Goal: Task Accomplishment & Management: Use online tool/utility

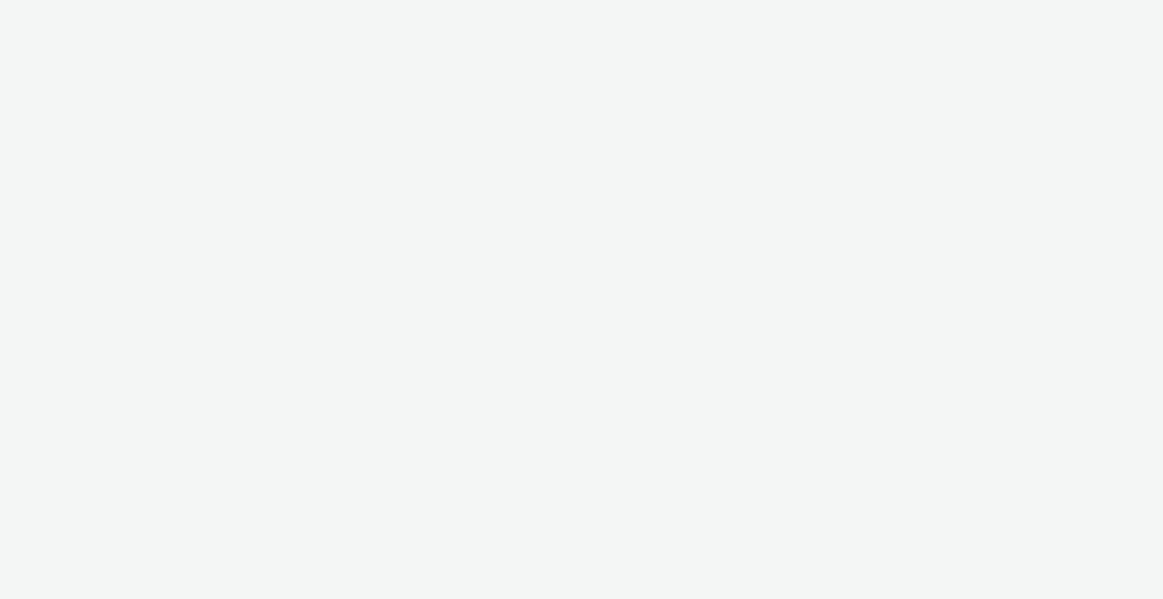
select select "b1b940d3-d05b-48b5-821e-f328c33b988b"
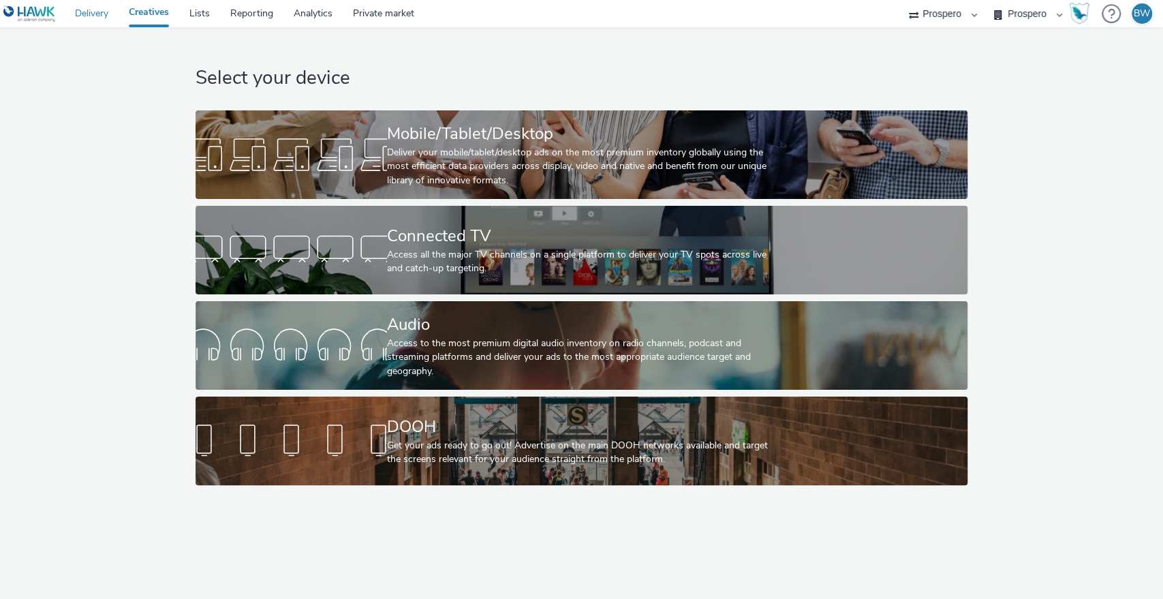
click at [91, 9] on link "Delivery" at bounding box center [92, 13] width 54 height 27
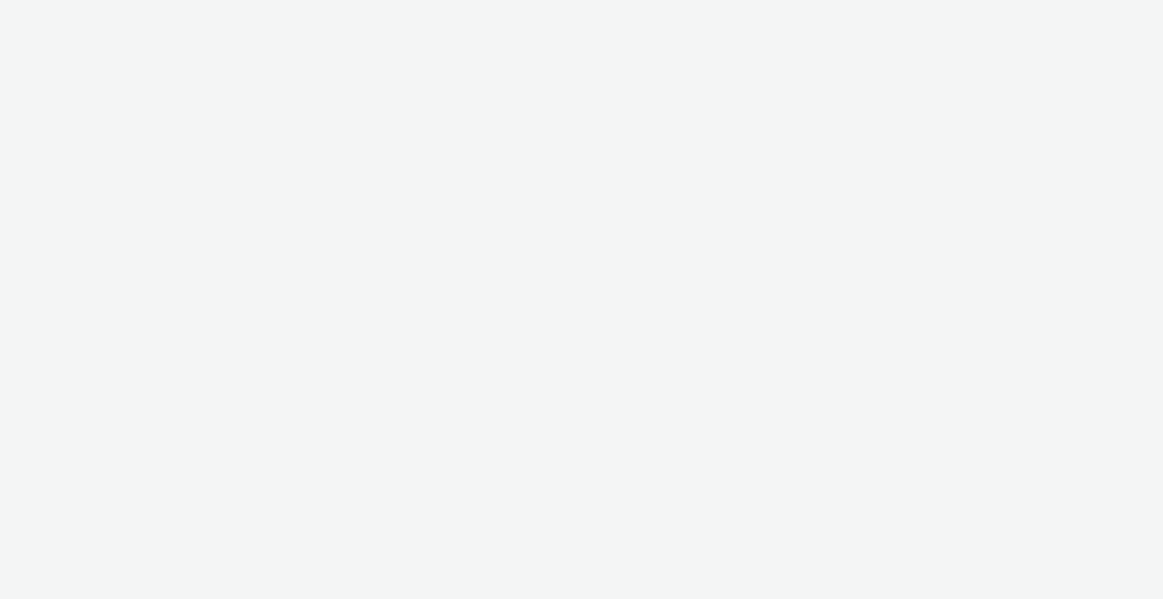
select select "b1b940d3-d05b-48b5-821e-f328c33b988b"
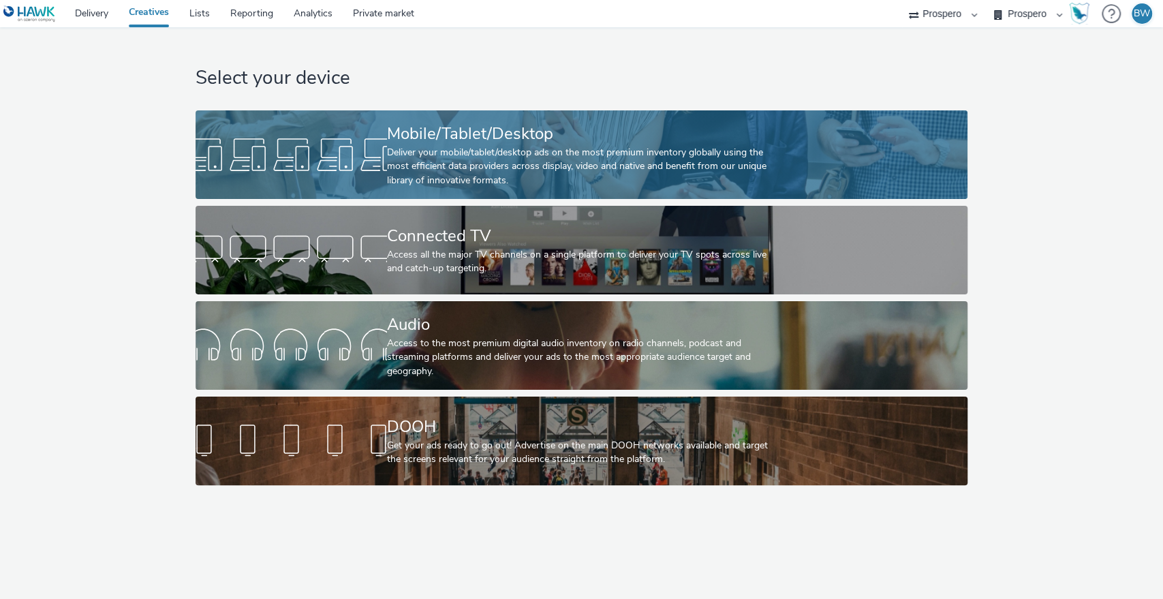
click at [441, 154] on div "Deliver your mobile/tablet/desktop ads on the most premium inventory globally u…" at bounding box center [579, 167] width 384 height 42
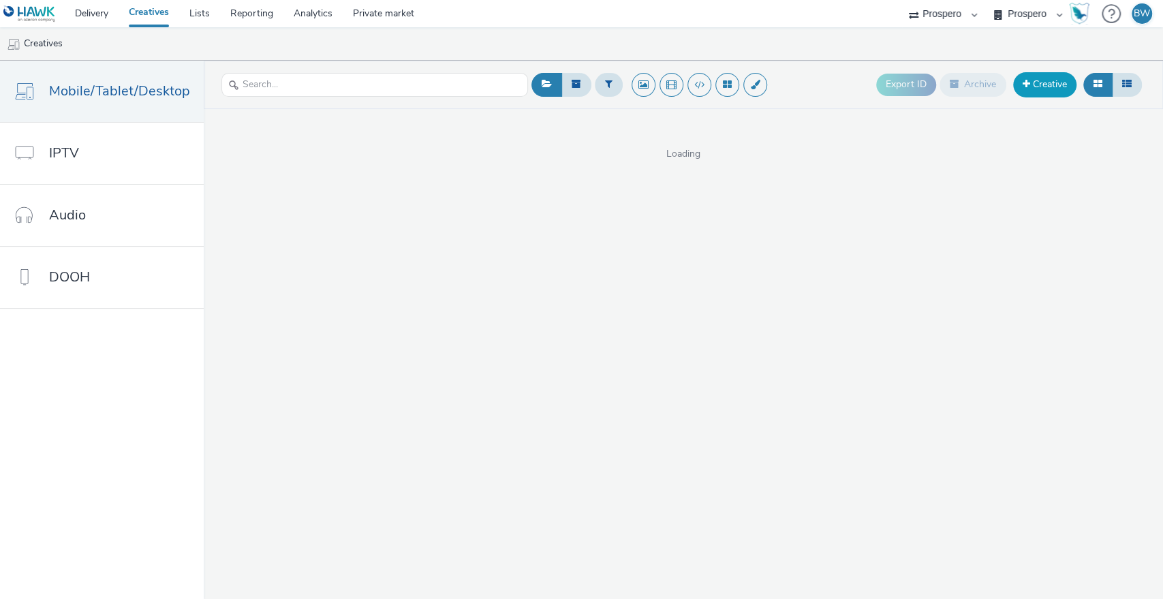
click at [1049, 86] on link "Creative" at bounding box center [1044, 84] width 63 height 25
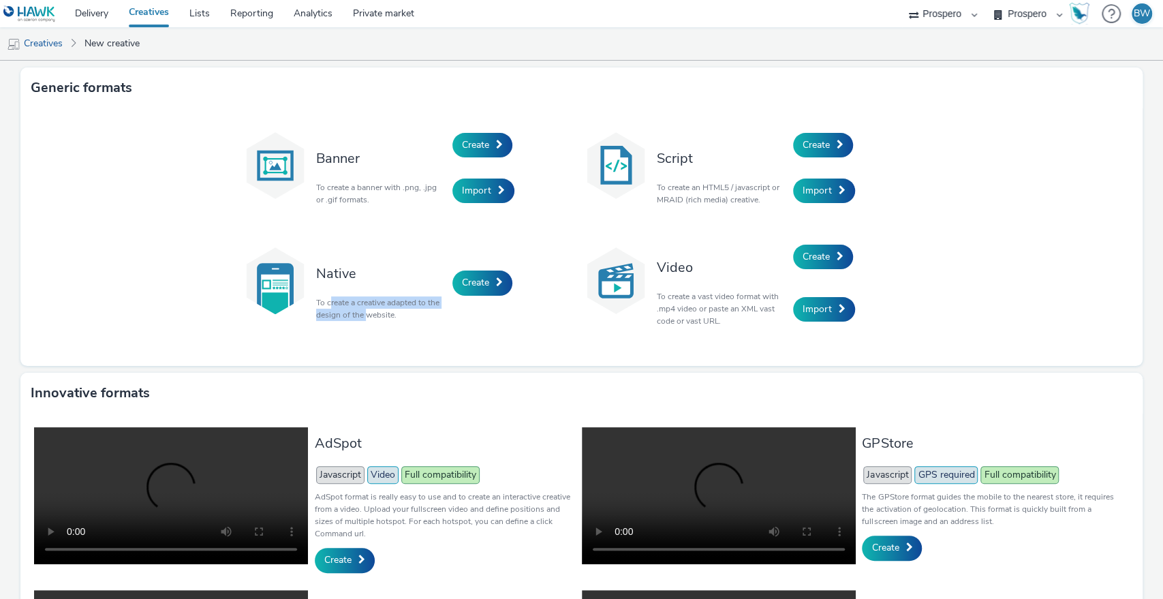
drag, startPoint x: 326, startPoint y: 304, endPoint x: 362, endPoint y: 314, distance: 38.2
click at [362, 314] on p "To create a creative adapted to the design of the website." at bounding box center [380, 308] width 129 height 25
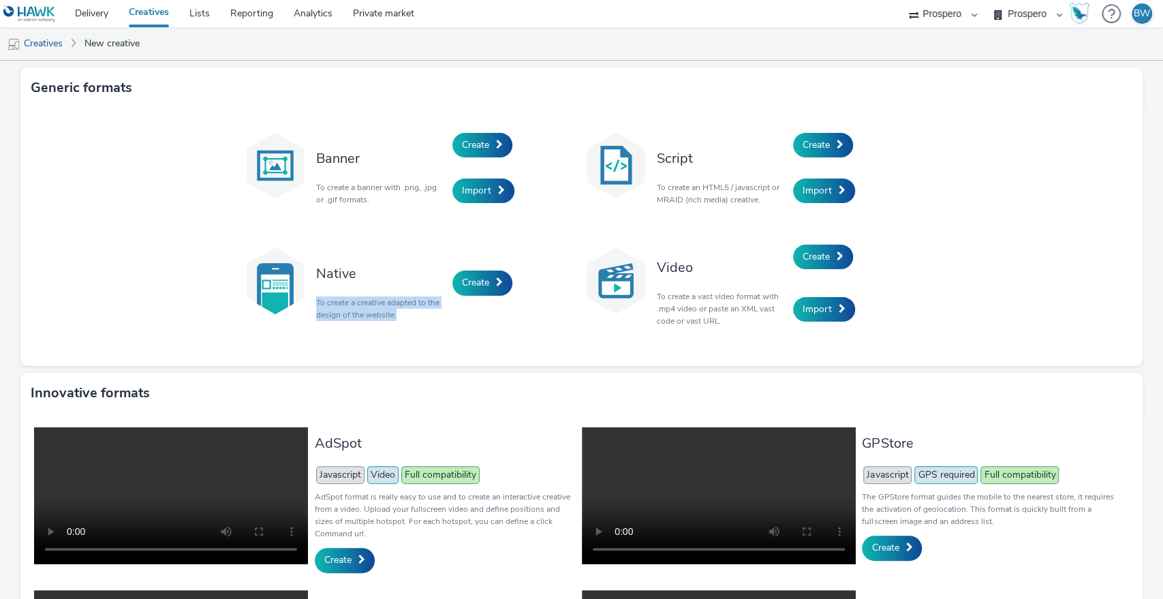
click at [362, 314] on p "To create a creative adapted to the design of the website." at bounding box center [380, 308] width 129 height 25
click at [134, 205] on div "Banner To create a banner with .png, .jpg or .gif formats. Create Import Script…" at bounding box center [581, 237] width 1122 height 258
drag, startPoint x: 349, startPoint y: 302, endPoint x: 379, endPoint y: 312, distance: 32.3
click at [379, 312] on p "To create a creative adapted to the design of the website." at bounding box center [380, 308] width 129 height 25
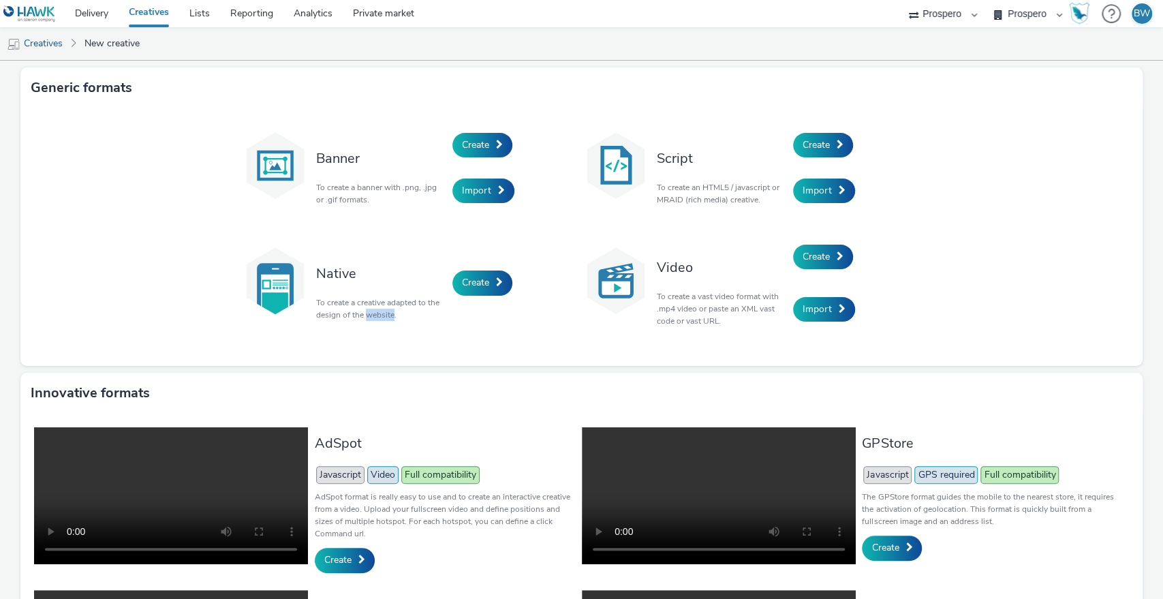
click at [379, 312] on p "To create a creative adapted to the design of the website." at bounding box center [380, 308] width 129 height 25
click at [381, 312] on p "To create a creative adapted to the design of the website." at bounding box center [380, 308] width 129 height 25
click at [484, 191] on link "Import" at bounding box center [483, 190] width 62 height 25
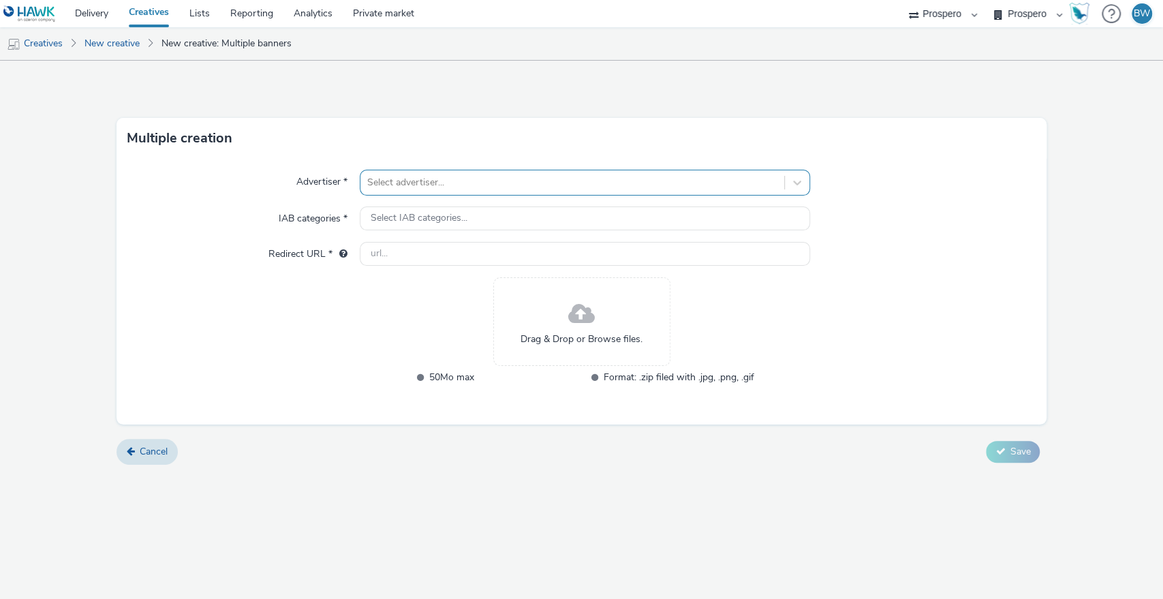
click at [470, 174] on div at bounding box center [572, 182] width 411 height 16
type input "nin"
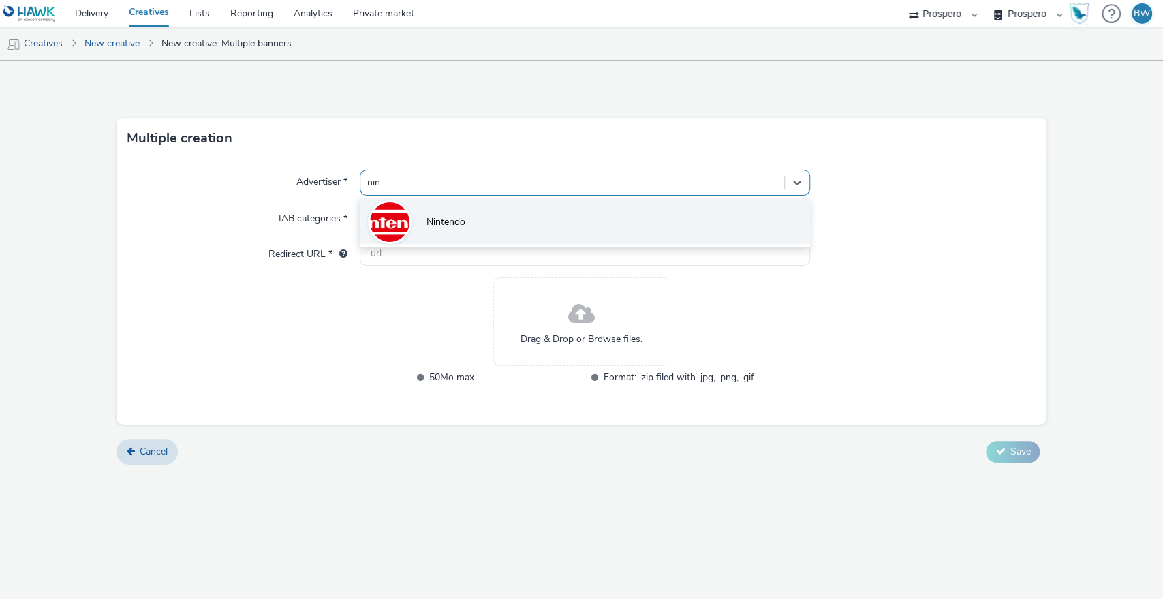
click at [481, 232] on li "Nintendo" at bounding box center [585, 221] width 451 height 46
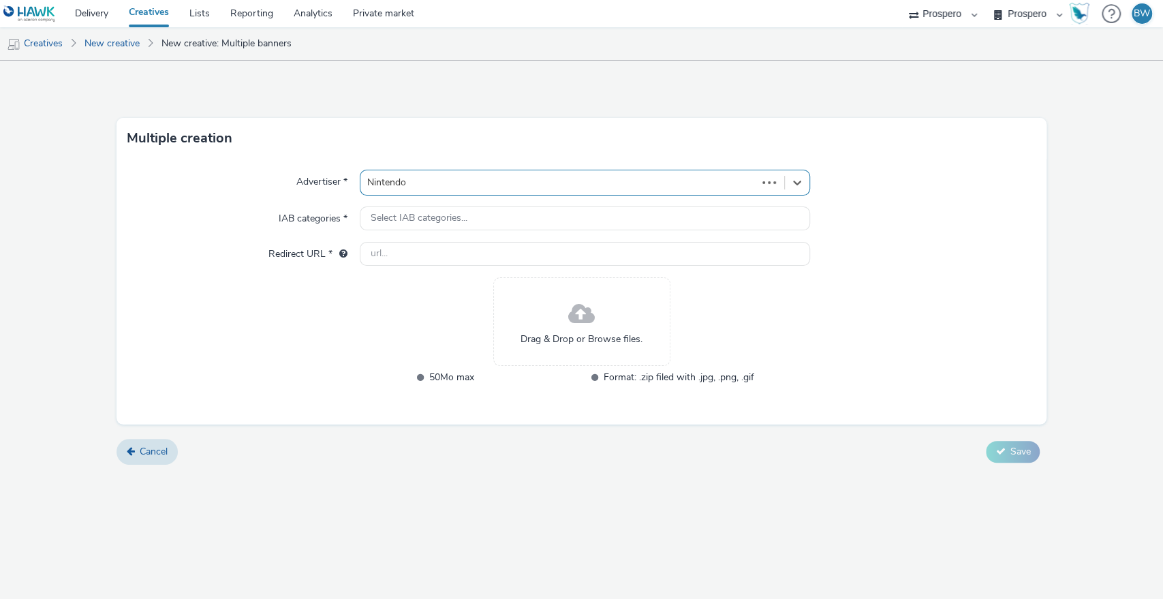
type input "[URL][DOMAIN_NAME]"
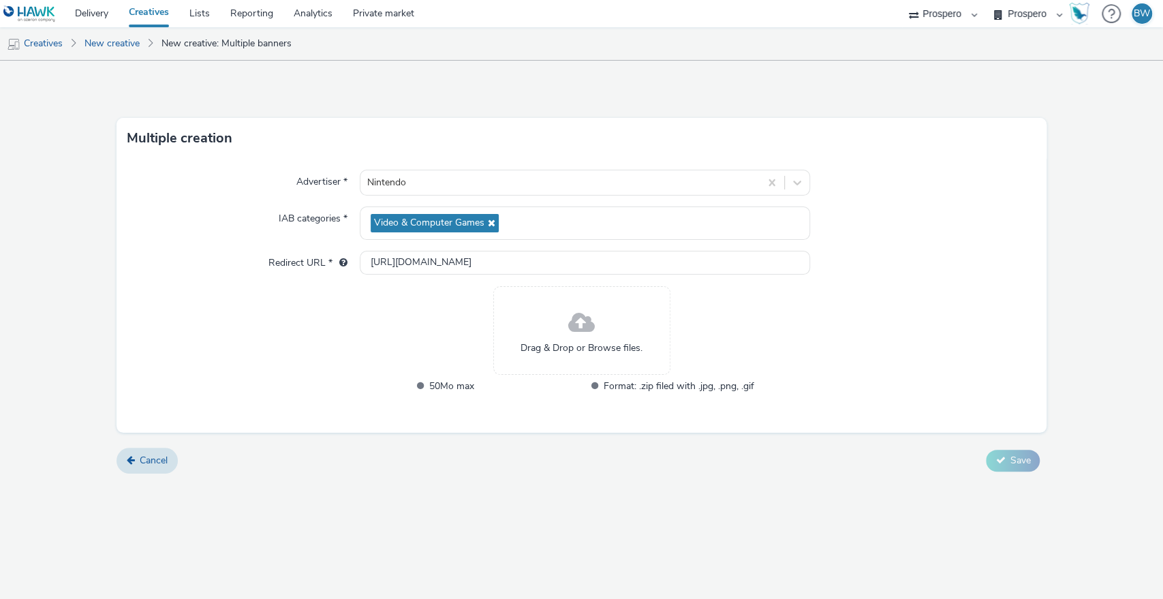
click at [579, 341] on span "Drag & Drop or Browse files." at bounding box center [581, 348] width 122 height 14
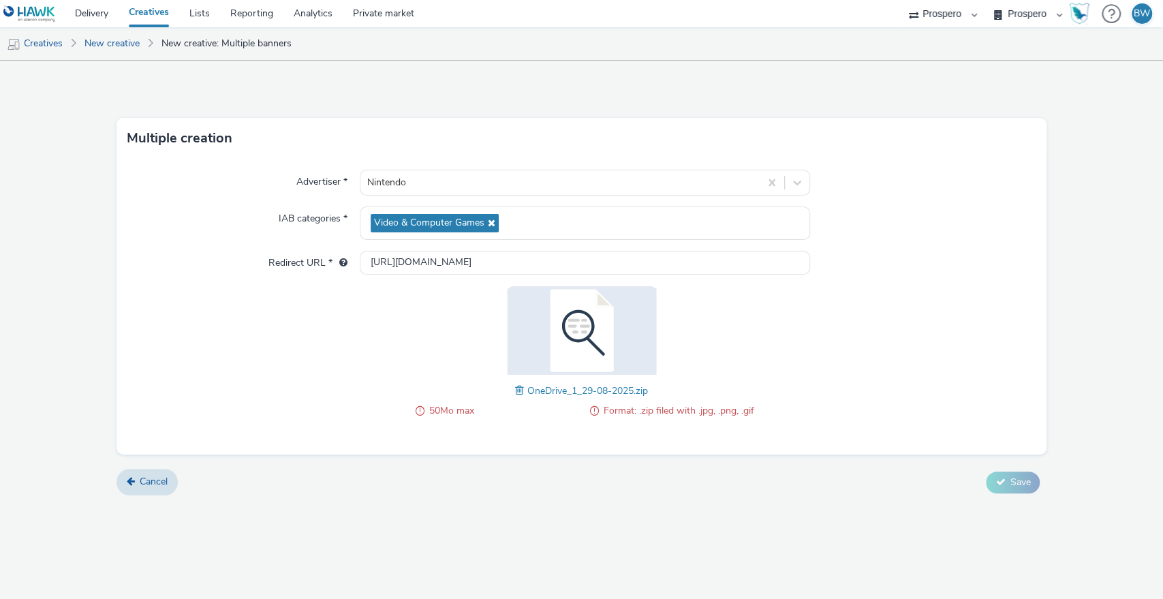
click at [523, 399] on div "50Mo max Format: .zip filed with .jpg, .png, .gif OneDrive_1_29-08-2025.zip" at bounding box center [581, 359] width 345 height 146
click at [515, 387] on span at bounding box center [521, 390] width 12 height 15
drag, startPoint x: 625, startPoint y: 411, endPoint x: 736, endPoint y: 411, distance: 110.4
click at [736, 411] on span "Format: .zip filed with .jpg, .png, .gif" at bounding box center [679, 411] width 151 height 16
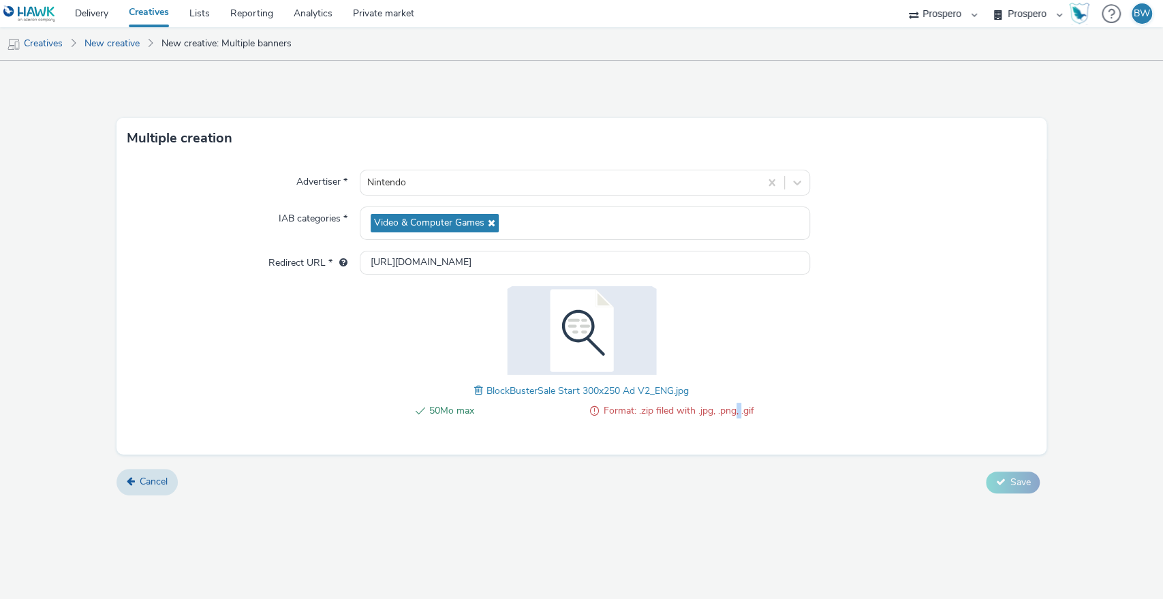
click at [736, 411] on span "Format: .zip filed with .jpg, .png, .gif" at bounding box center [679, 411] width 151 height 16
click at [518, 488] on div "Cancel Save" at bounding box center [581, 482] width 931 height 25
click at [477, 387] on span at bounding box center [480, 390] width 12 height 15
click at [497, 392] on span at bounding box center [500, 390] width 12 height 15
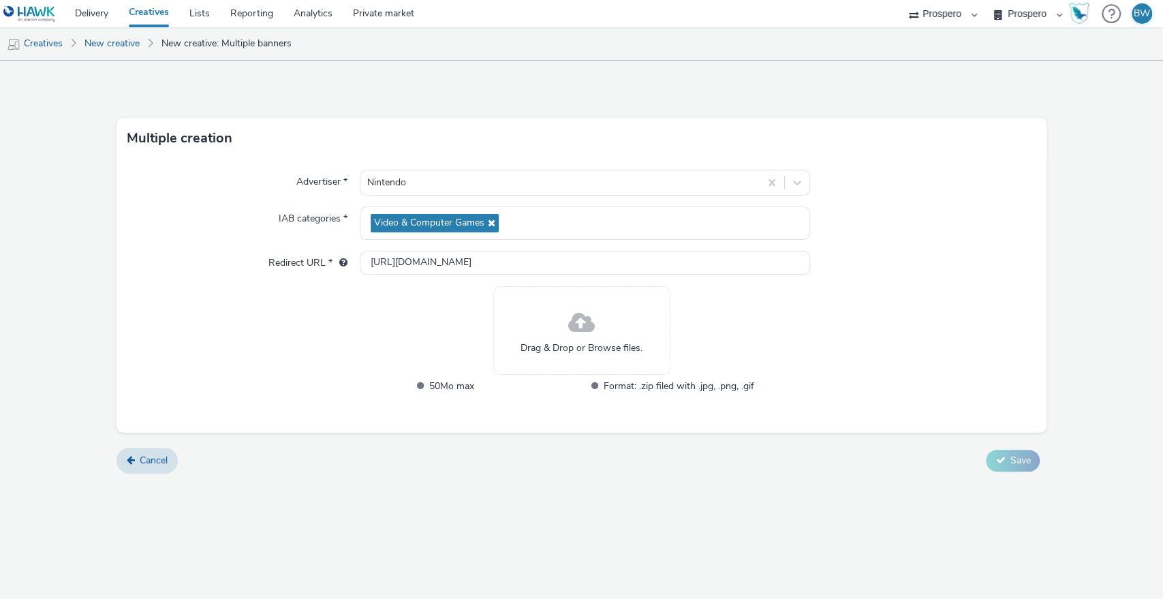
click at [552, 338] on div "Drag & Drop or Browse files." at bounding box center [581, 330] width 177 height 89
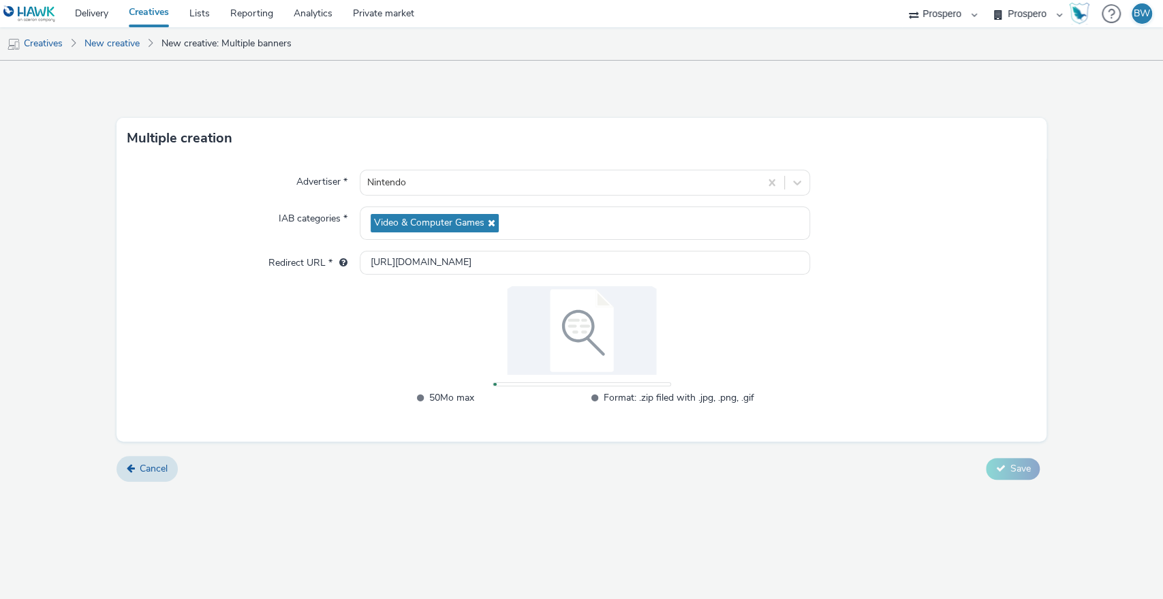
click at [490, 380] on div "50Mo max Format: .zip filed with .jpg, .png, .gif" at bounding box center [581, 353] width 345 height 134
click at [555, 411] on div "50Mo max Format: .zip filed with .jpg, .png, .gif" at bounding box center [581, 405] width 345 height 30
drag, startPoint x: 646, startPoint y: 396, endPoint x: 728, endPoint y: 395, distance: 82.4
click at [728, 395] on span "Format: .zip filed with .jpg, .png, .gif" at bounding box center [679, 398] width 151 height 16
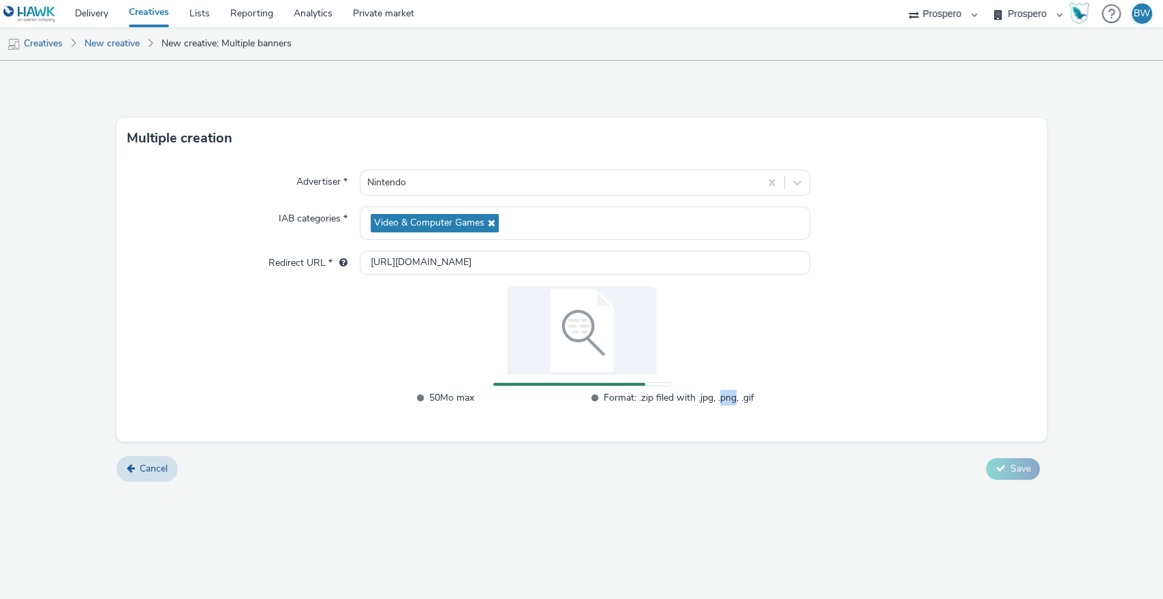
click at [728, 395] on span "Format: .zip filed with .jpg, .png, .gif" at bounding box center [679, 398] width 151 height 16
click at [796, 365] on div "Advertiser * Nintendo IAB categories * Video & Computer Games Redirect URL * ht…" at bounding box center [581, 300] width 931 height 283
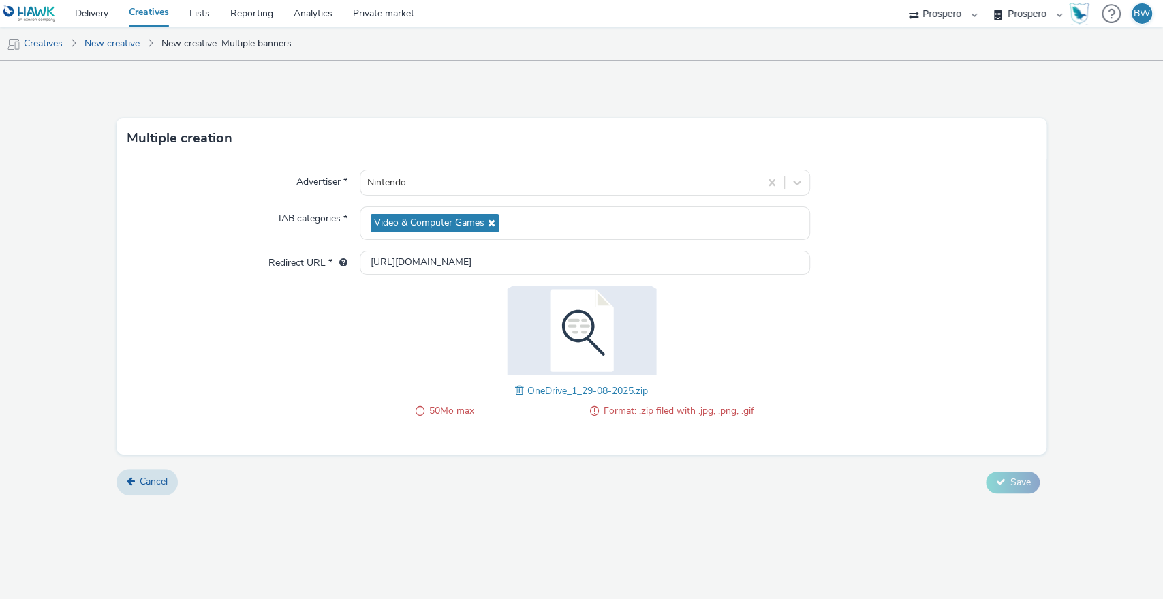
click at [512, 386] on div "50Mo max Format: .zip filed with .jpg, .png, .gif OneDrive_1_29-08-2025.zip" at bounding box center [581, 359] width 345 height 146
click at [520, 386] on span at bounding box center [521, 390] width 12 height 15
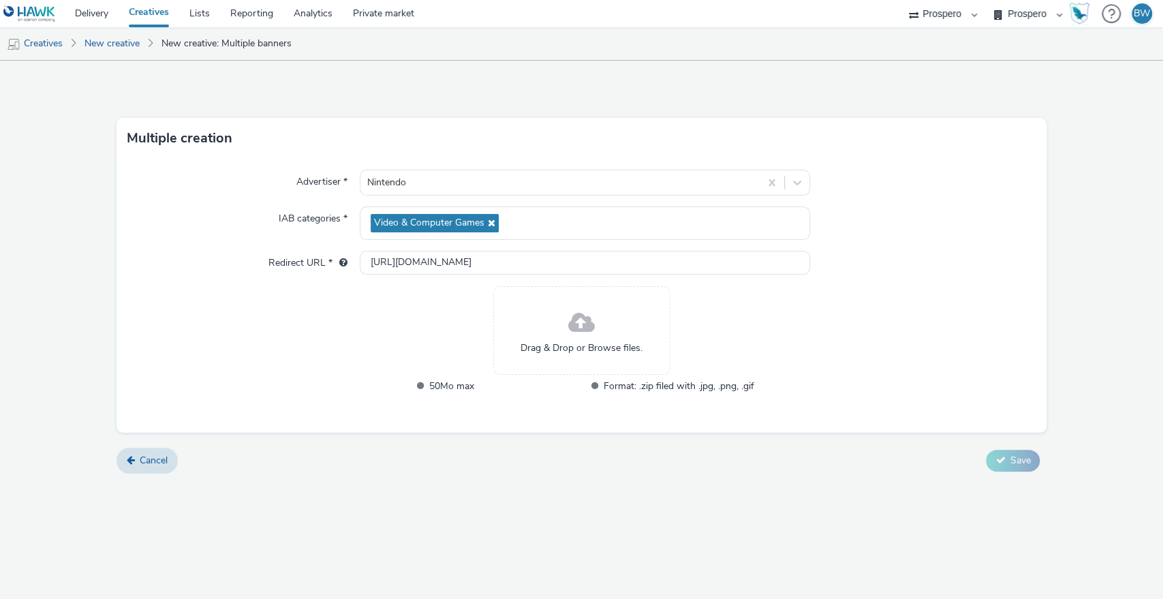
click at [572, 345] on span "Drag & Drop or Browse files." at bounding box center [581, 348] width 122 height 14
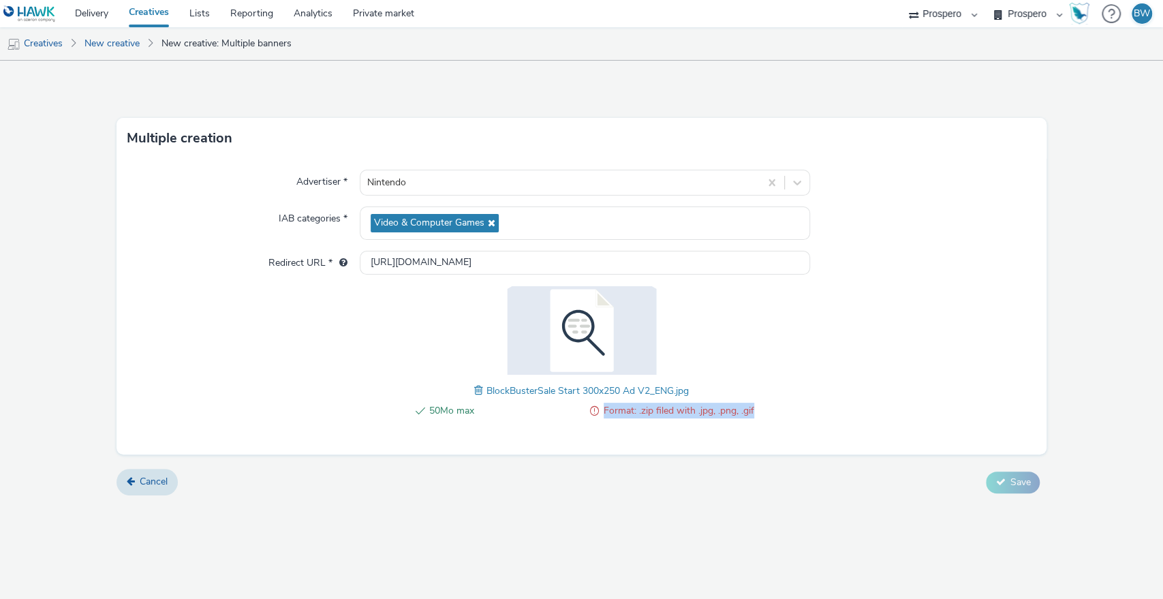
drag, startPoint x: 584, startPoint y: 413, endPoint x: 766, endPoint y: 407, distance: 182.0
click at [766, 407] on div "Advertiser * Nintendo IAB categories * Video & Computer Games Redirect URL * ht…" at bounding box center [581, 307] width 931 height 296
click at [687, 409] on span "Format: .zip filed with .jpg, .png, .gif" at bounding box center [679, 411] width 151 height 16
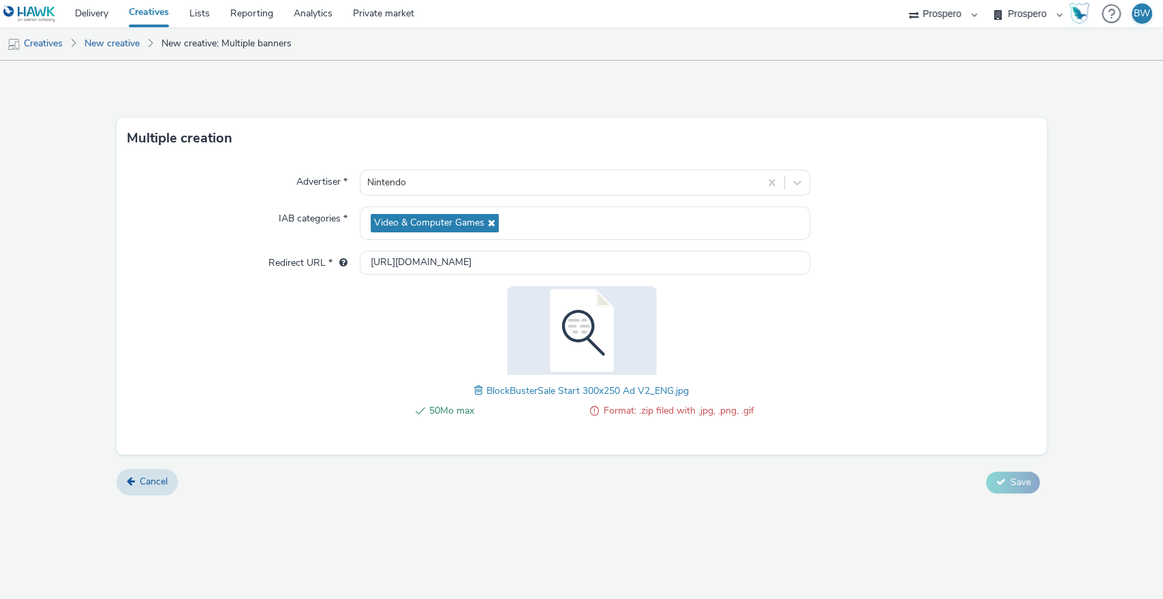
click at [478, 390] on span at bounding box center [480, 390] width 12 height 15
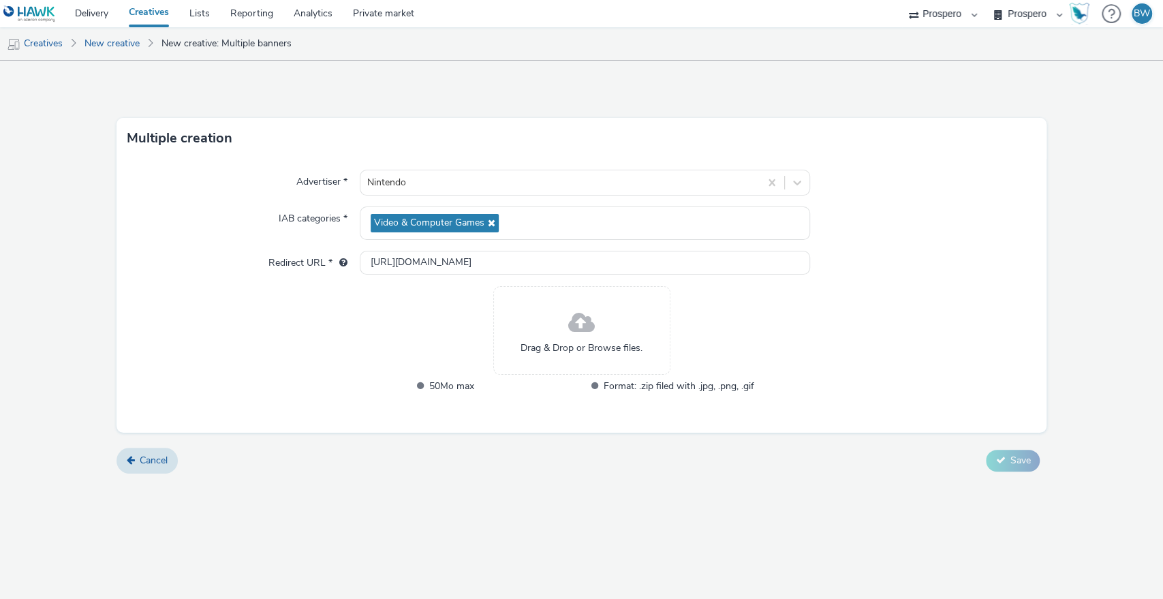
click at [583, 328] on span at bounding box center [581, 323] width 27 height 36
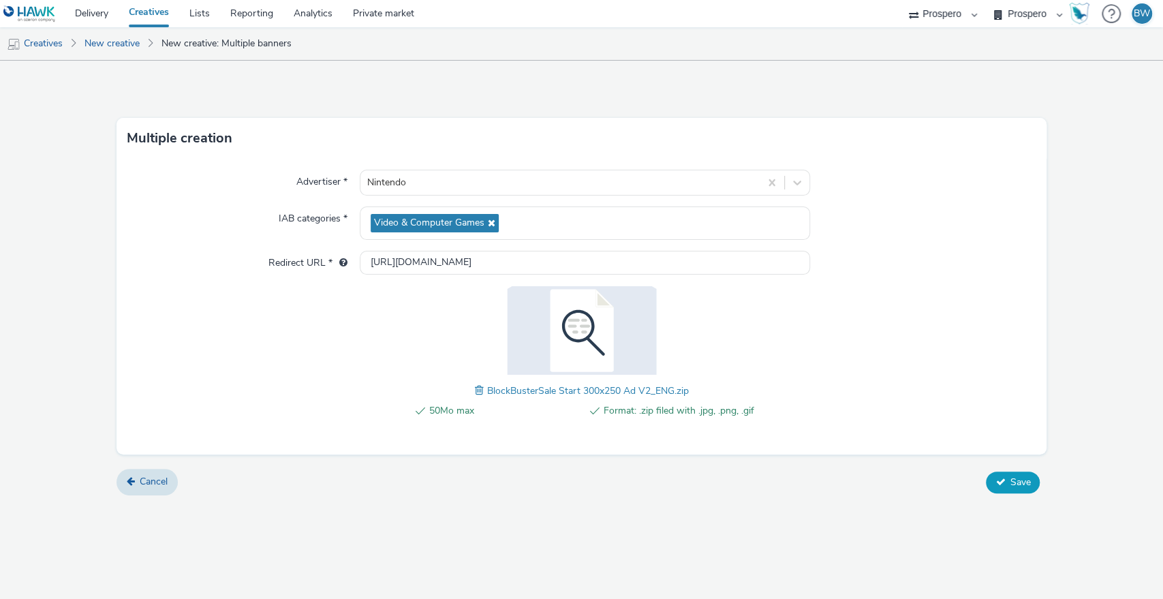
click at [1001, 484] on icon at bounding box center [1000, 482] width 10 height 10
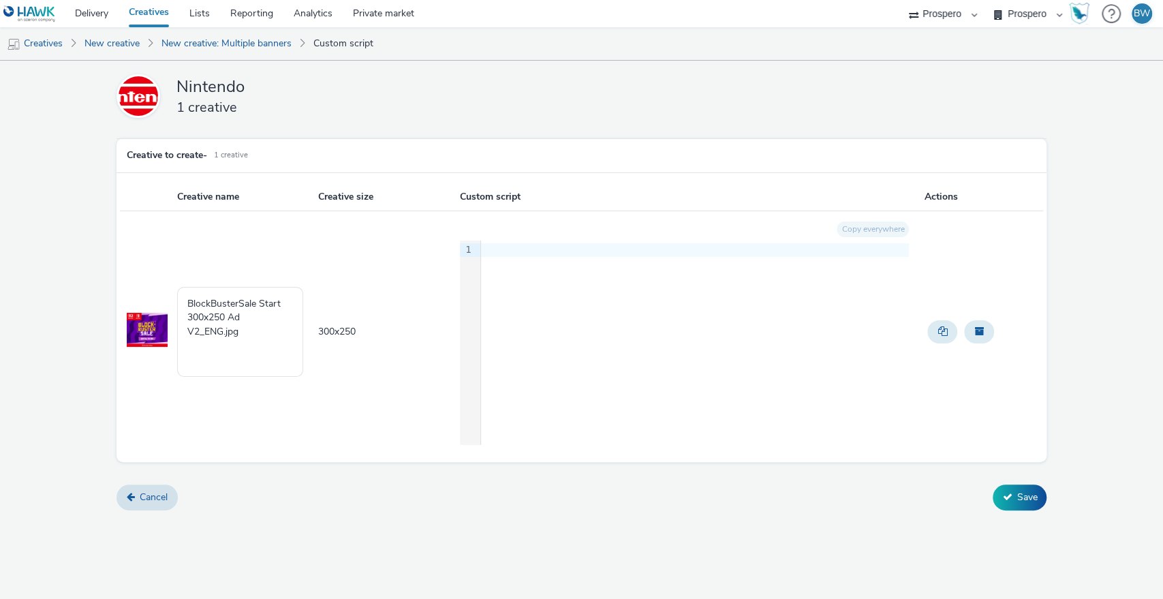
click at [153, 337] on img at bounding box center [147, 330] width 41 height 34
click at [211, 326] on textarea "BlockBusterSale Start 300x250 Ad V2_ENG.jpg" at bounding box center [240, 332] width 126 height 90
click at [240, 345] on textarea "BlockBusterSale Start 300x250 Ad V2_ENG.jpg" at bounding box center [240, 332] width 126 height 90
click at [354, 337] on span "300 x 250" at bounding box center [336, 331] width 37 height 13
click at [380, 339] on td "300 x 250" at bounding box center [387, 331] width 141 height 240
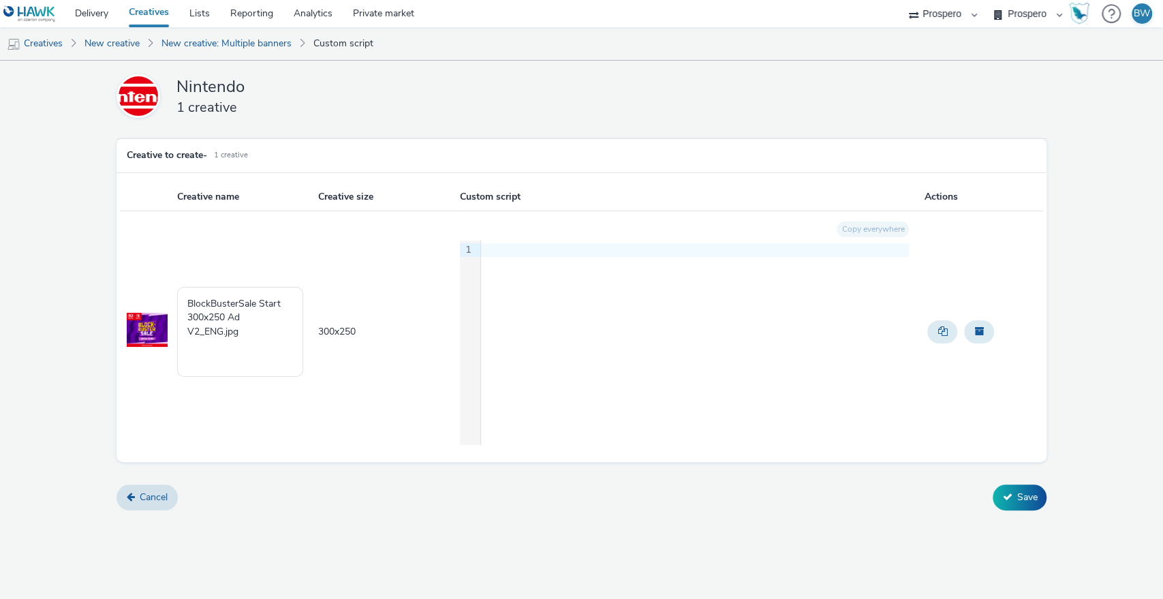
click at [548, 256] on div at bounding box center [695, 249] width 428 height 19
click at [387, 260] on td "300 x 250" at bounding box center [387, 331] width 141 height 240
click at [369, 308] on td "300 x 250" at bounding box center [387, 331] width 141 height 240
click at [591, 275] on div "9 1 ›" at bounding box center [685, 342] width 450 height 204
click at [611, 256] on div at bounding box center [695, 249] width 428 height 19
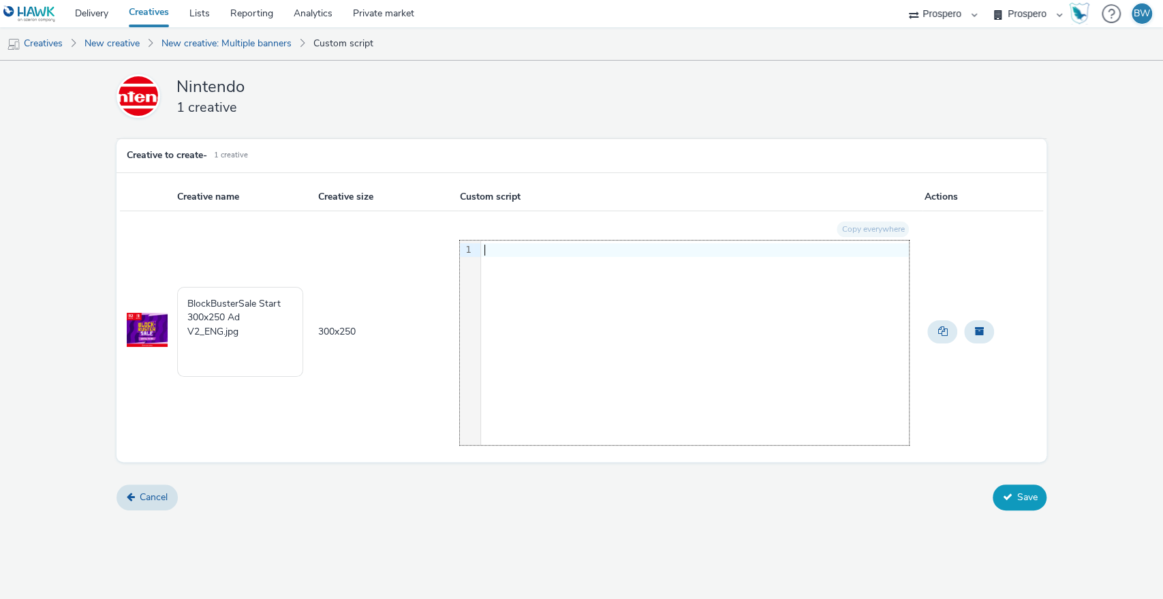
click at [1019, 497] on button "Save" at bounding box center [1020, 497] width 54 height 26
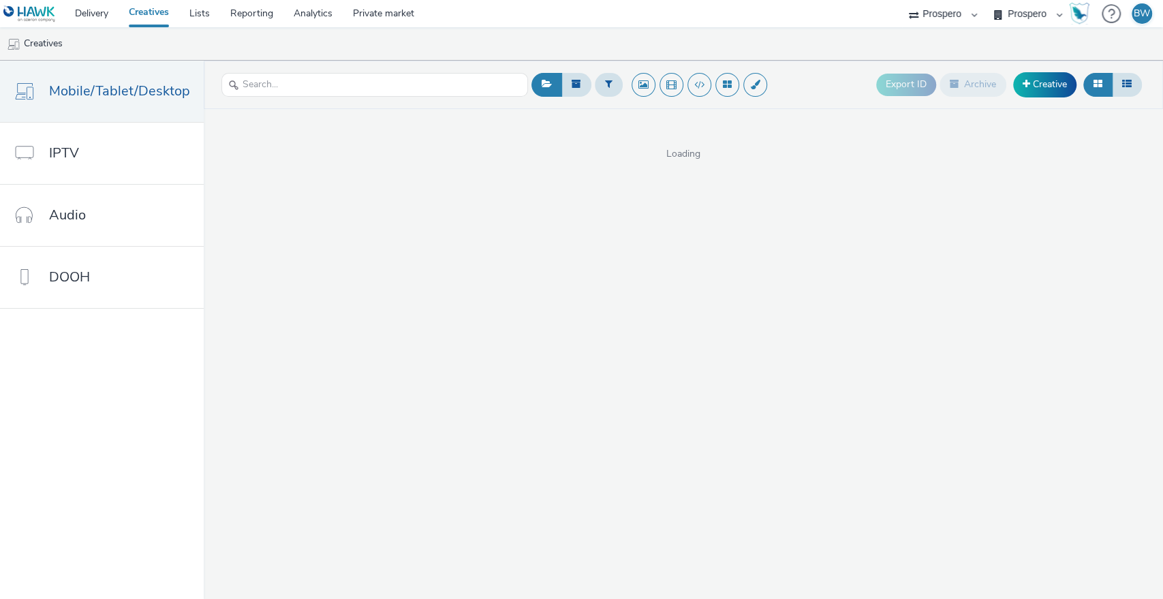
click at [171, 10] on link "Creatives" at bounding box center [149, 13] width 61 height 27
click at [209, 17] on link "Lists" at bounding box center [199, 13] width 41 height 27
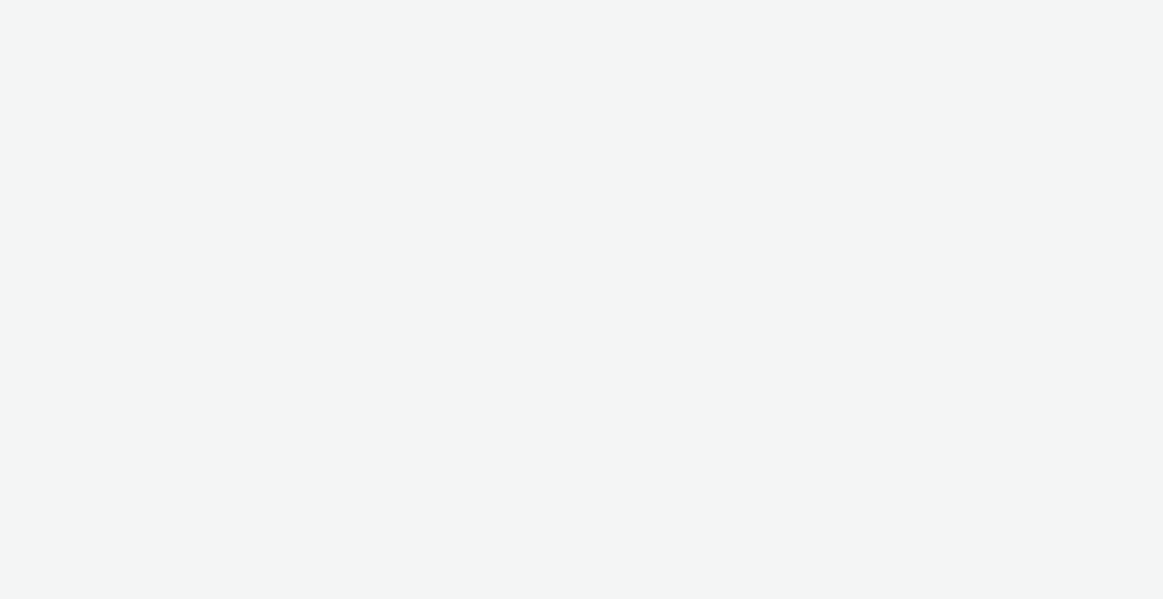
select select "b1b940d3-d05b-48b5-821e-f328c33b988b"
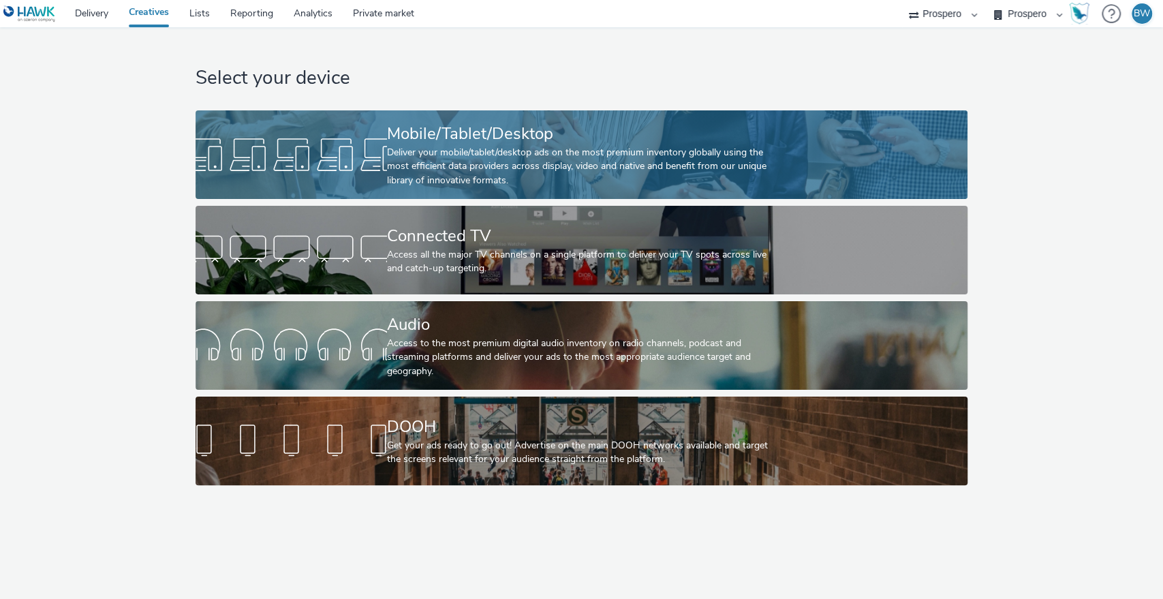
click at [403, 166] on div "Deliver your mobile/tablet/desktop ads on the most premium inventory globally u…" at bounding box center [579, 167] width 384 height 42
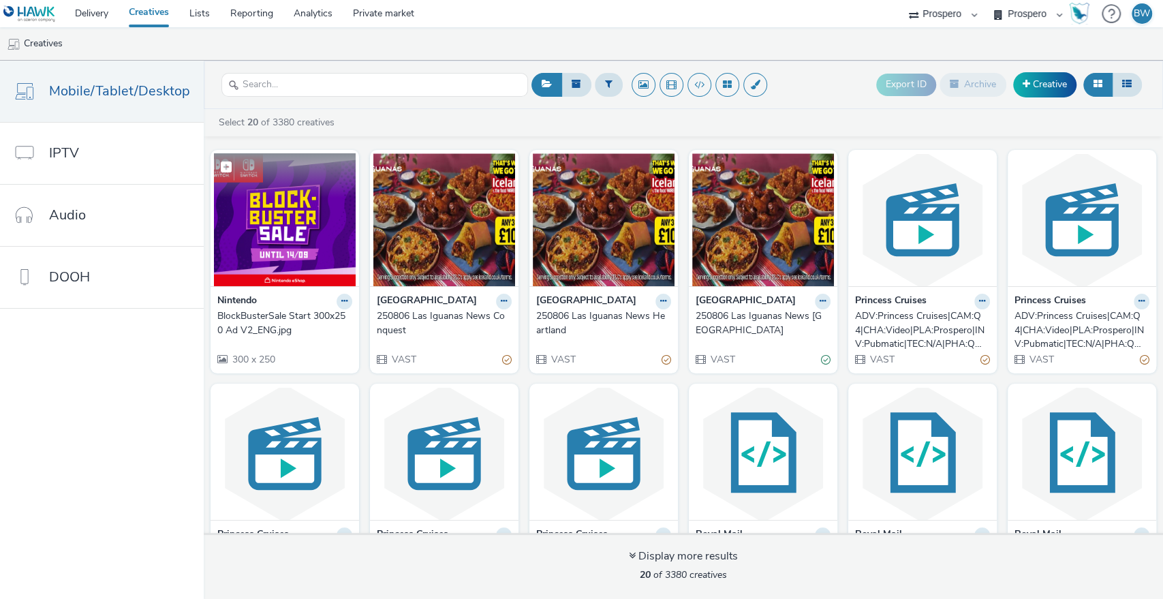
click at [285, 242] on img at bounding box center [285, 219] width 142 height 133
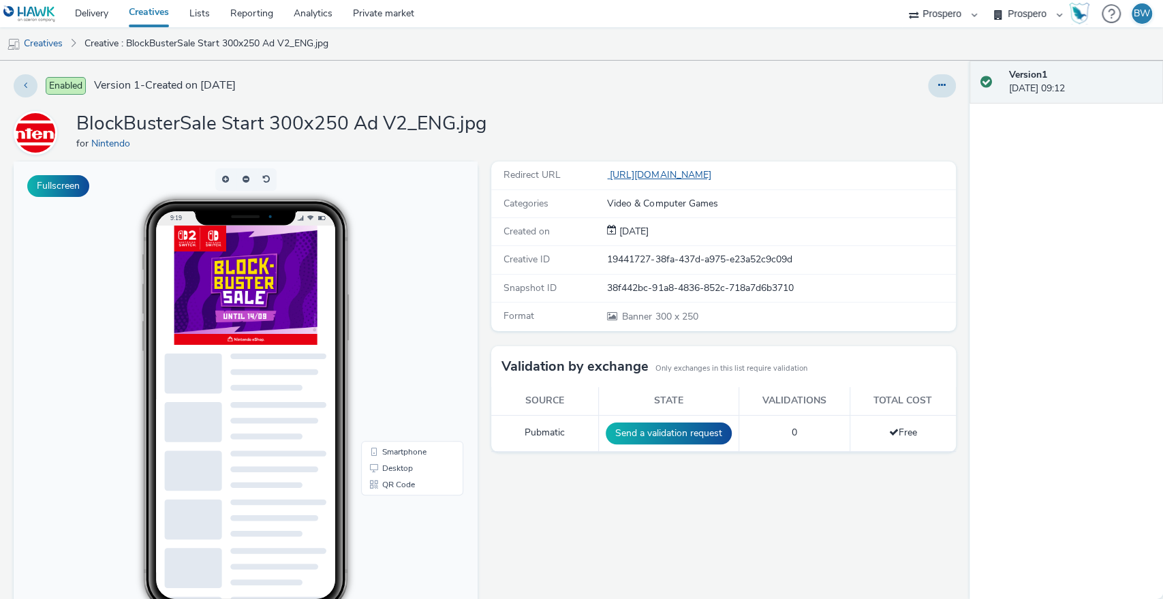
click at [664, 174] on link "[URL][DOMAIN_NAME]" at bounding box center [661, 174] width 109 height 13
click at [288, 301] on img at bounding box center [245, 284] width 143 height 119
click at [223, 287] on img at bounding box center [245, 284] width 143 height 119
click at [682, 171] on link "[URL][DOMAIN_NAME]" at bounding box center [661, 174] width 109 height 13
click at [44, 47] on link "Creatives" at bounding box center [34, 43] width 69 height 33
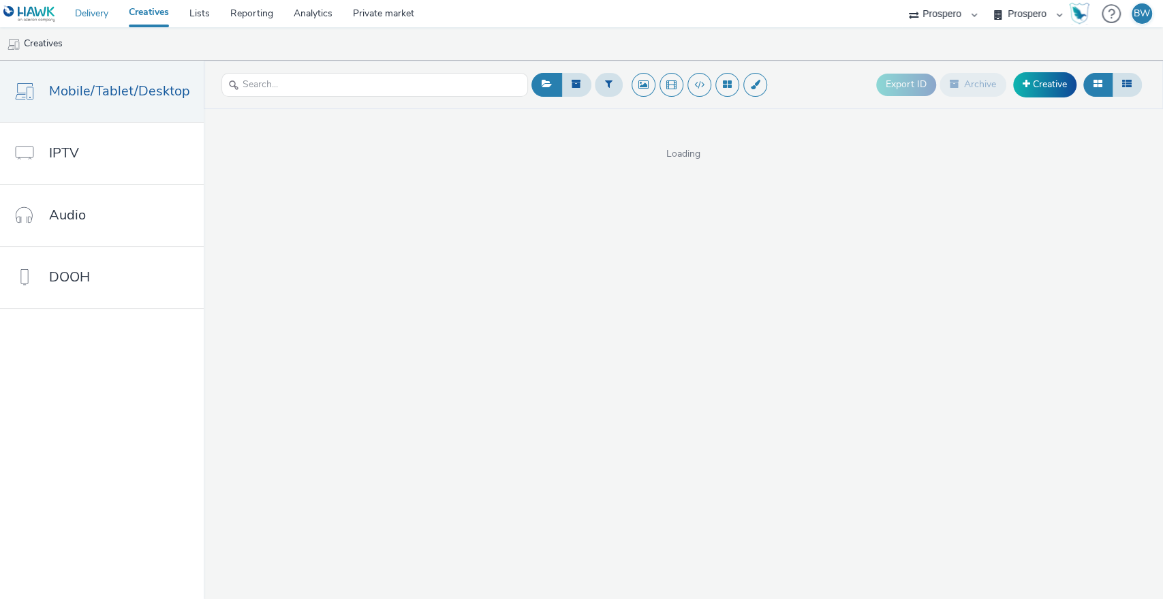
click at [84, 22] on link "Delivery" at bounding box center [92, 13] width 54 height 27
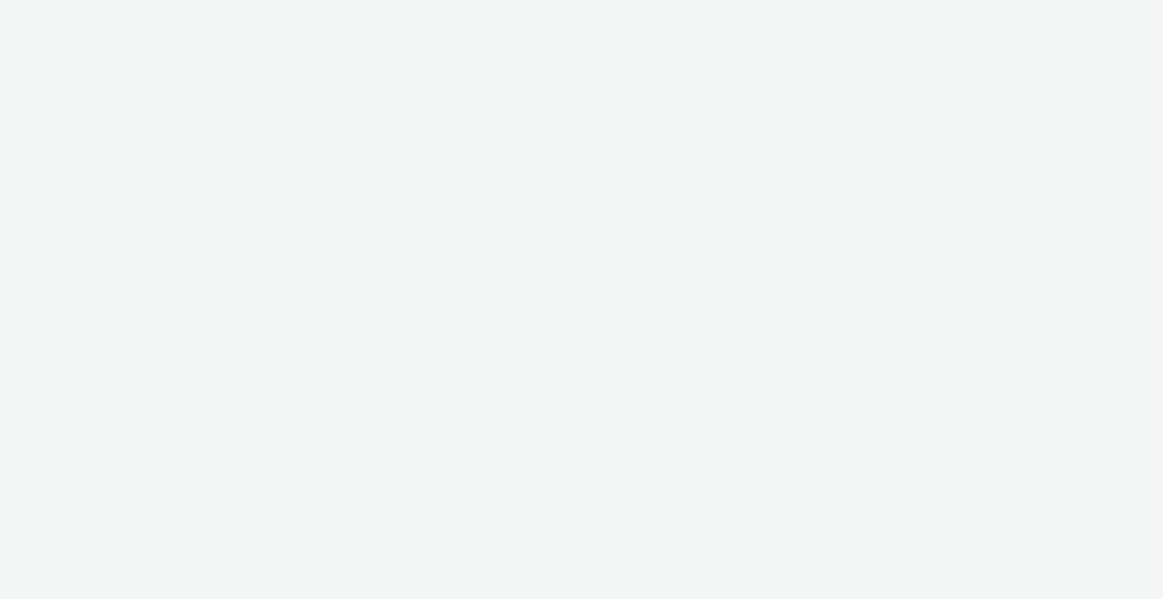
select select "b1b940d3-d05b-48b5-821e-f328c33b988b"
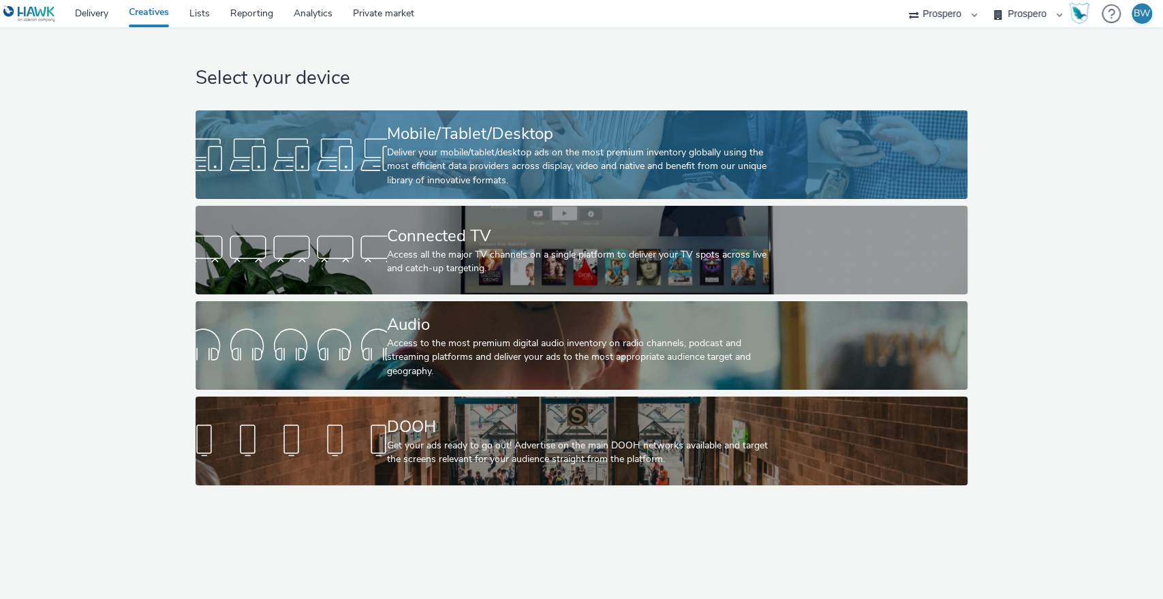
click at [432, 161] on div "Deliver your mobile/tablet/desktop ads on the most premium inventory globally u…" at bounding box center [579, 167] width 384 height 42
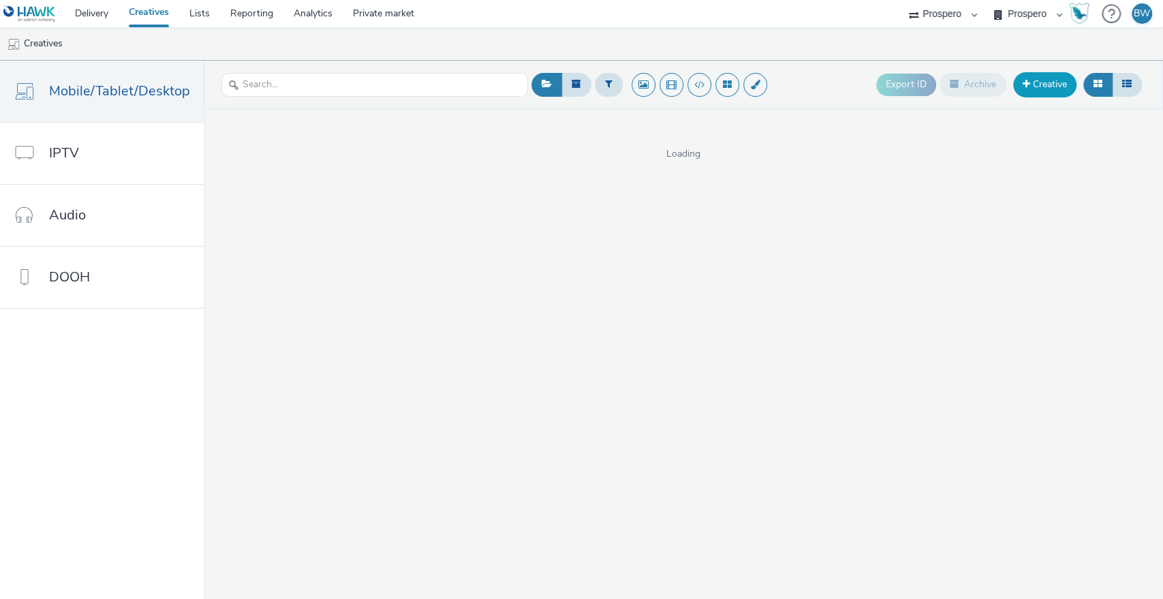
click at [1043, 84] on link "Creative" at bounding box center [1044, 84] width 63 height 25
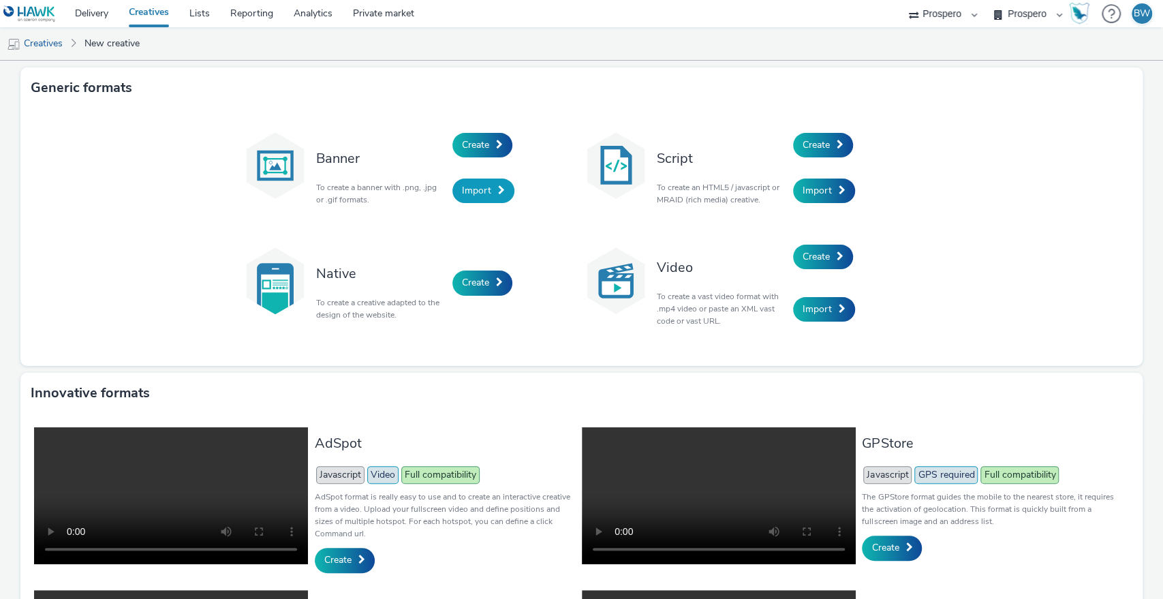
click at [463, 195] on span "Import" at bounding box center [476, 190] width 29 height 13
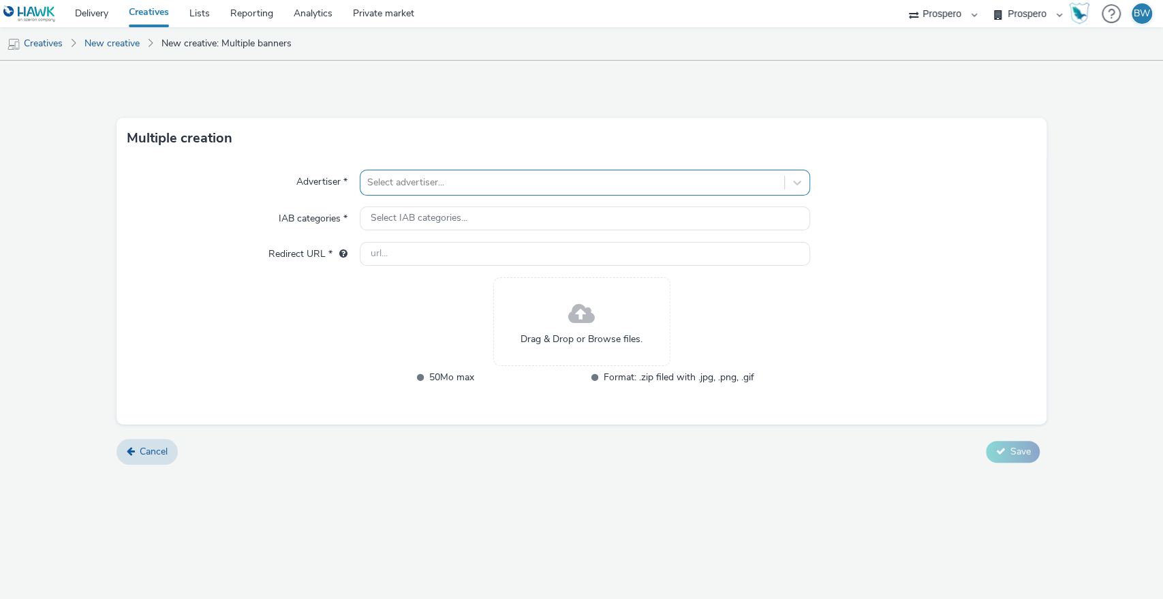
click at [452, 188] on div at bounding box center [572, 182] width 411 height 16
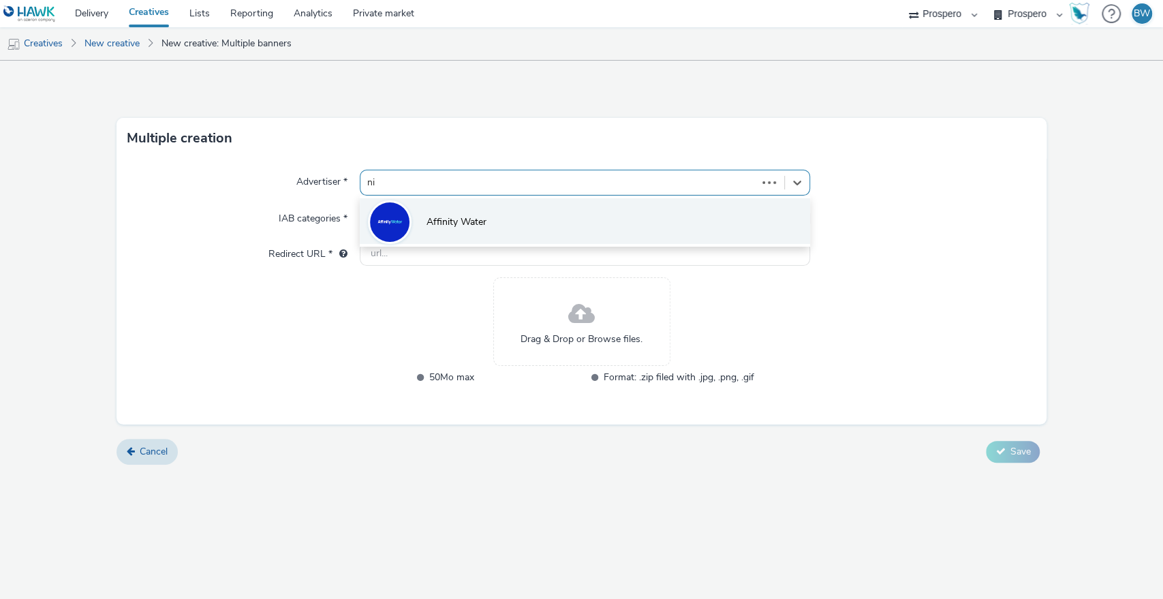
type input "nin"
click at [474, 221] on li "Nintendo" at bounding box center [585, 221] width 451 height 46
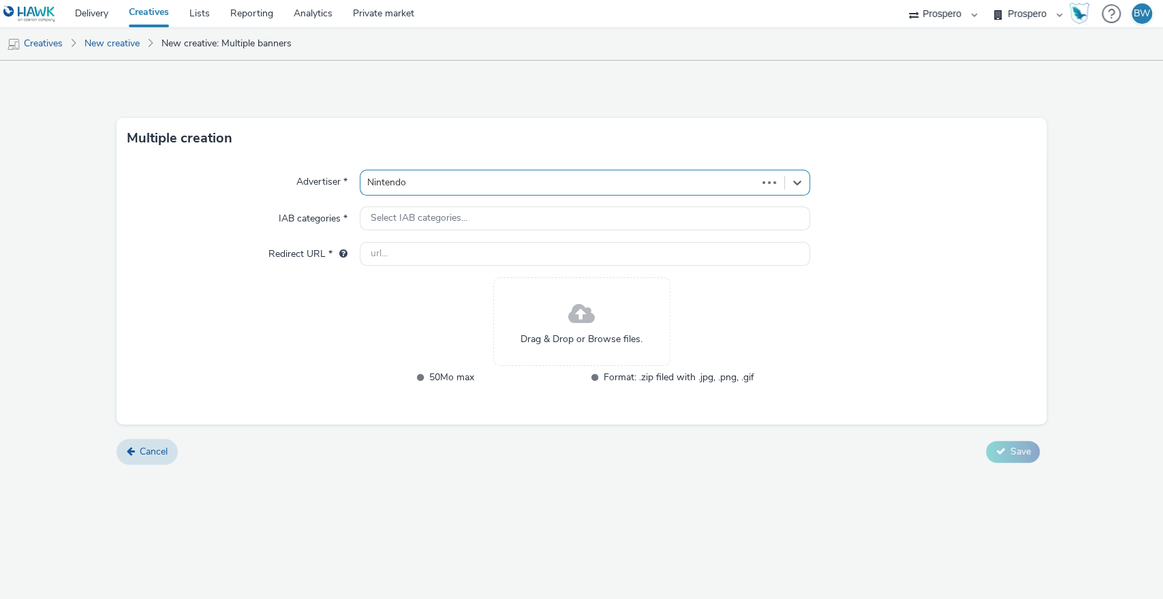
type input "[URL][DOMAIN_NAME]"
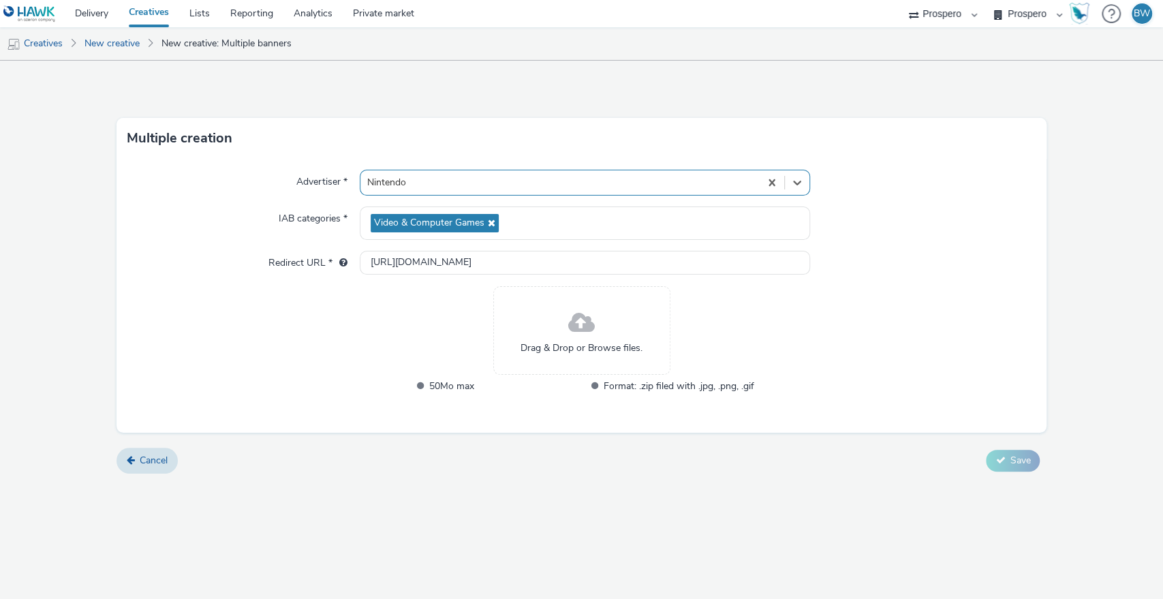
click at [579, 328] on span at bounding box center [581, 323] width 27 height 36
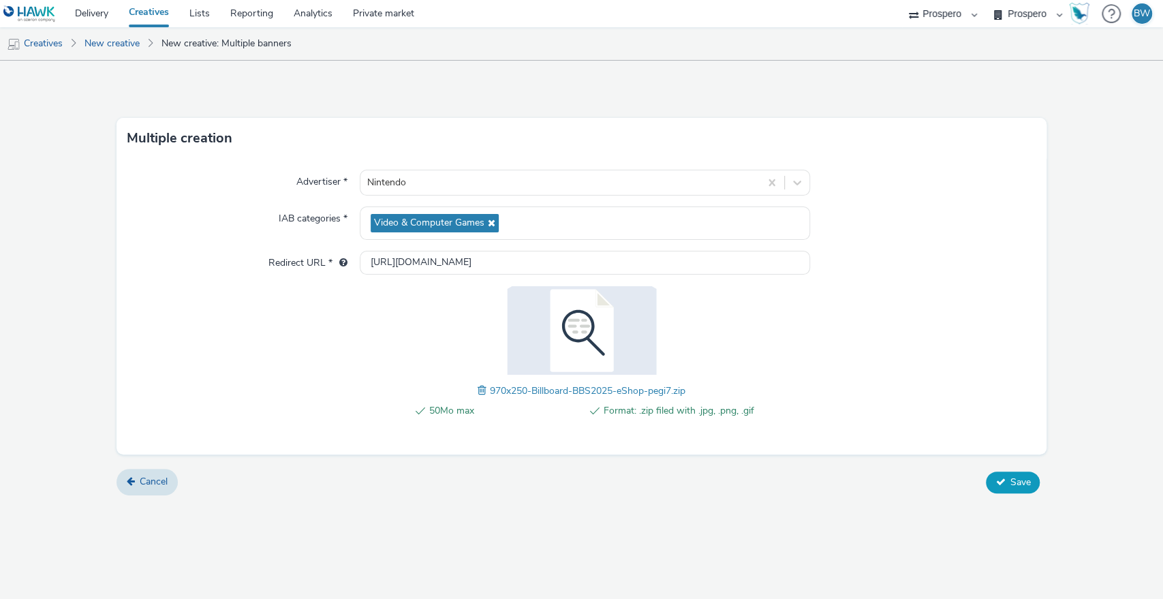
click at [1007, 478] on button "Save" at bounding box center [1013, 482] width 54 height 22
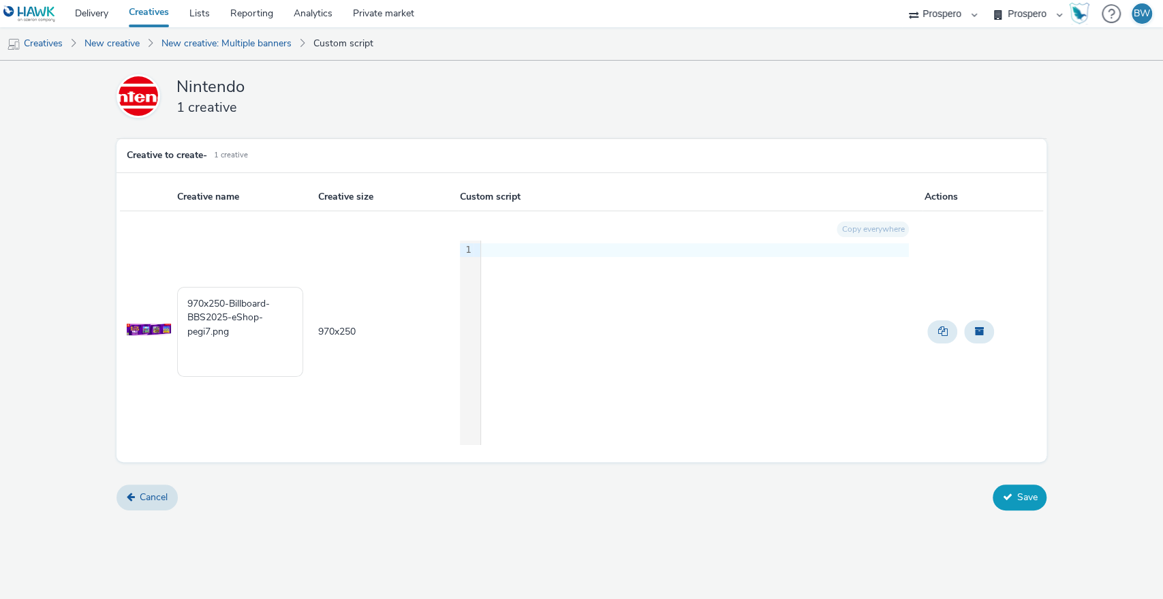
click at [1016, 493] on button "Save" at bounding box center [1020, 497] width 54 height 26
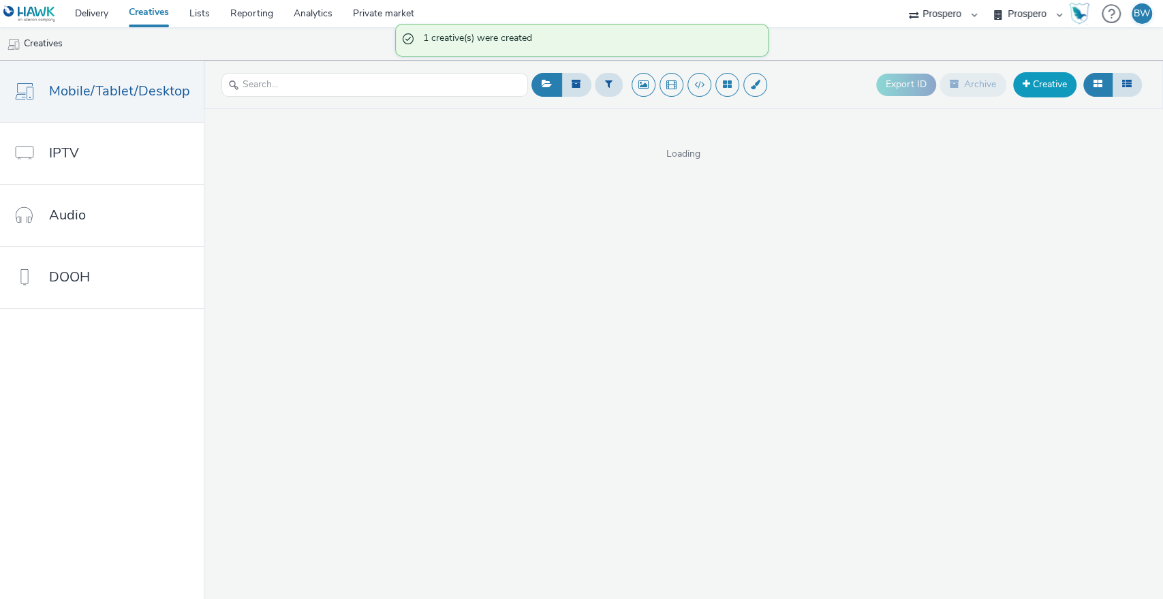
click at [1060, 90] on link "Creative" at bounding box center [1044, 84] width 63 height 25
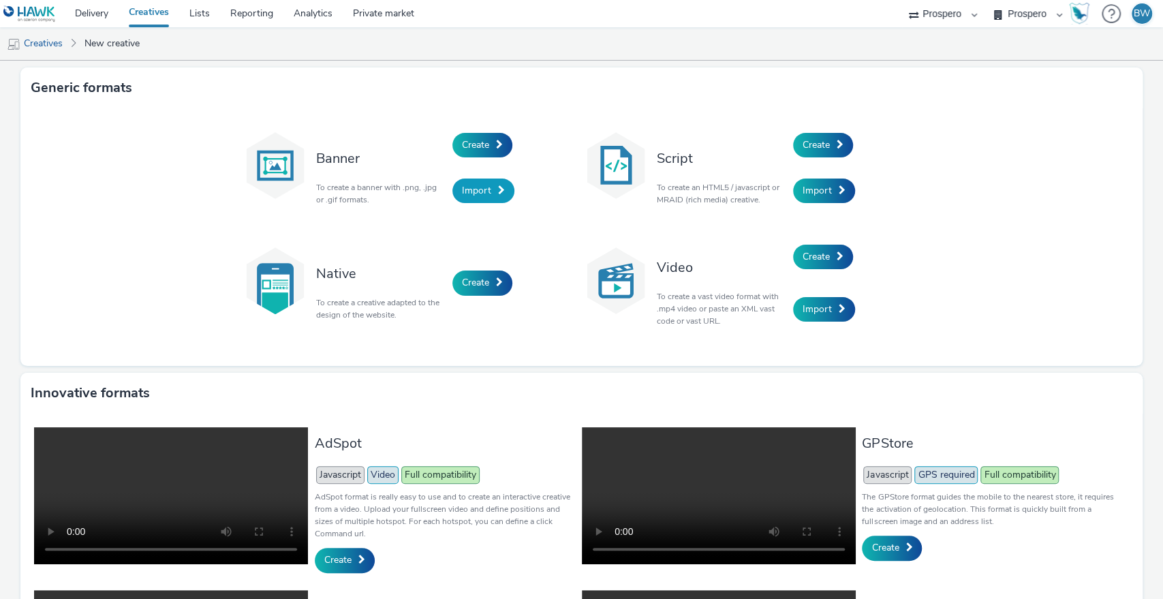
click at [470, 190] on span "Import" at bounding box center [476, 190] width 29 height 13
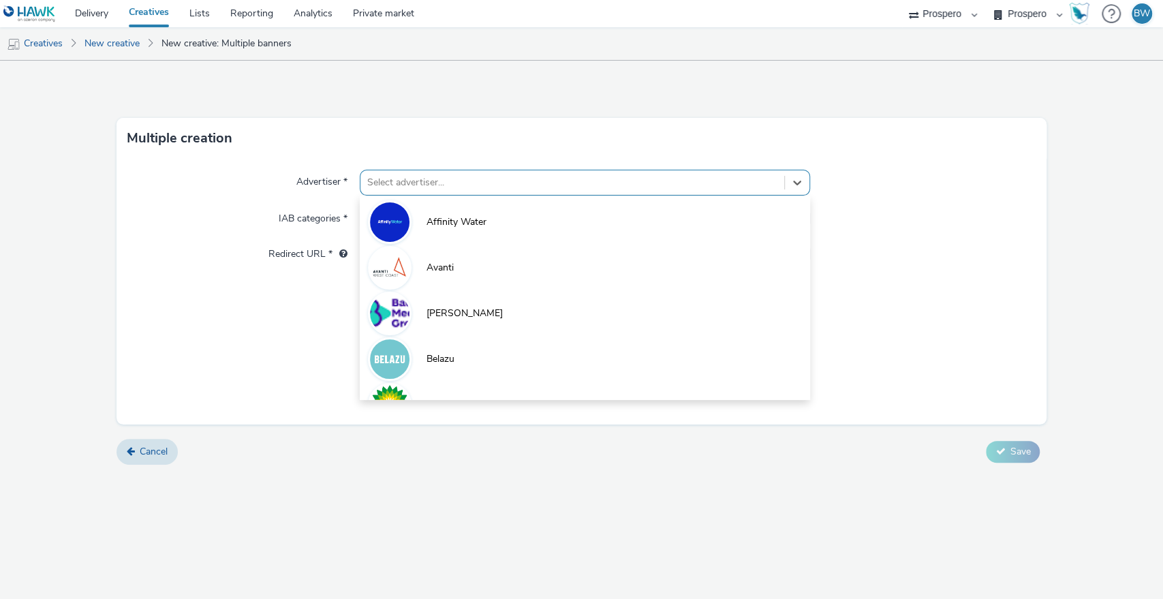
click at [429, 183] on div at bounding box center [572, 182] width 411 height 16
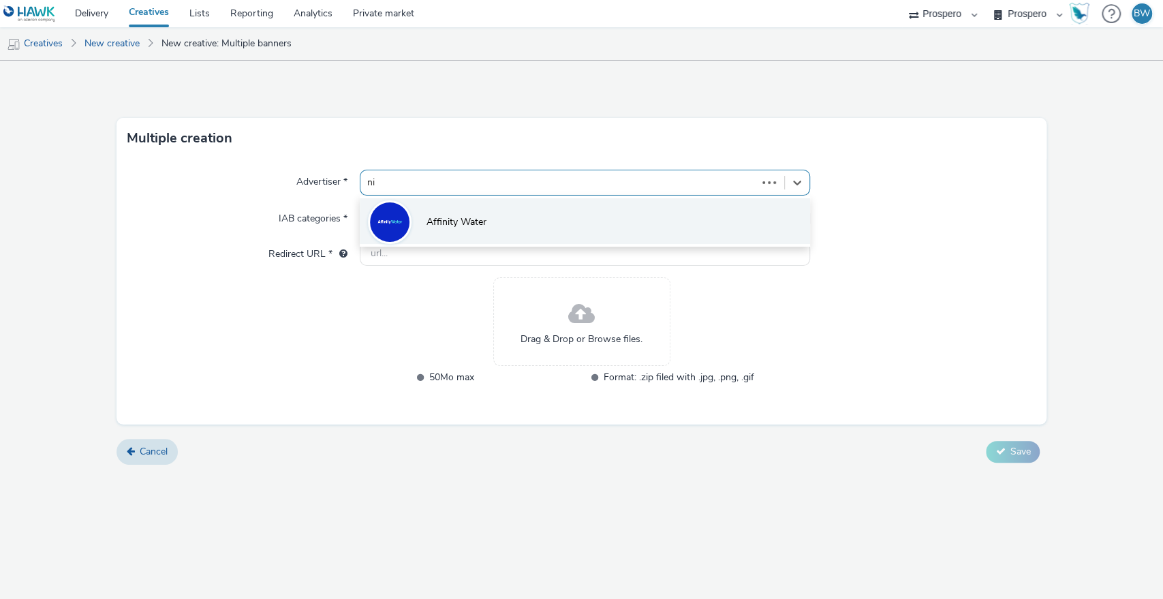
type input "nin"
click at [460, 233] on li "Nintendo" at bounding box center [585, 221] width 451 height 46
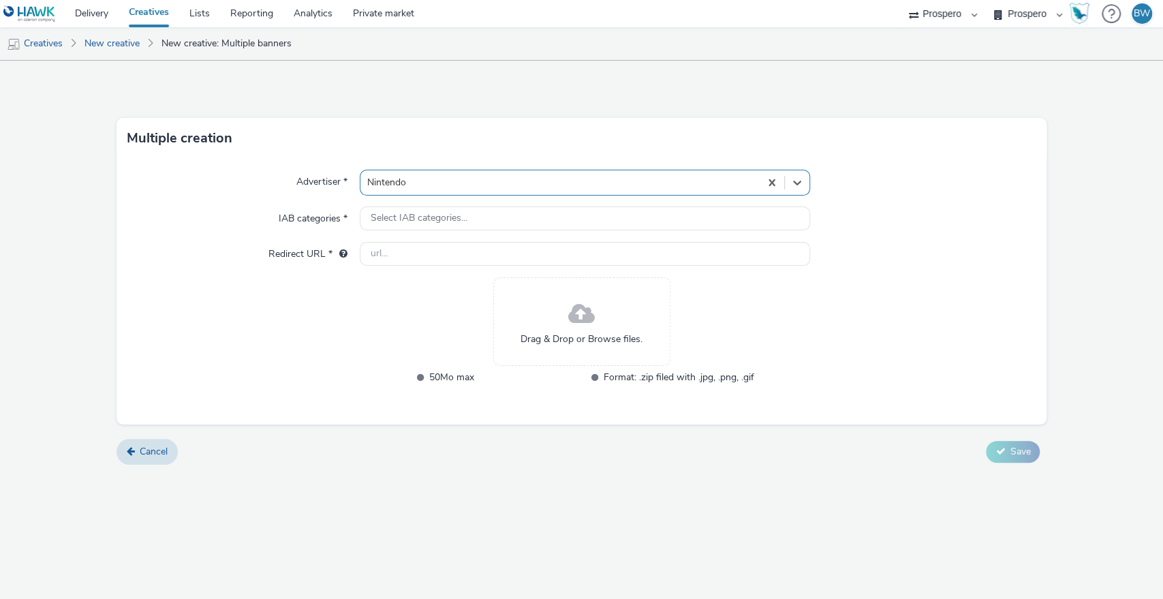
type input "[URL][DOMAIN_NAME]"
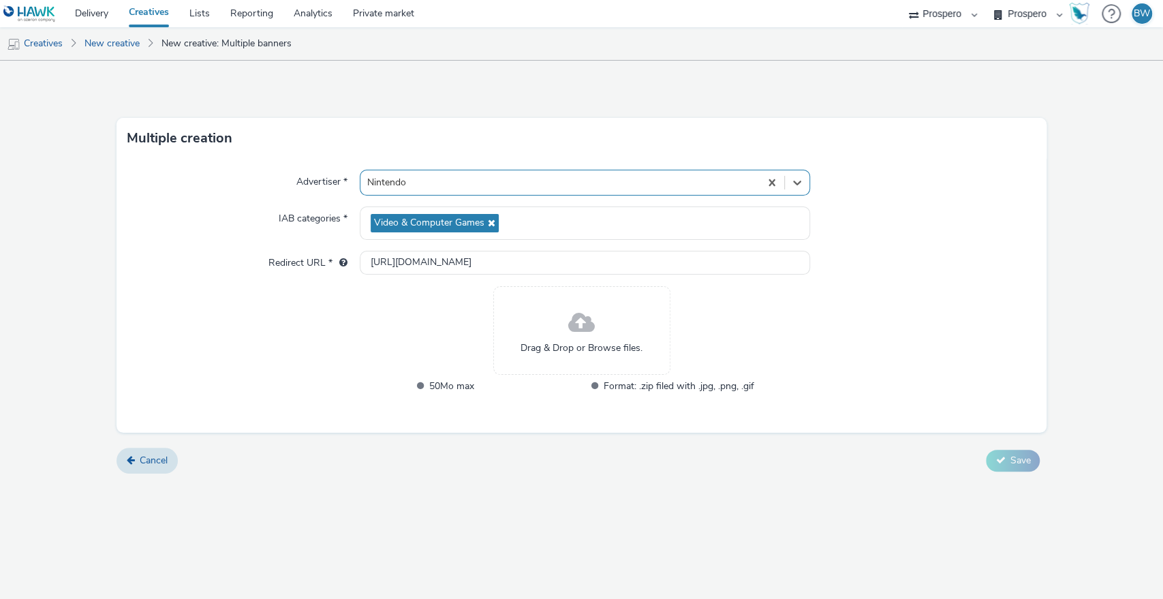
click at [577, 320] on span at bounding box center [581, 323] width 27 height 36
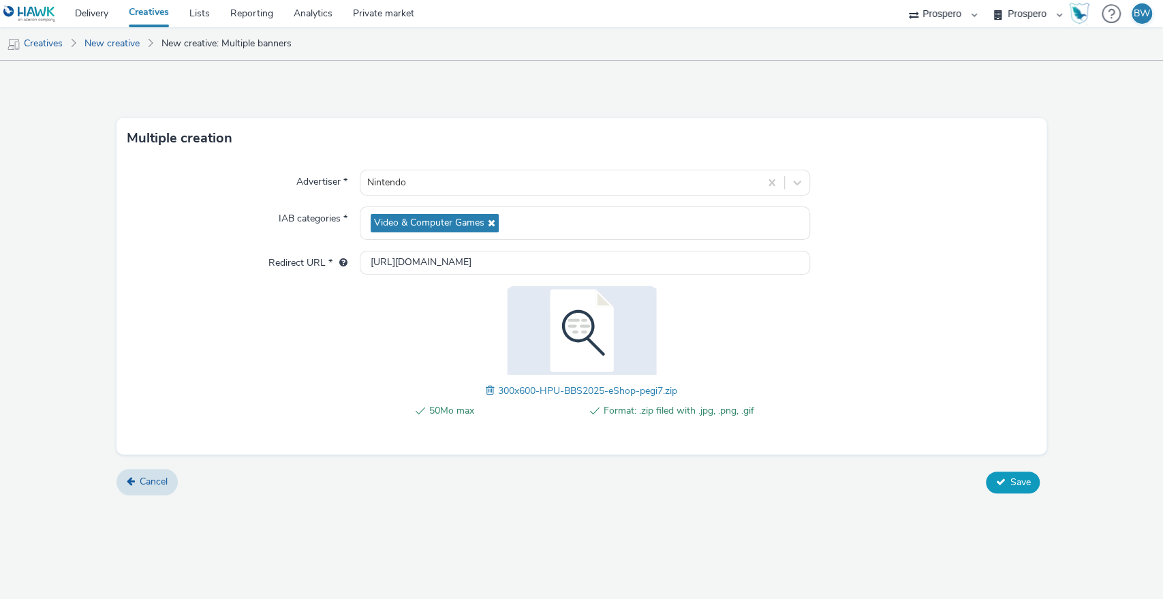
click at [996, 477] on icon at bounding box center [1000, 482] width 10 height 10
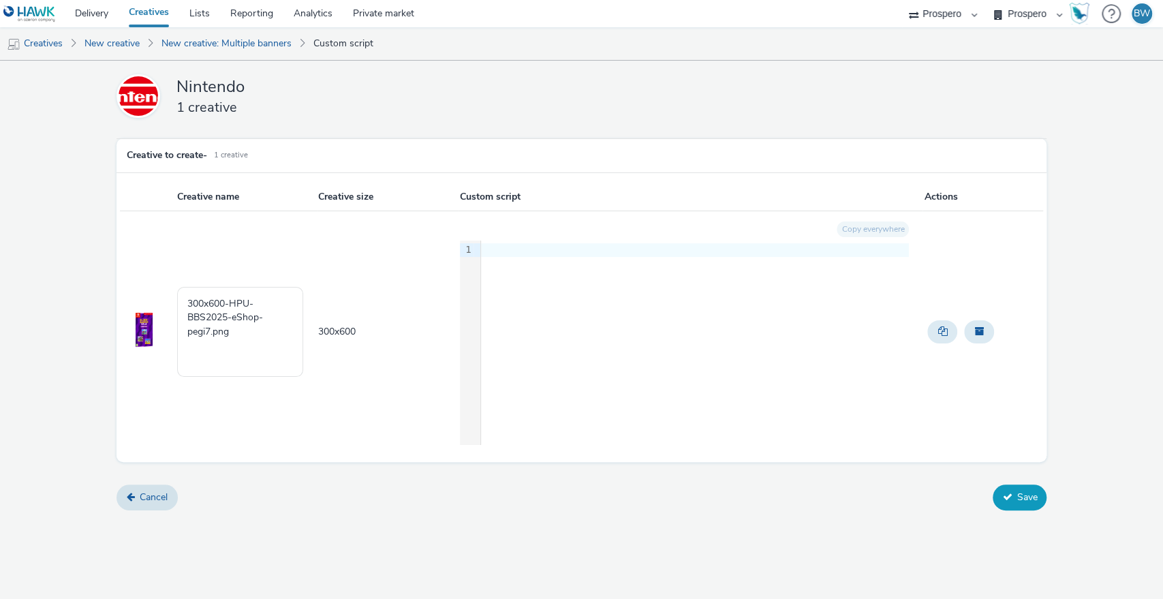
click at [1040, 507] on button "Save" at bounding box center [1020, 497] width 54 height 26
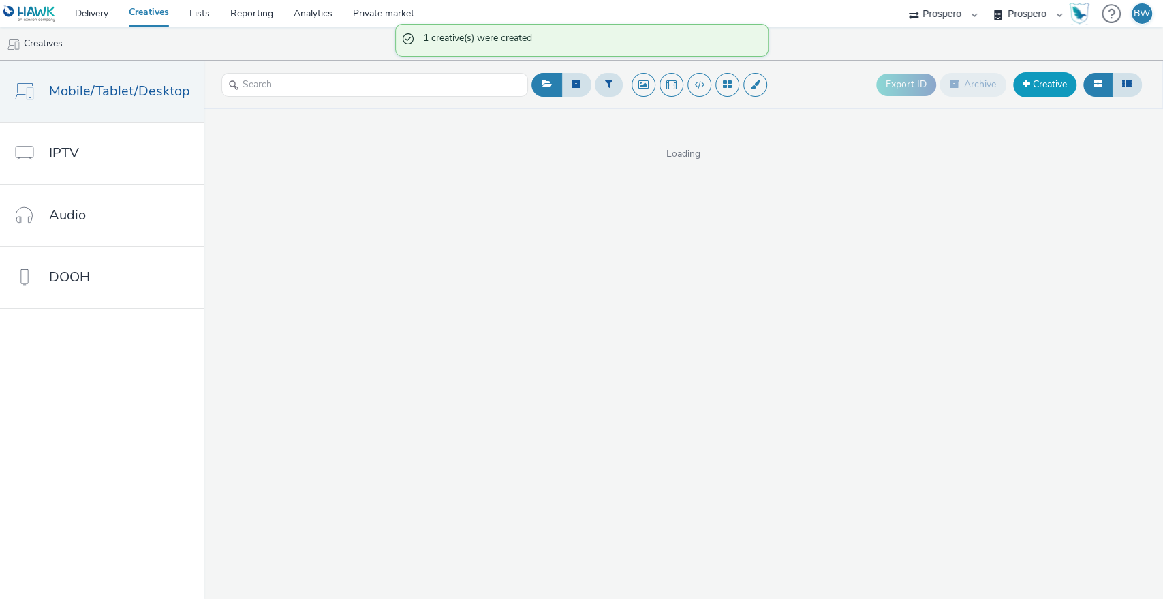
click at [1035, 85] on link "Creative" at bounding box center [1044, 84] width 63 height 25
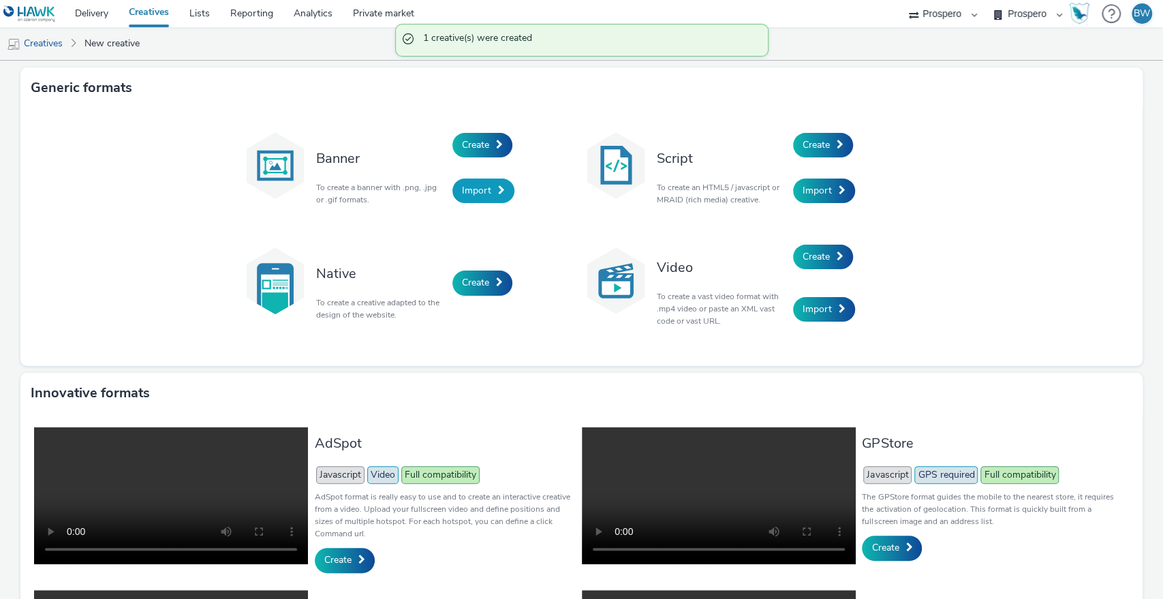
click at [463, 193] on span "Import" at bounding box center [476, 190] width 29 height 13
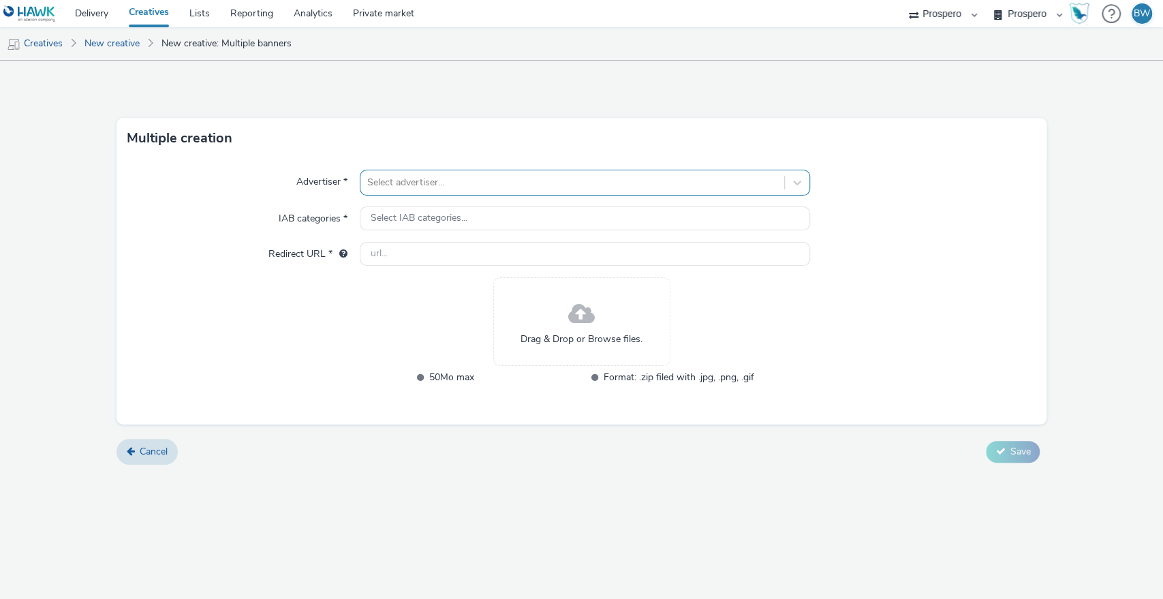
click at [427, 181] on div at bounding box center [572, 182] width 411 height 16
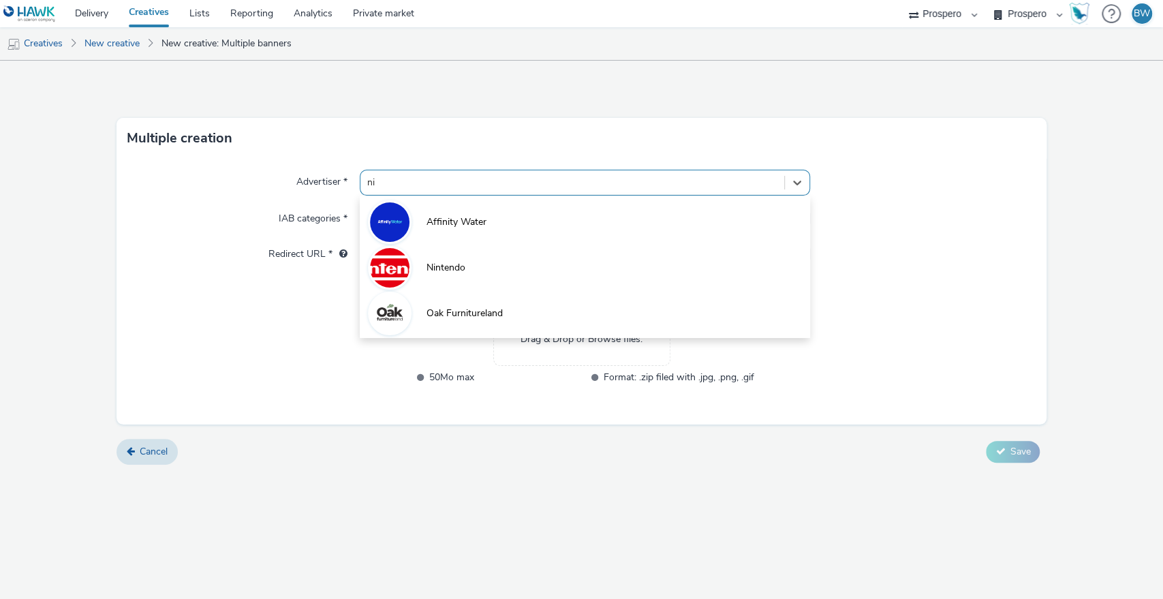
type input "nin"
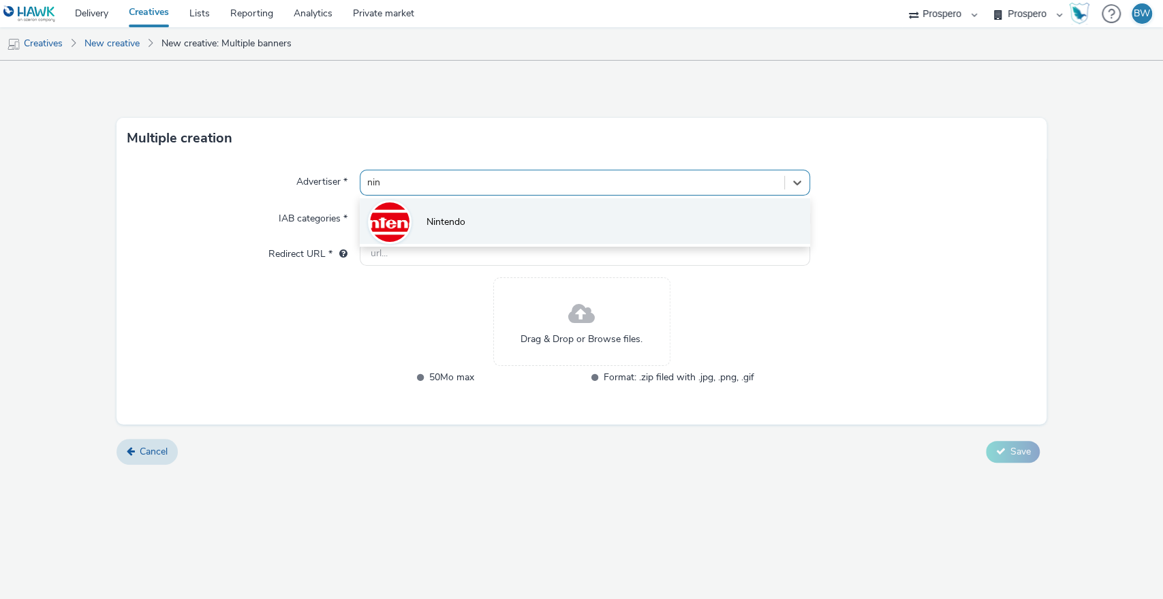
click at [441, 217] on span "Nintendo" at bounding box center [445, 222] width 39 height 14
type input "[URL][DOMAIN_NAME]"
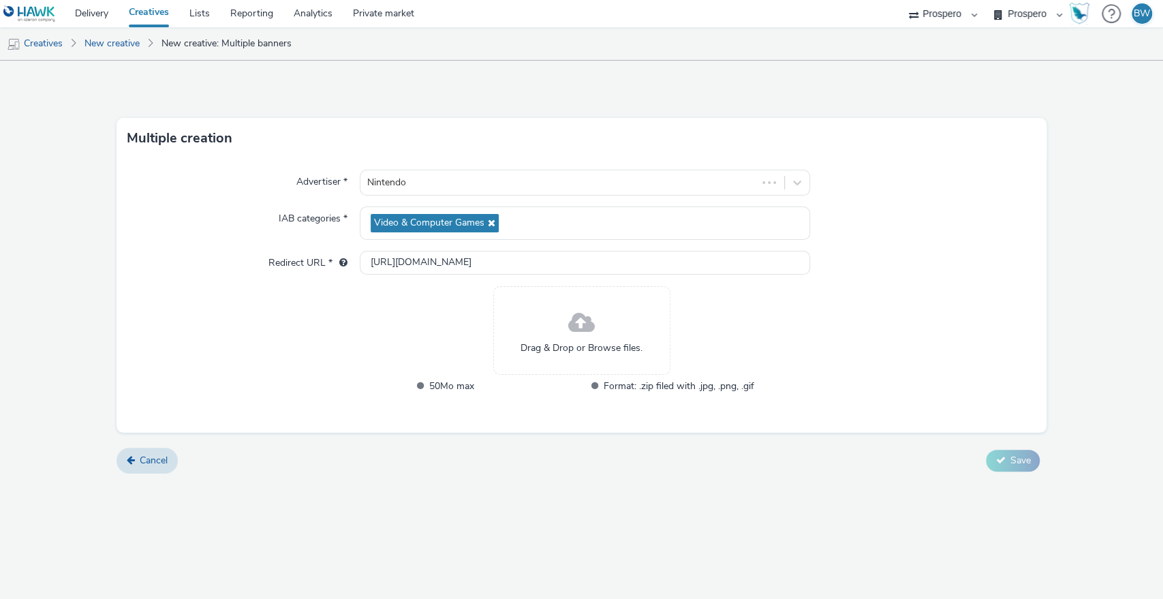
click at [616, 348] on span "Drag & Drop or Browse files." at bounding box center [581, 348] width 122 height 14
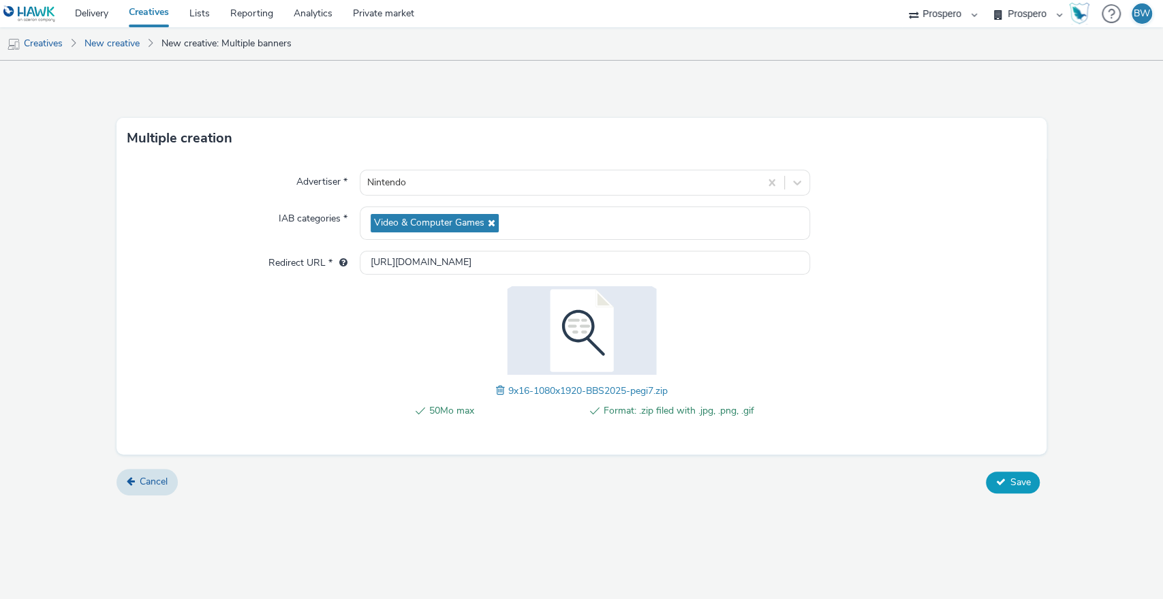
click at [1004, 480] on button "Save" at bounding box center [1013, 482] width 54 height 22
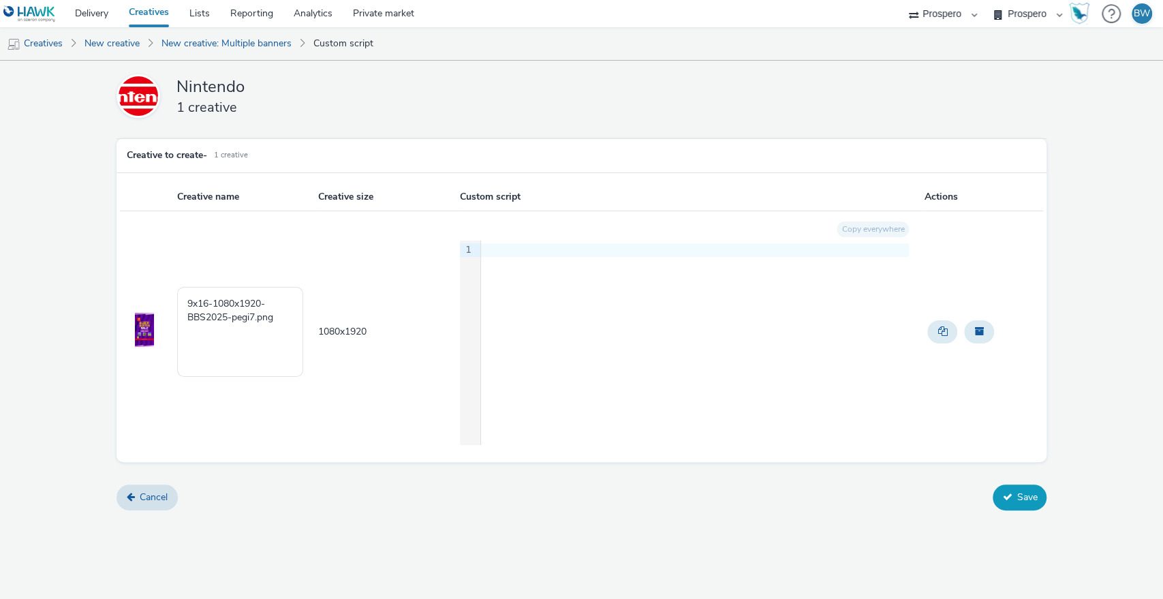
click at [1015, 489] on button "Save" at bounding box center [1020, 497] width 54 height 26
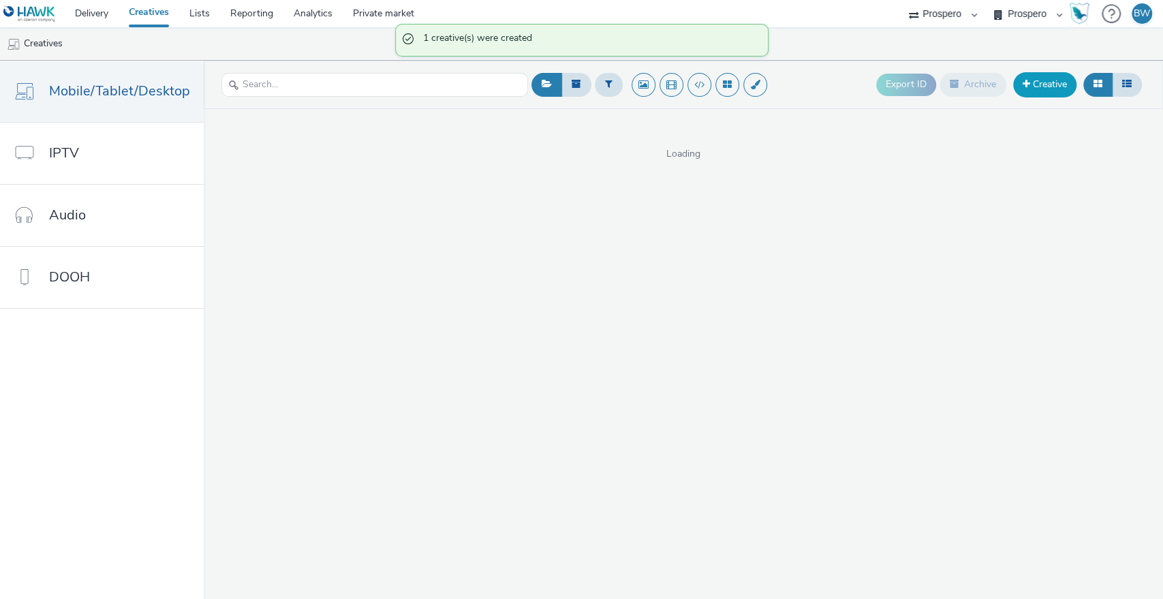
click at [1031, 91] on link "Creative" at bounding box center [1044, 84] width 63 height 25
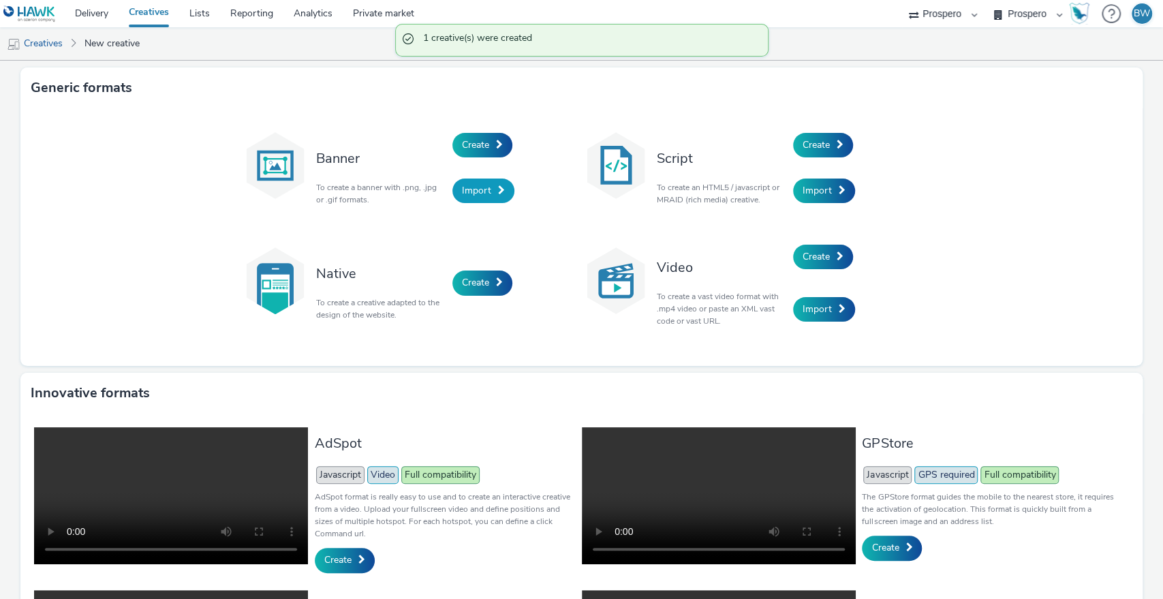
click at [498, 193] on span at bounding box center [501, 190] width 7 height 10
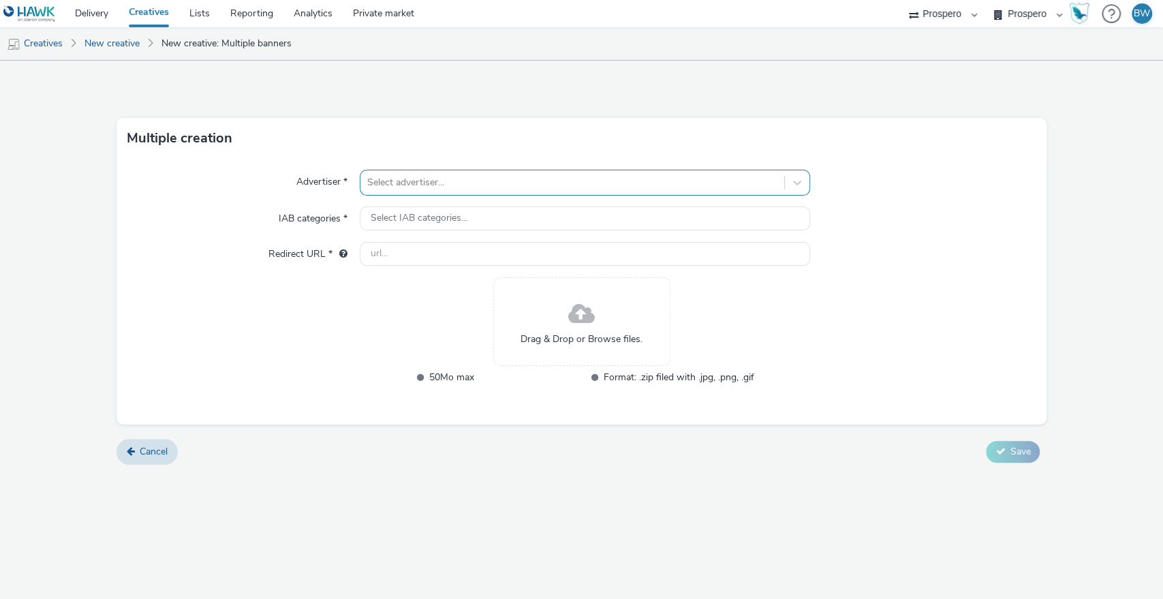
click at [484, 172] on div "Select advertiser..." at bounding box center [572, 183] width 424 height 22
type input "nin"
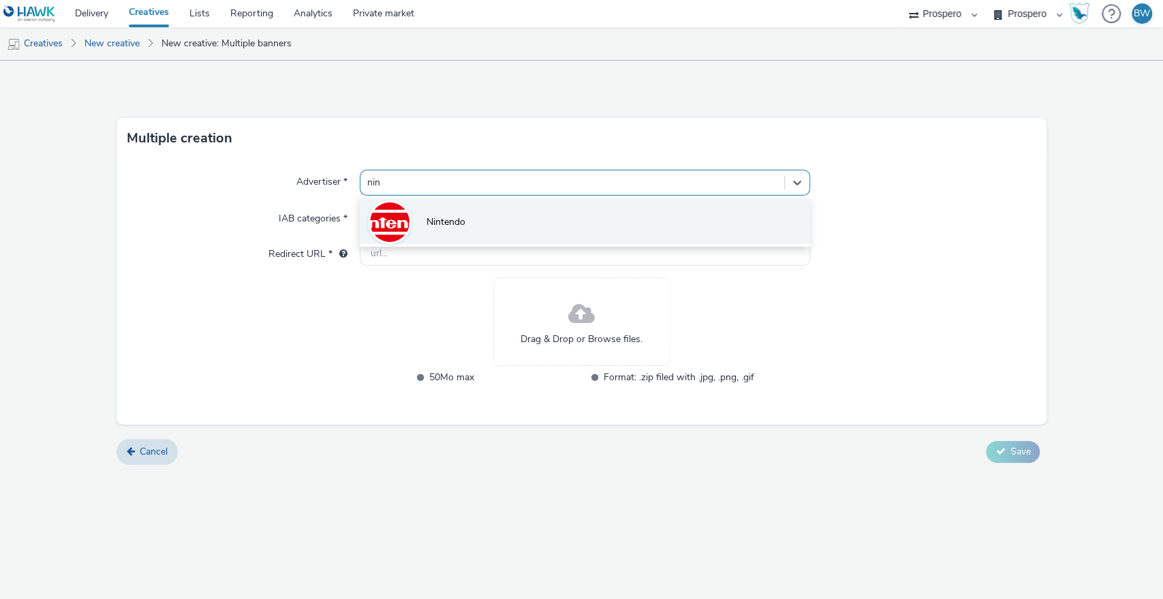
click at [488, 223] on li "Nintendo" at bounding box center [585, 221] width 451 height 46
type input "[URL][DOMAIN_NAME]"
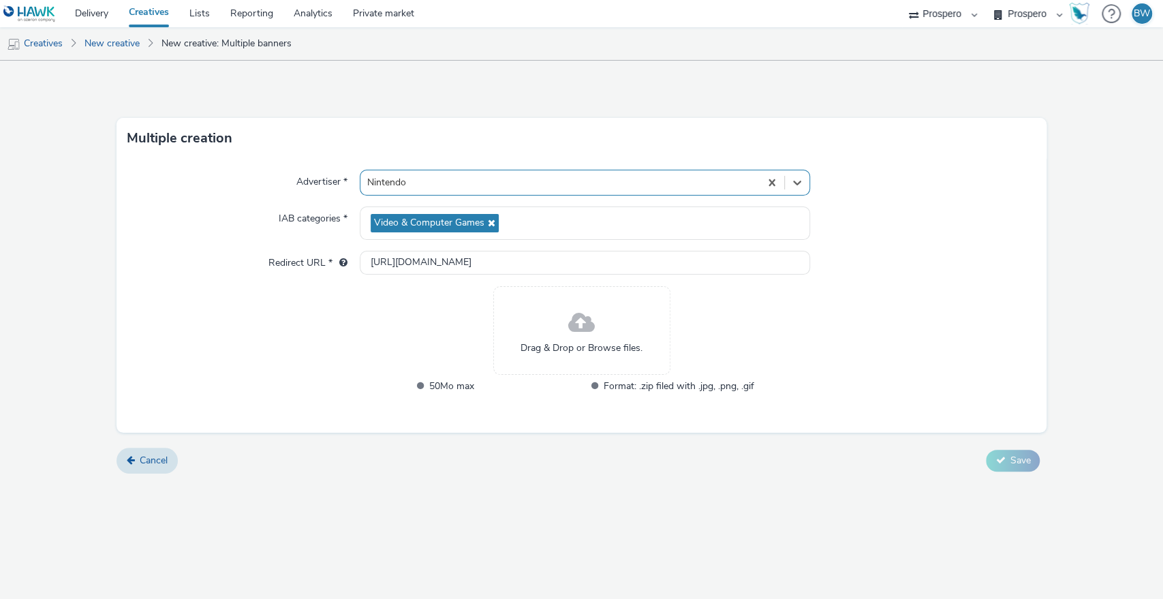
click at [589, 337] on span at bounding box center [581, 323] width 27 height 36
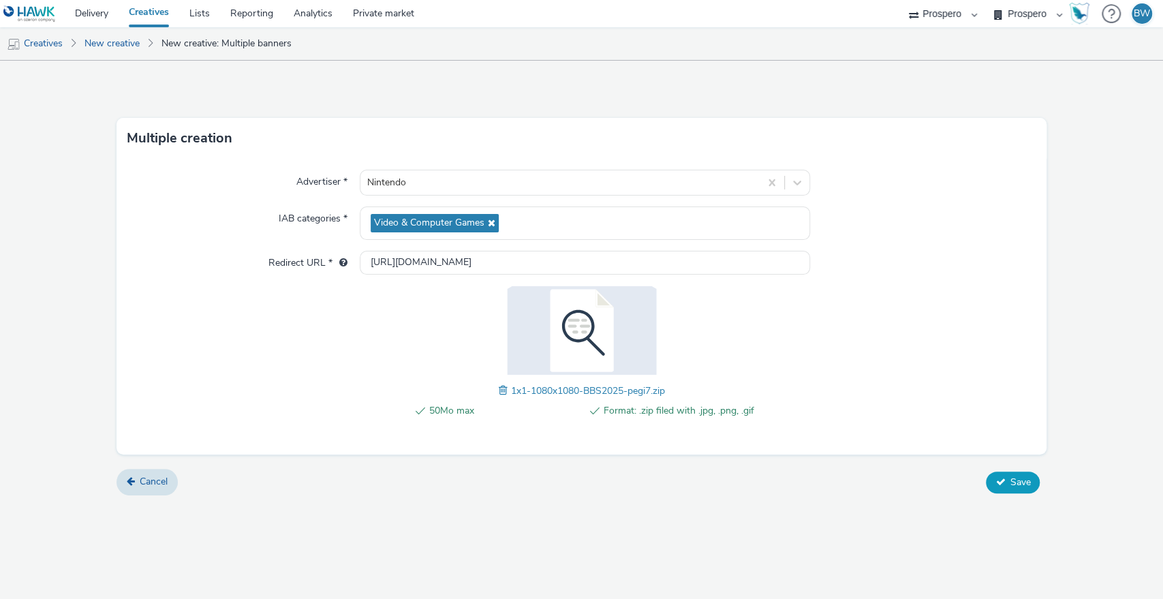
click at [1021, 471] on button "Save" at bounding box center [1013, 482] width 54 height 22
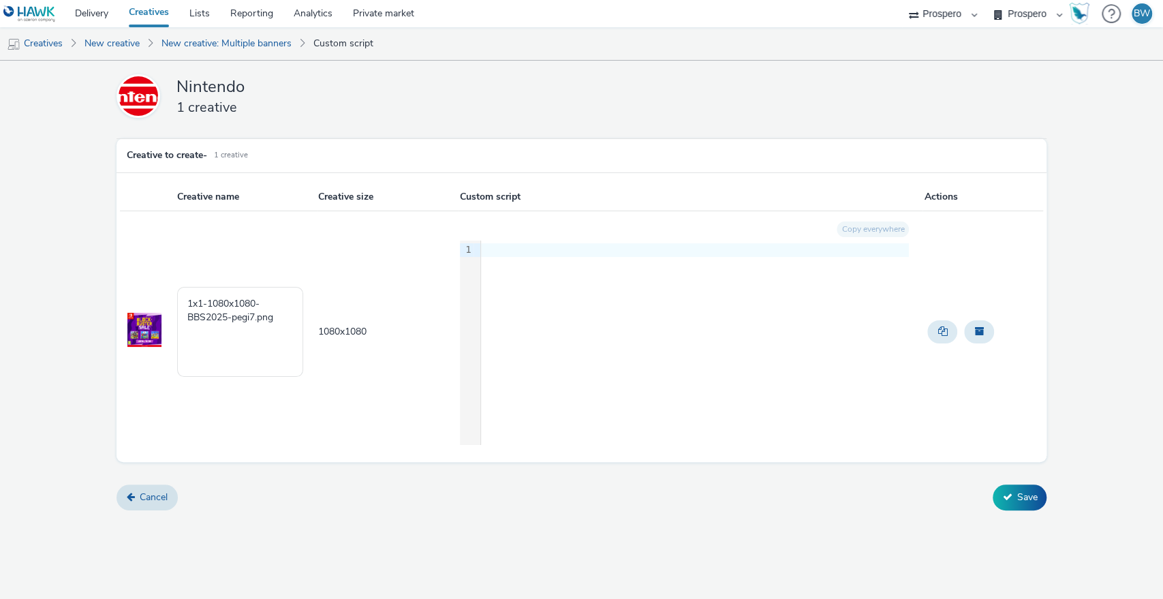
click at [1029, 510] on div "Nintendo 1 creative Creative to create - 1 Creative Creative name Creative size…" at bounding box center [581, 289] width 1163 height 456
click at [1027, 501] on button "Save" at bounding box center [1020, 497] width 54 height 26
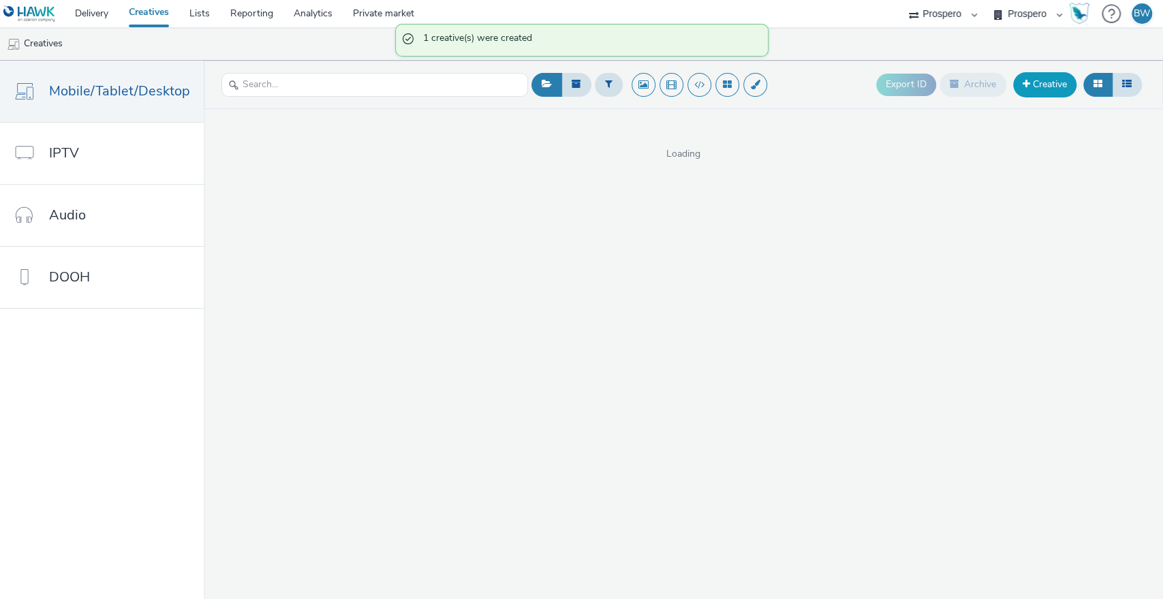
click at [1044, 87] on link "Creative" at bounding box center [1044, 84] width 63 height 25
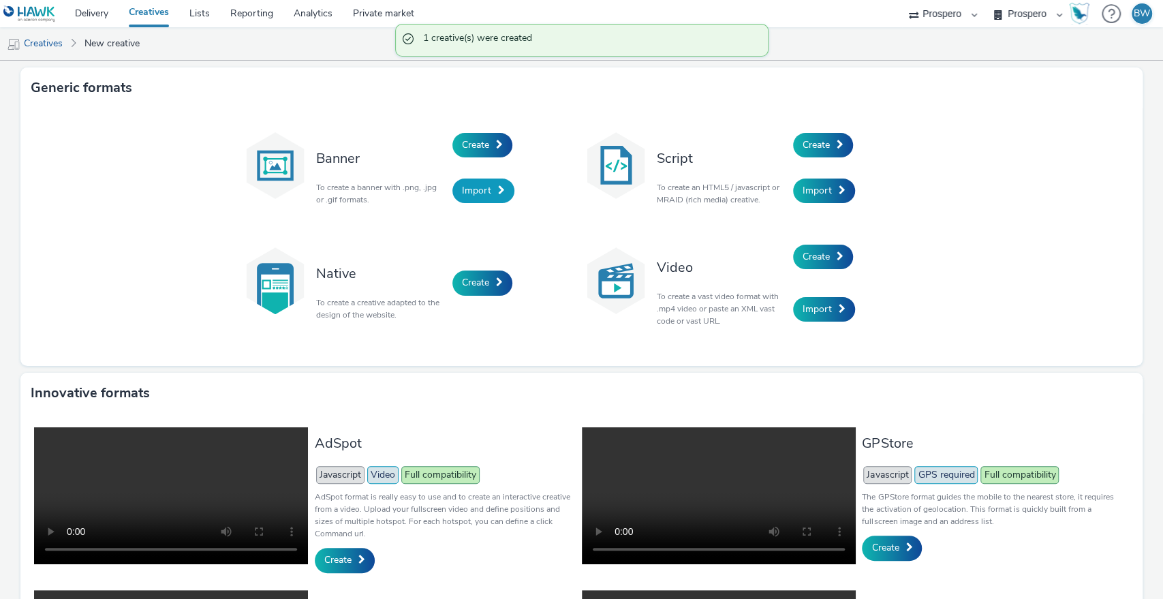
click at [478, 196] on span "Import" at bounding box center [476, 190] width 29 height 13
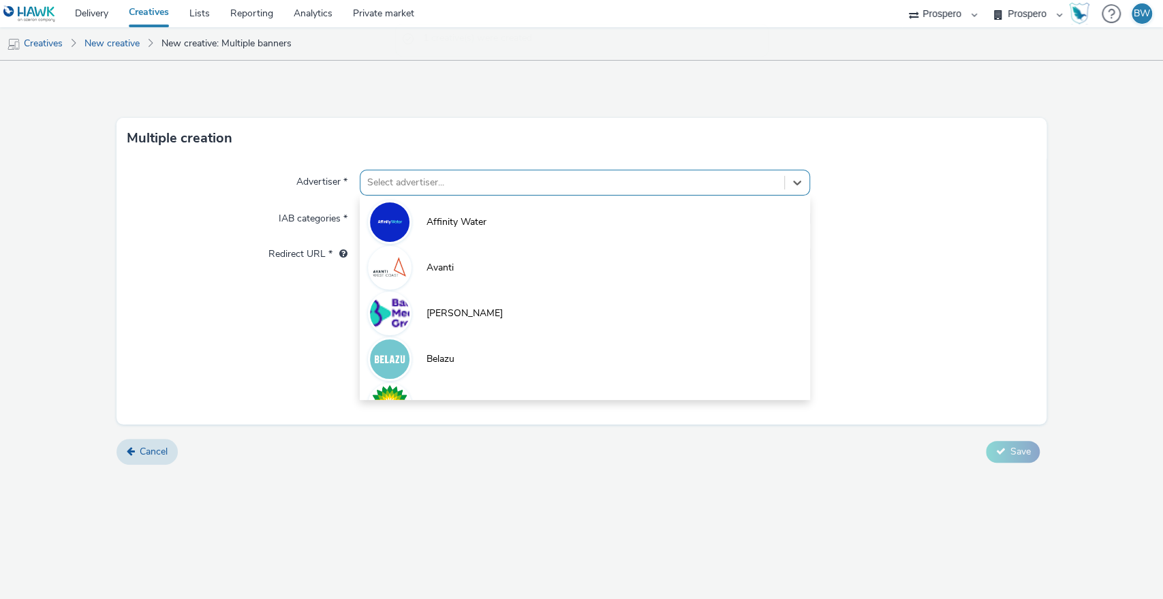
click at [490, 178] on div at bounding box center [572, 182] width 411 height 16
type input "ni"
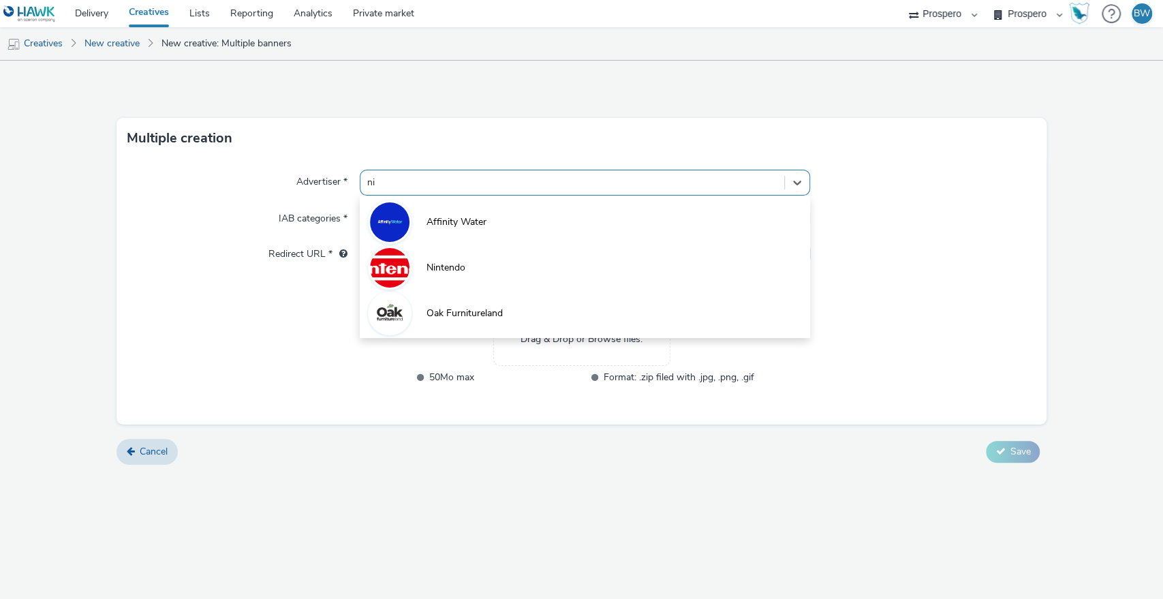
click at [496, 249] on li "Nintendo" at bounding box center [585, 267] width 451 height 46
type input "[URL][DOMAIN_NAME]"
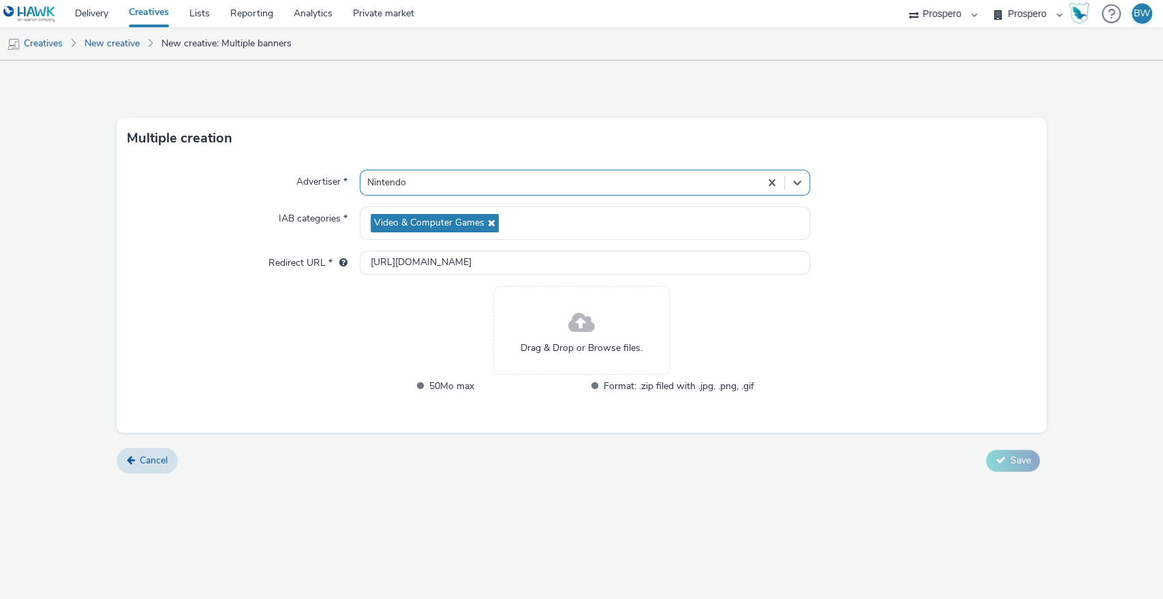
click at [528, 277] on div "Advertiser * option Nintendo, selected. Select is focused ,type to refine list,…" at bounding box center [581, 296] width 931 height 274
click at [557, 309] on div "Drag & Drop or Browse files." at bounding box center [581, 330] width 177 height 89
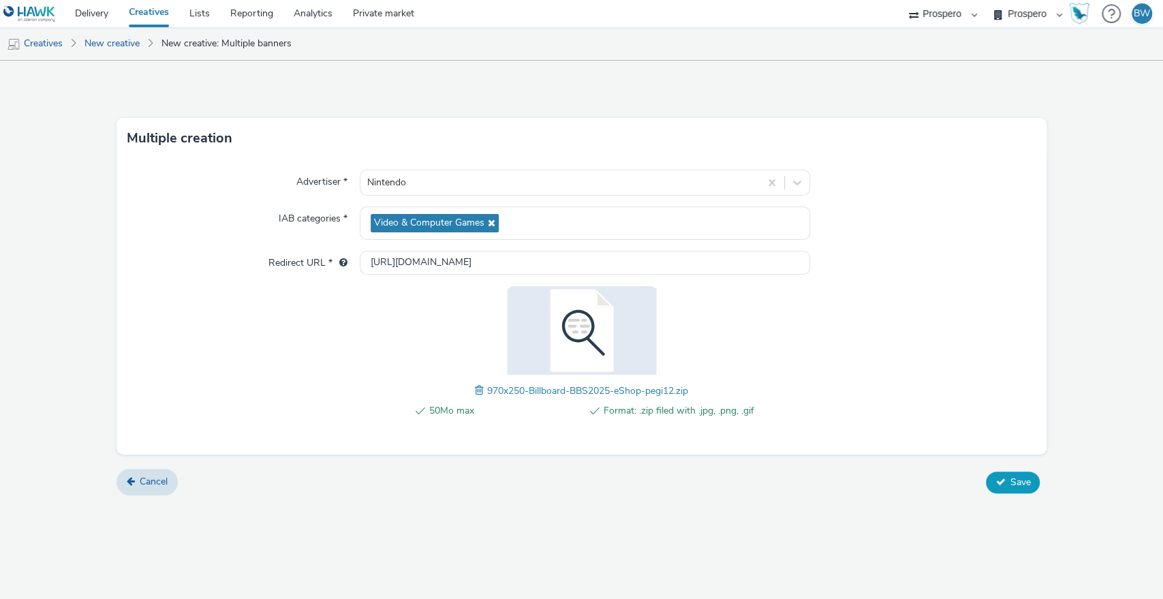
click at [1014, 476] on span "Save" at bounding box center [1020, 482] width 20 height 13
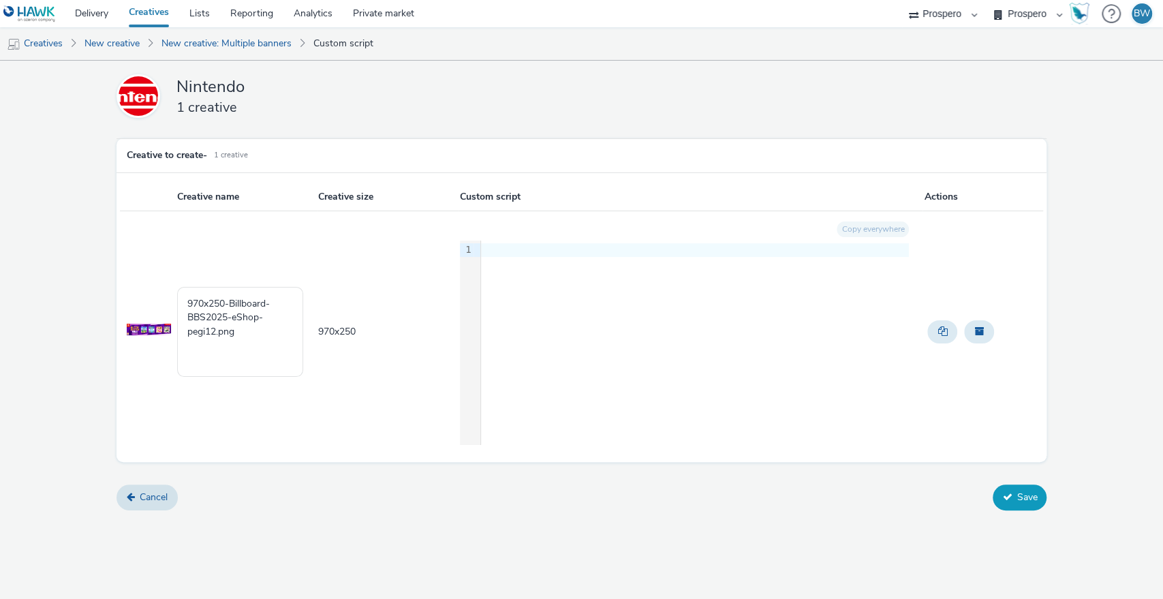
click at [1001, 503] on button "Save" at bounding box center [1020, 497] width 54 height 26
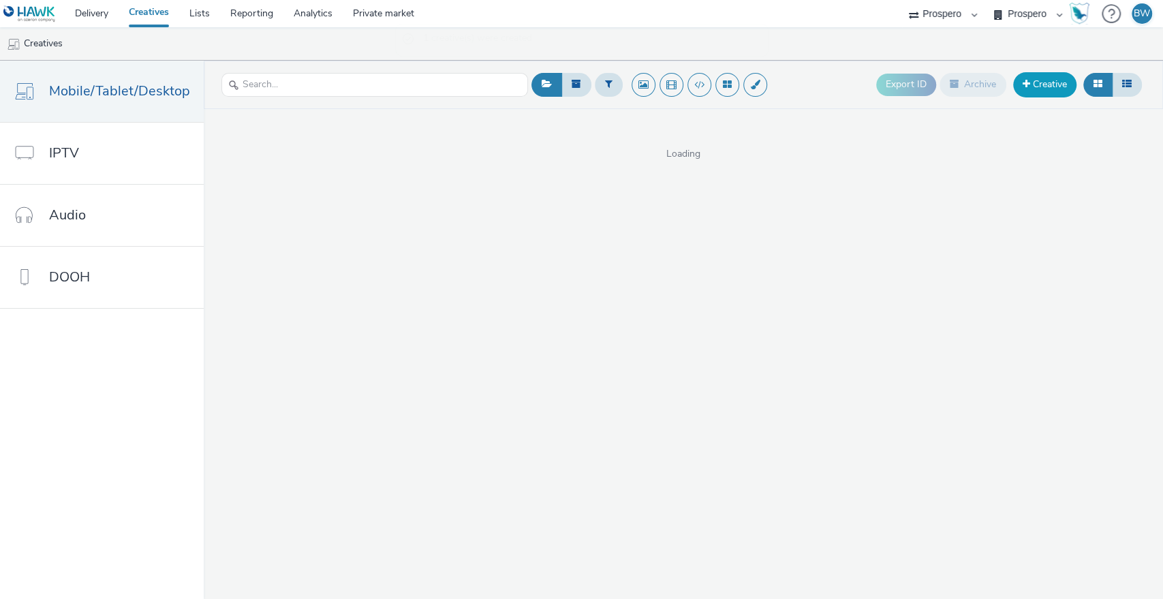
click at [1048, 82] on link "Creative" at bounding box center [1044, 84] width 63 height 25
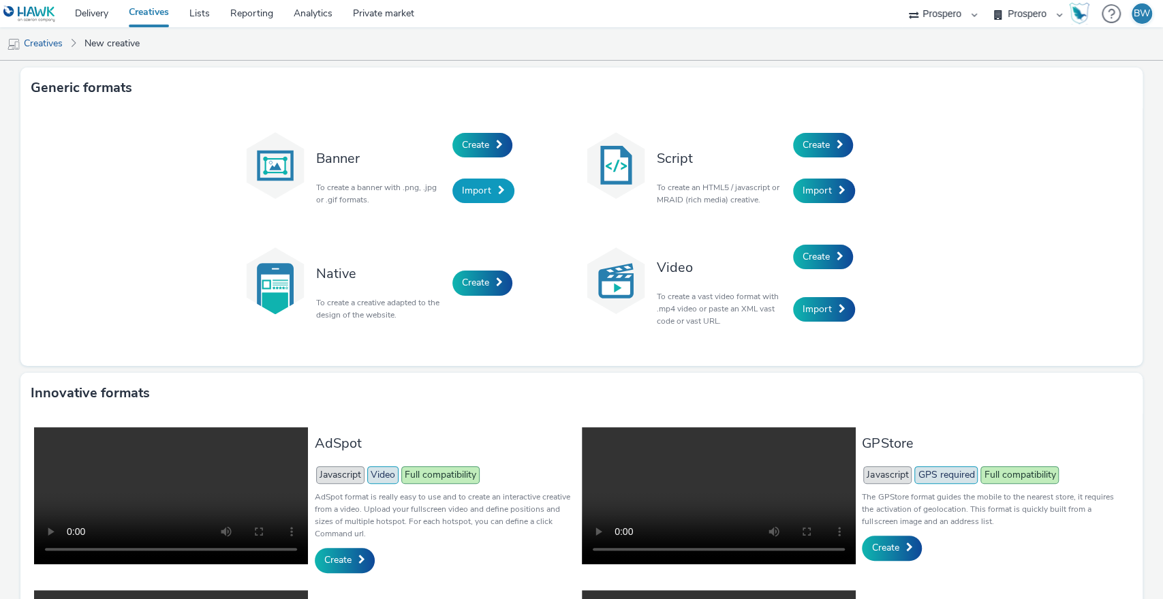
click at [462, 195] on span "Import" at bounding box center [476, 190] width 29 height 13
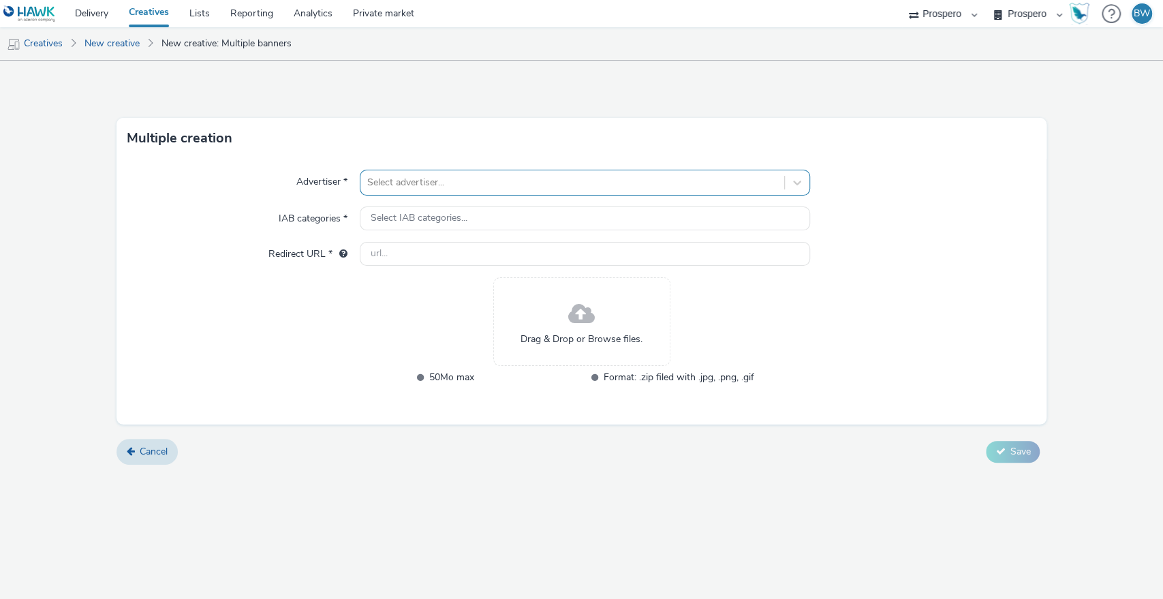
click at [443, 185] on div at bounding box center [572, 182] width 411 height 16
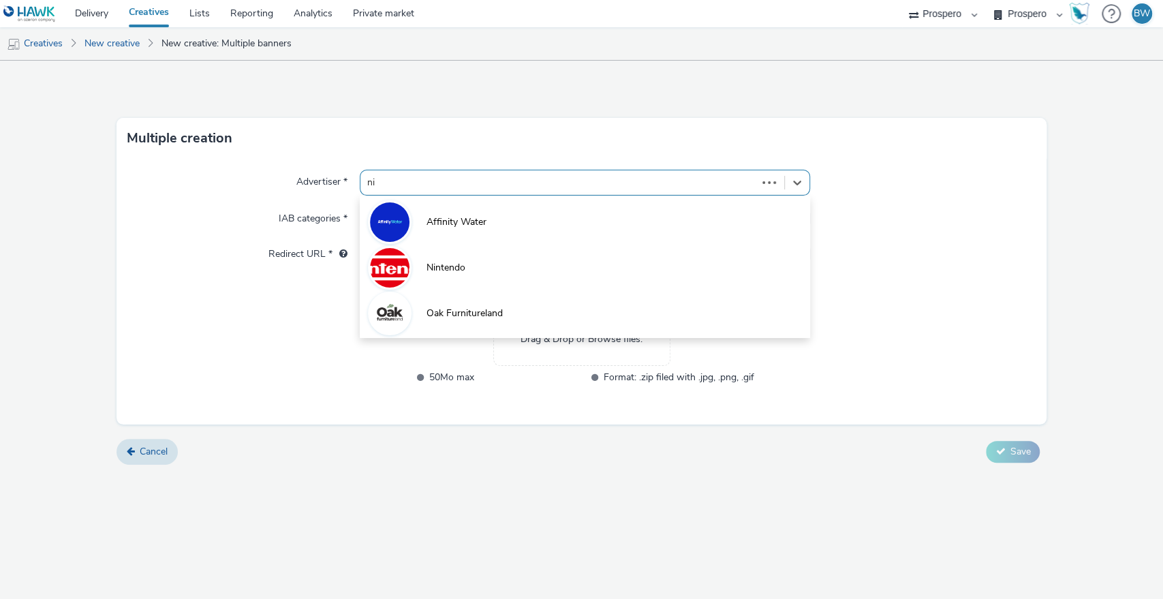
type input "nin"
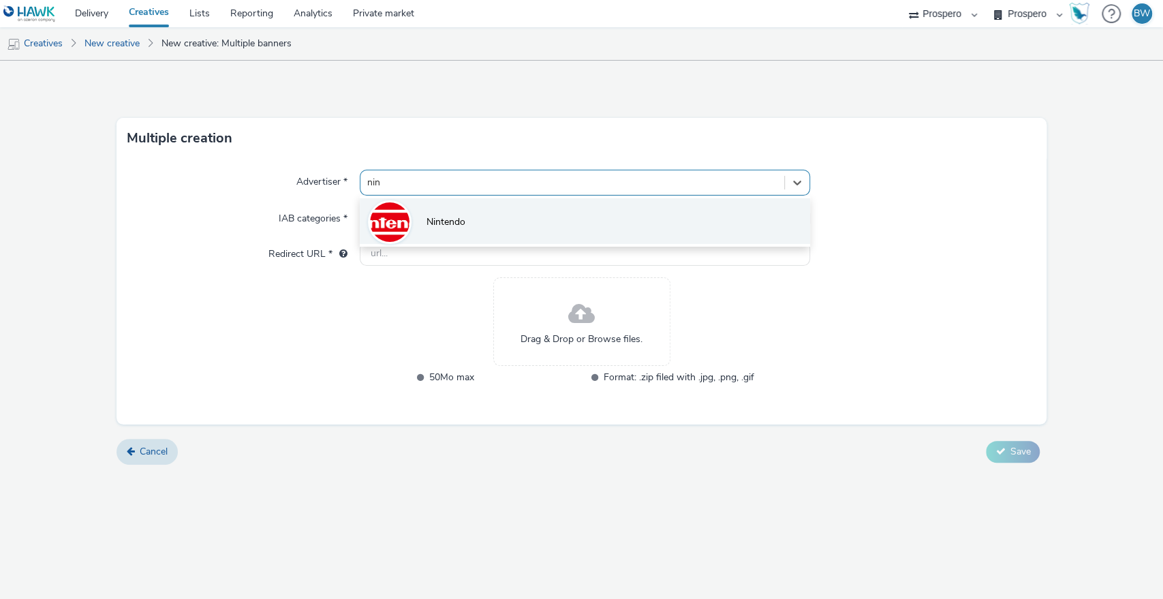
click at [444, 215] on span "Nintendo" at bounding box center [445, 222] width 39 height 14
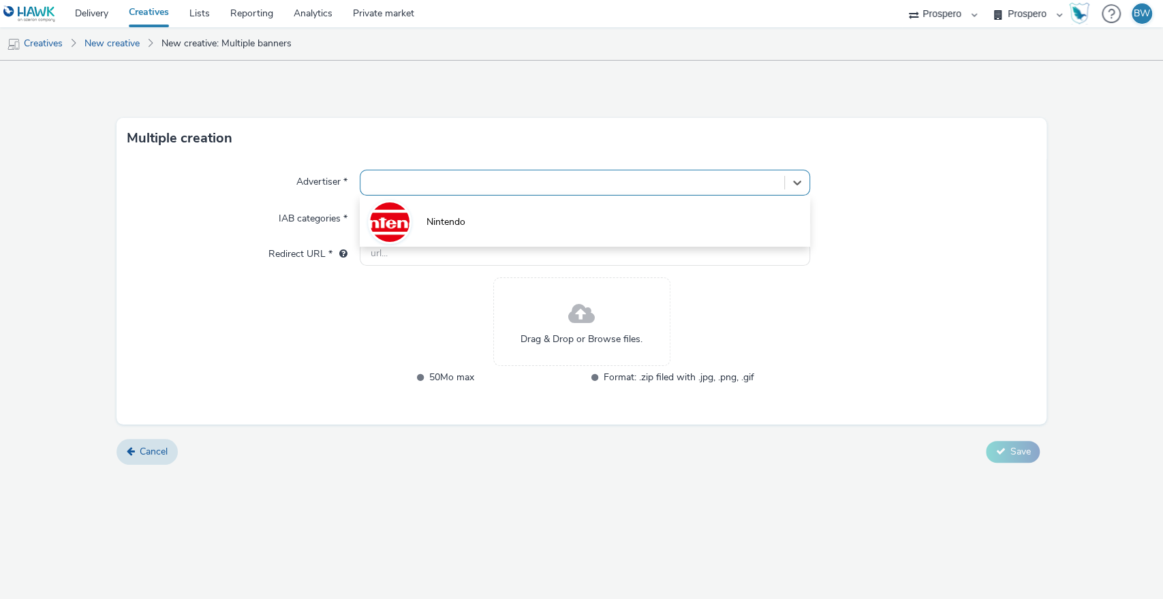
type input "[URL][DOMAIN_NAME]"
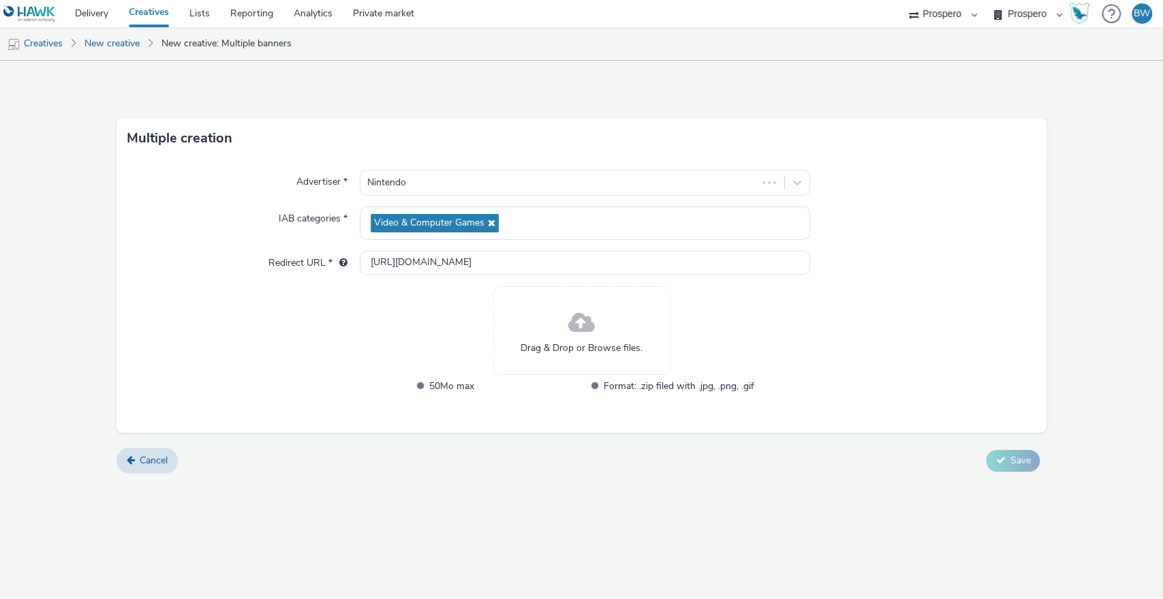
click at [555, 308] on div "Drag & Drop or Browse files." at bounding box center [581, 330] width 177 height 89
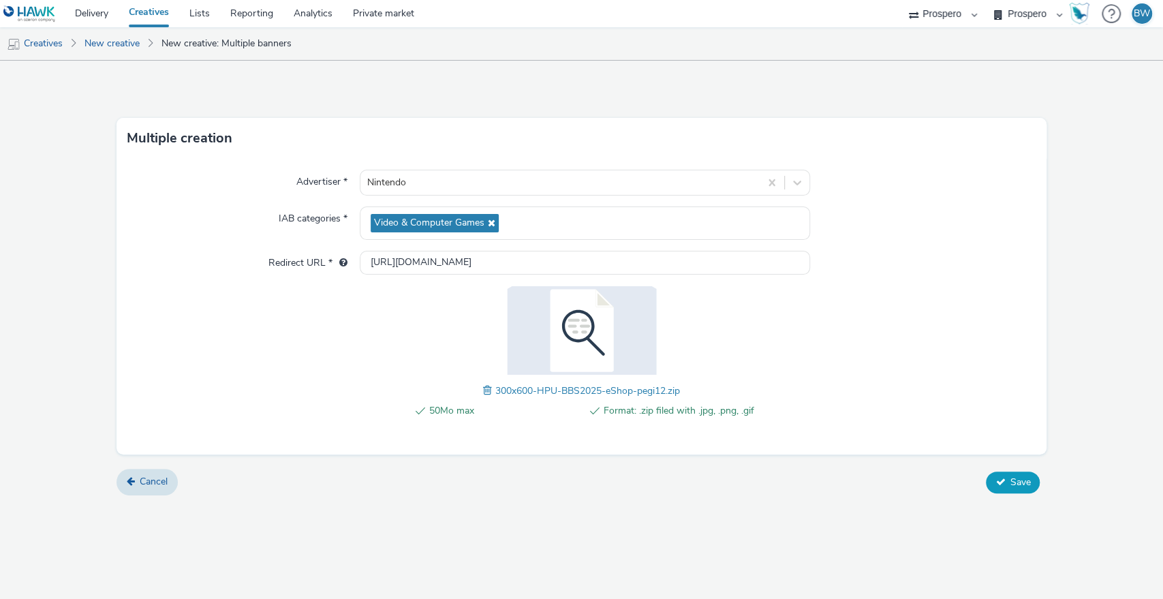
click at [998, 477] on icon at bounding box center [1000, 482] width 10 height 10
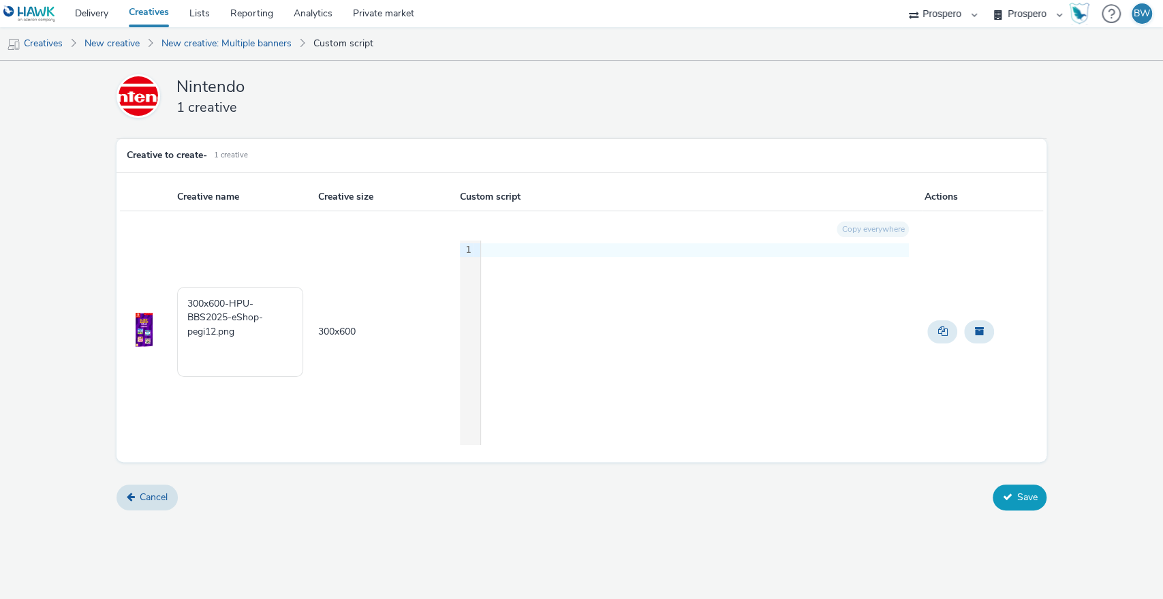
click at [1028, 500] on button "Save" at bounding box center [1020, 497] width 54 height 26
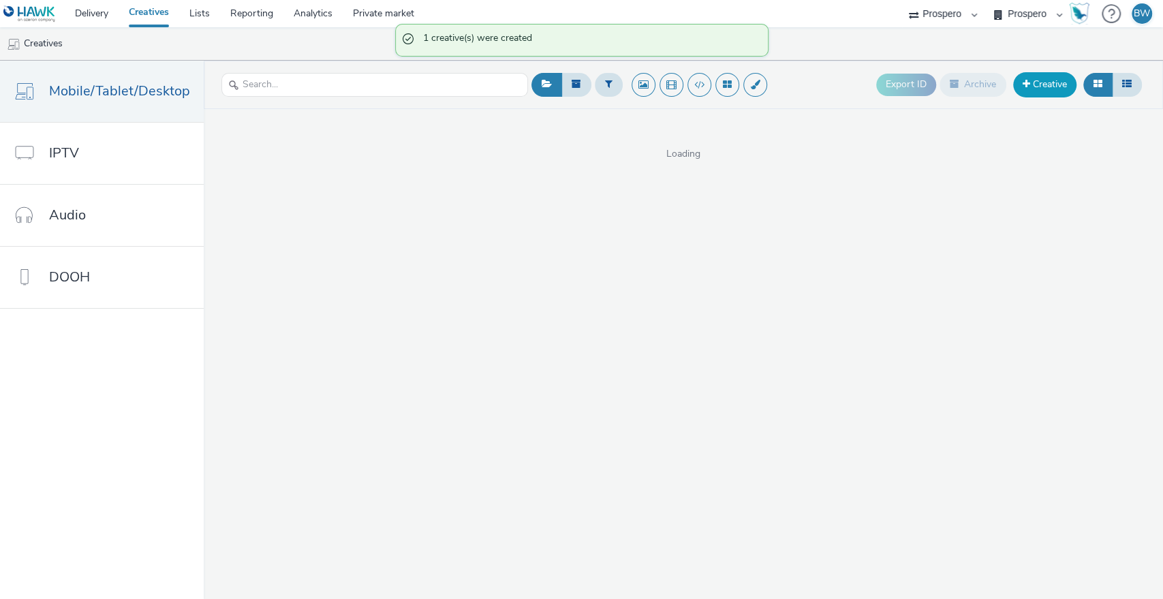
click at [1041, 84] on link "Creative" at bounding box center [1044, 84] width 63 height 25
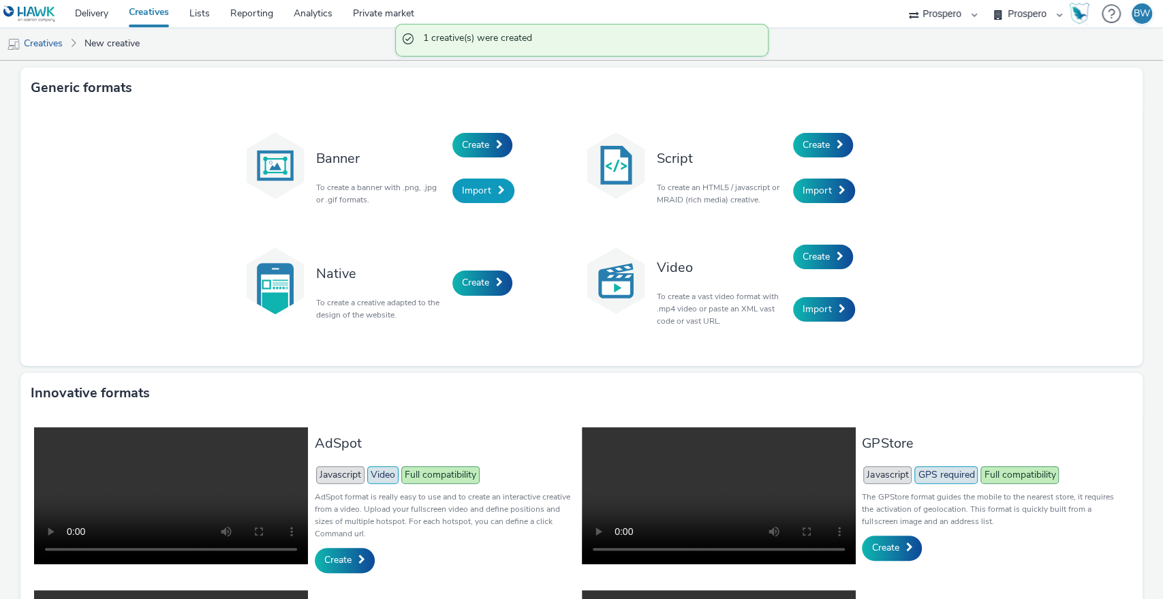
click at [488, 184] on link "Import" at bounding box center [483, 190] width 62 height 25
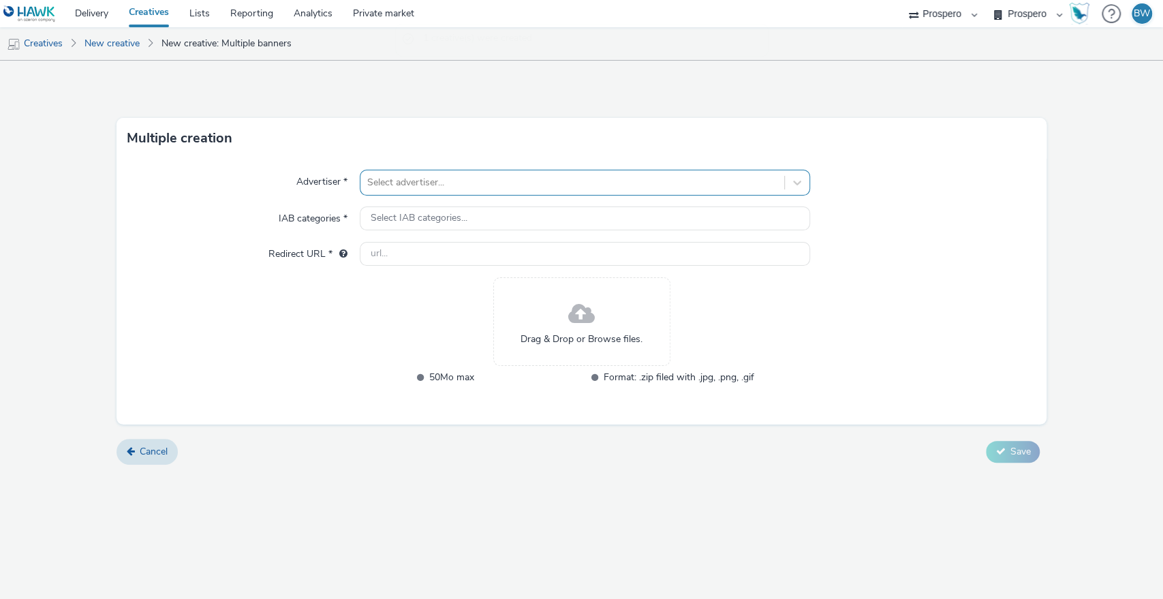
click at [436, 178] on div at bounding box center [572, 182] width 411 height 16
type input "nin"
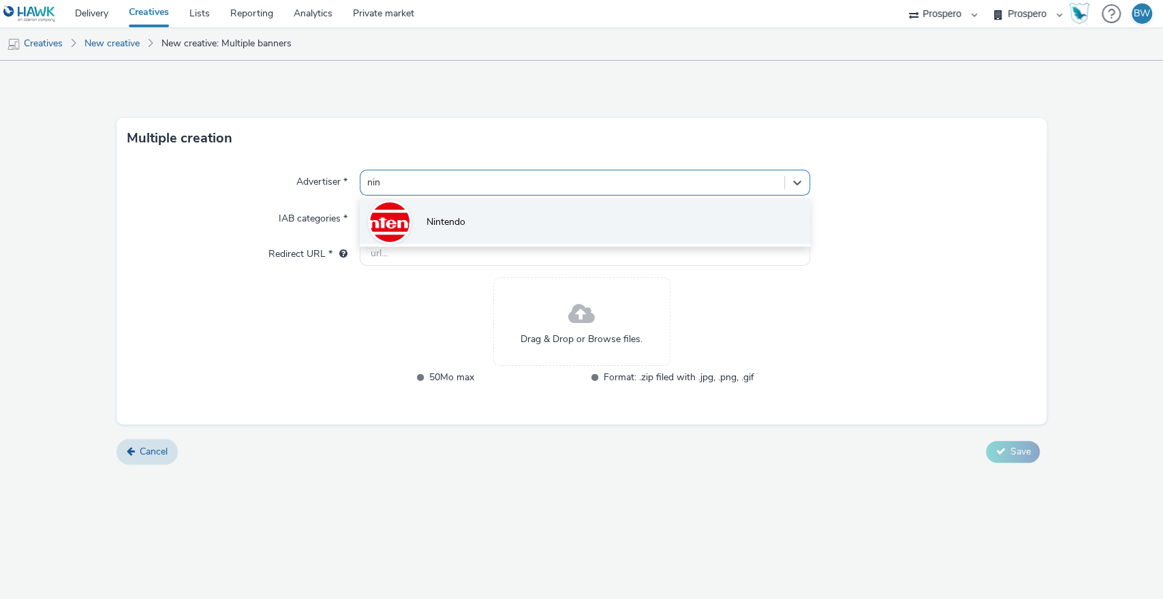
click at [450, 224] on span "Nintendo" at bounding box center [445, 222] width 39 height 14
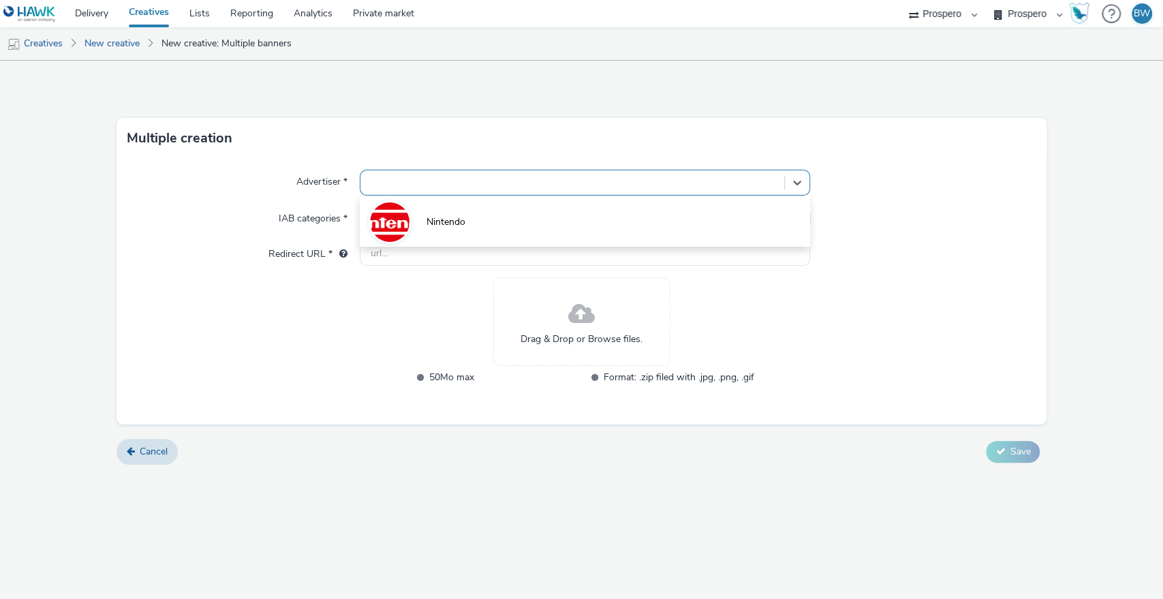
type input "[URL][DOMAIN_NAME]"
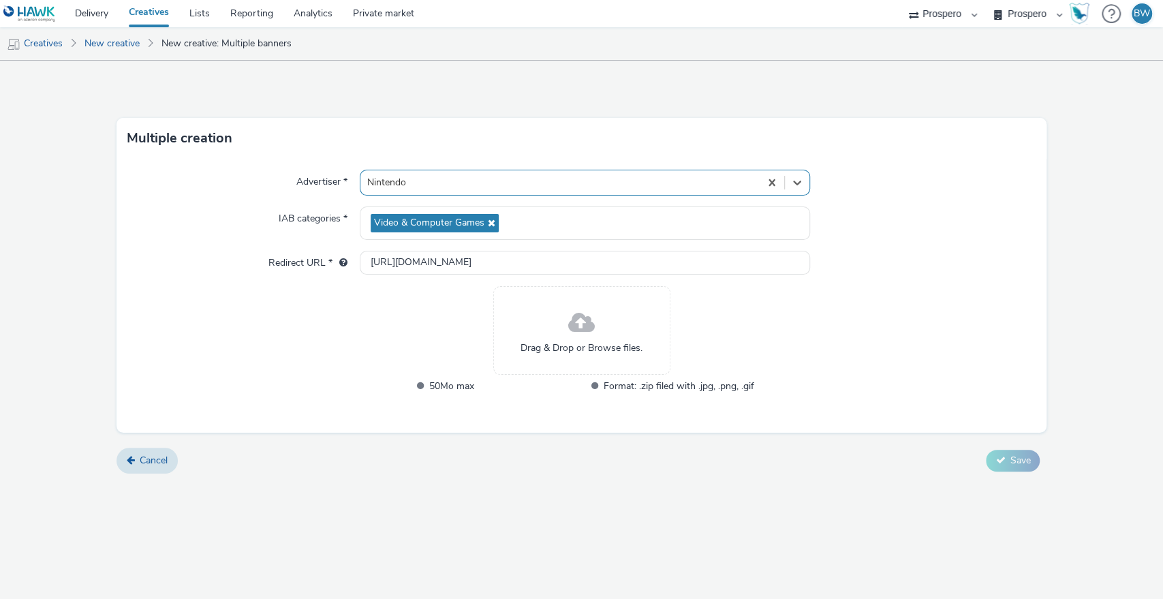
click at [578, 299] on div "Drag & Drop or Browse files." at bounding box center [581, 330] width 177 height 89
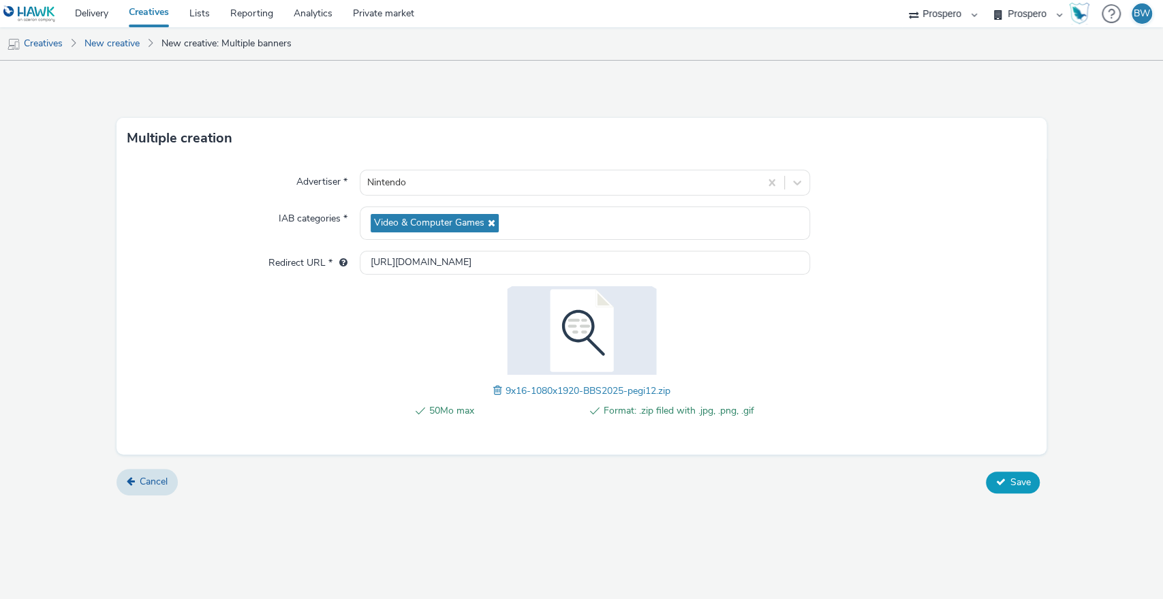
click at [992, 480] on button "Save" at bounding box center [1013, 482] width 54 height 22
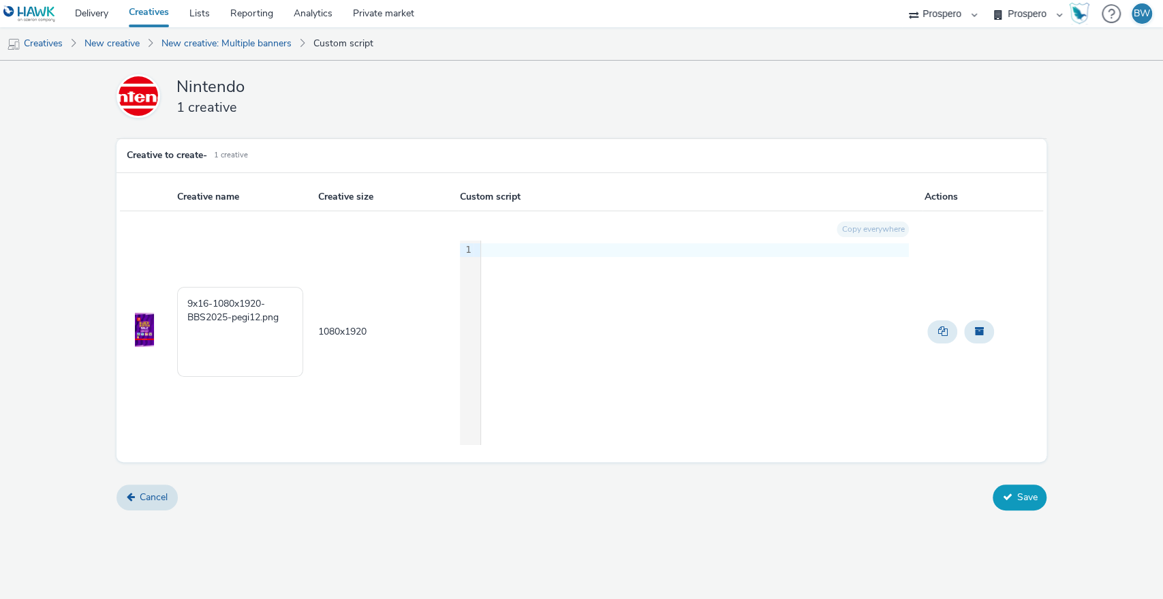
click at [1023, 505] on button "Save" at bounding box center [1020, 497] width 54 height 26
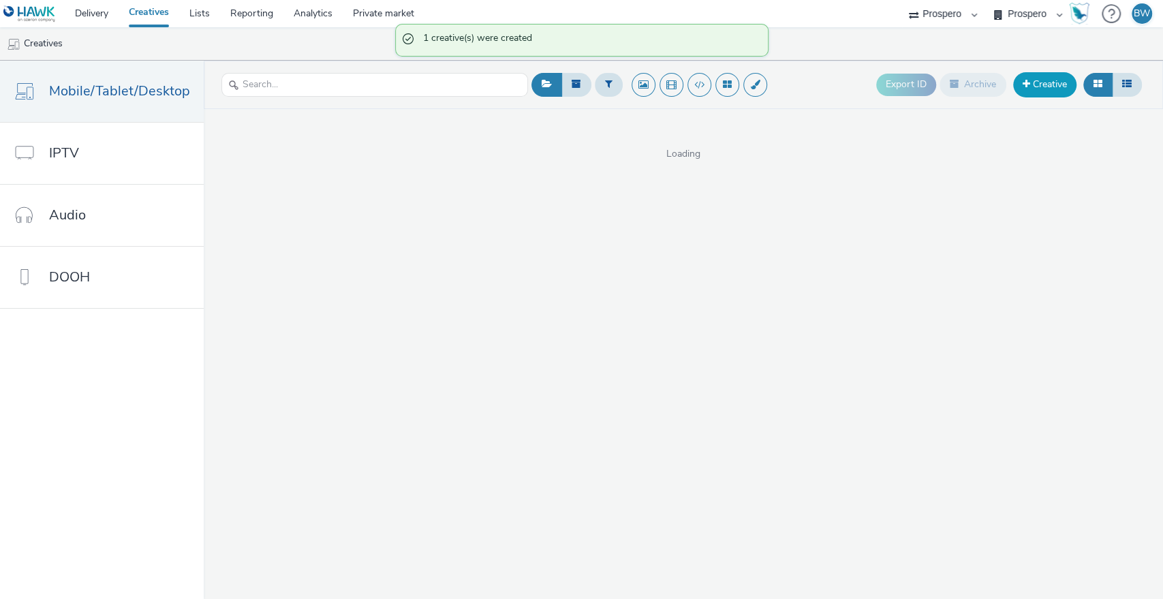
click at [1040, 80] on link "Creative" at bounding box center [1044, 84] width 63 height 25
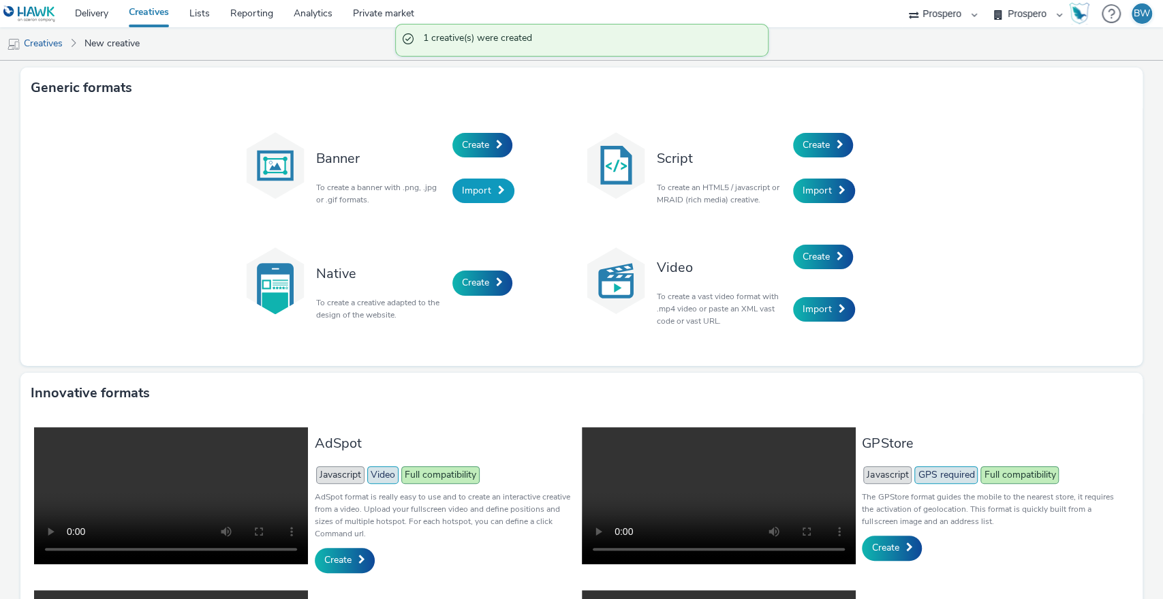
click at [489, 185] on link "Import" at bounding box center [483, 190] width 62 height 25
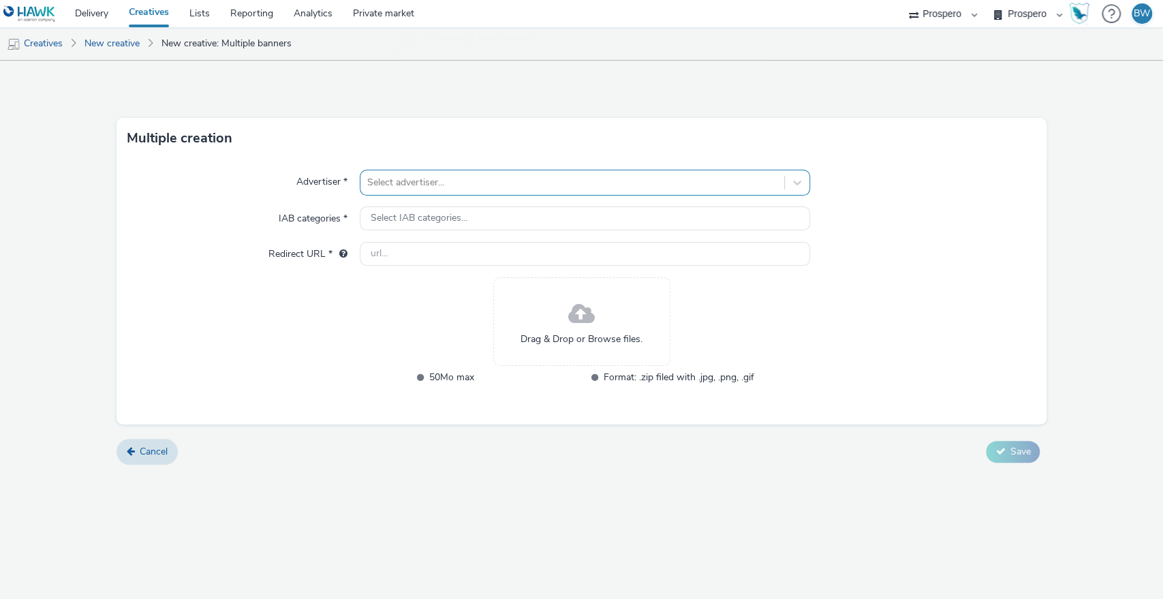
click at [493, 183] on div at bounding box center [572, 182] width 411 height 16
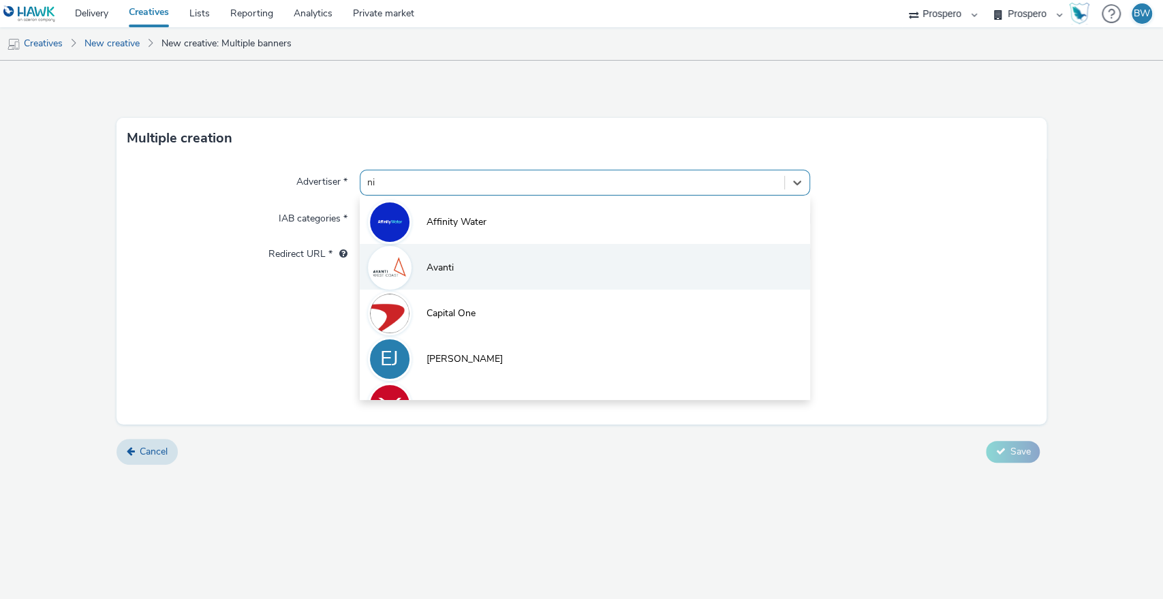
type input "nin"
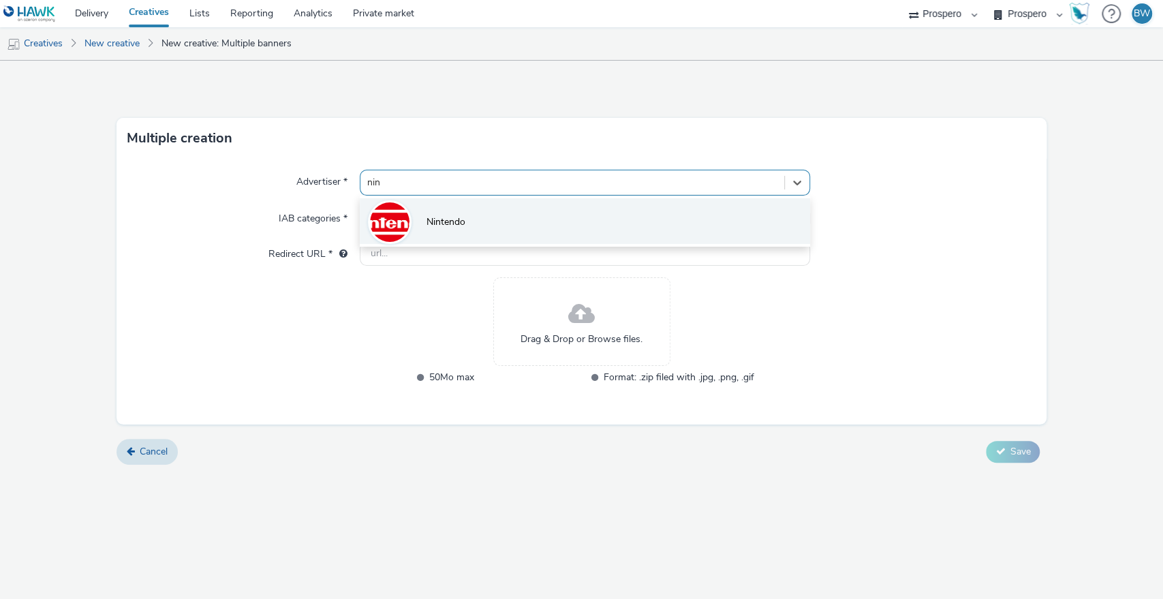
click at [497, 231] on li "Nintendo" at bounding box center [585, 221] width 451 height 46
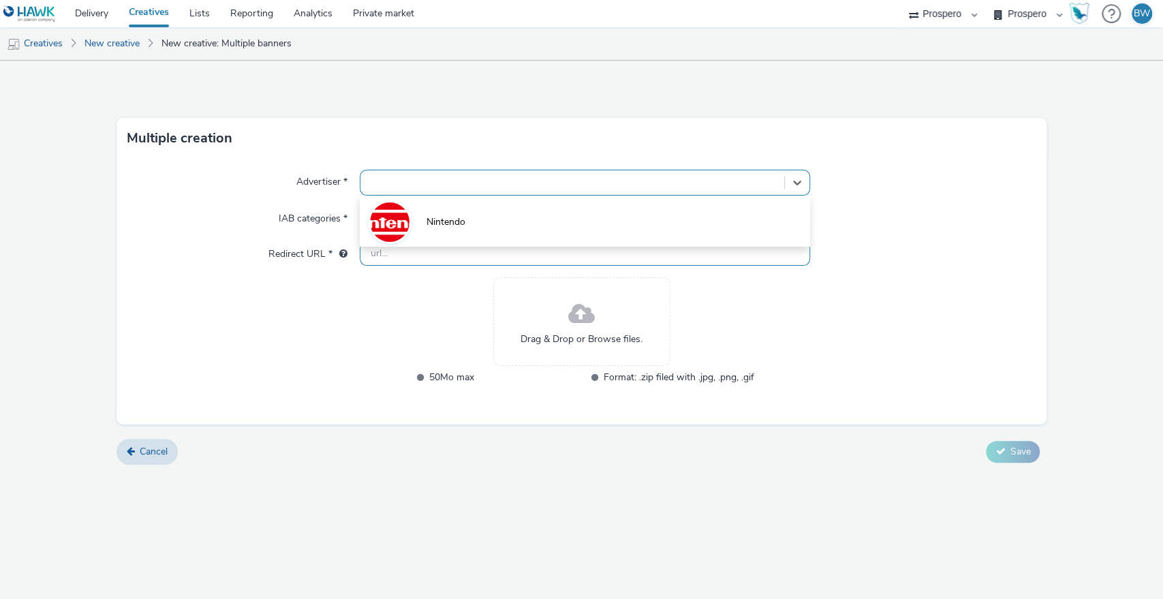
type input "[URL][DOMAIN_NAME]"
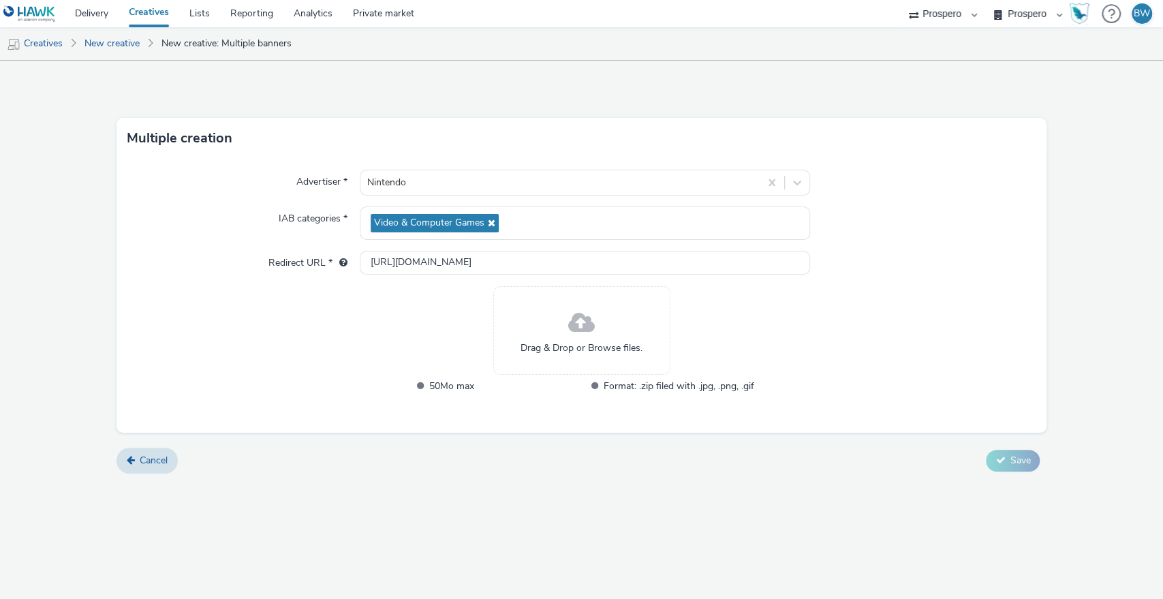
click at [621, 341] on span "Drag & Drop or Browse files." at bounding box center [581, 348] width 122 height 14
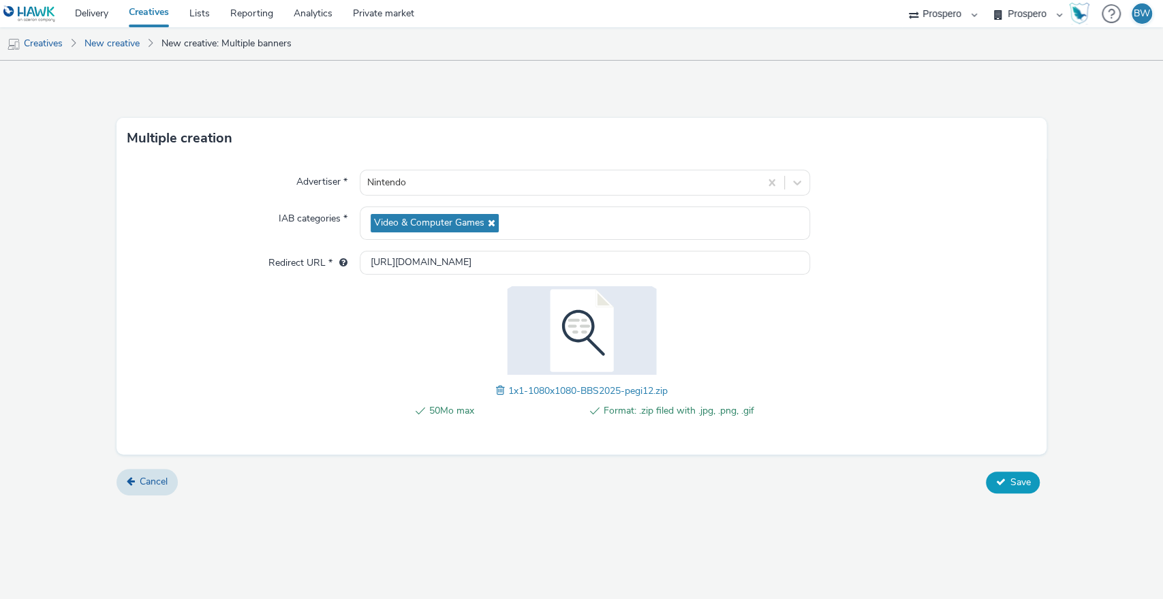
click at [1016, 478] on span "Save" at bounding box center [1020, 482] width 20 height 13
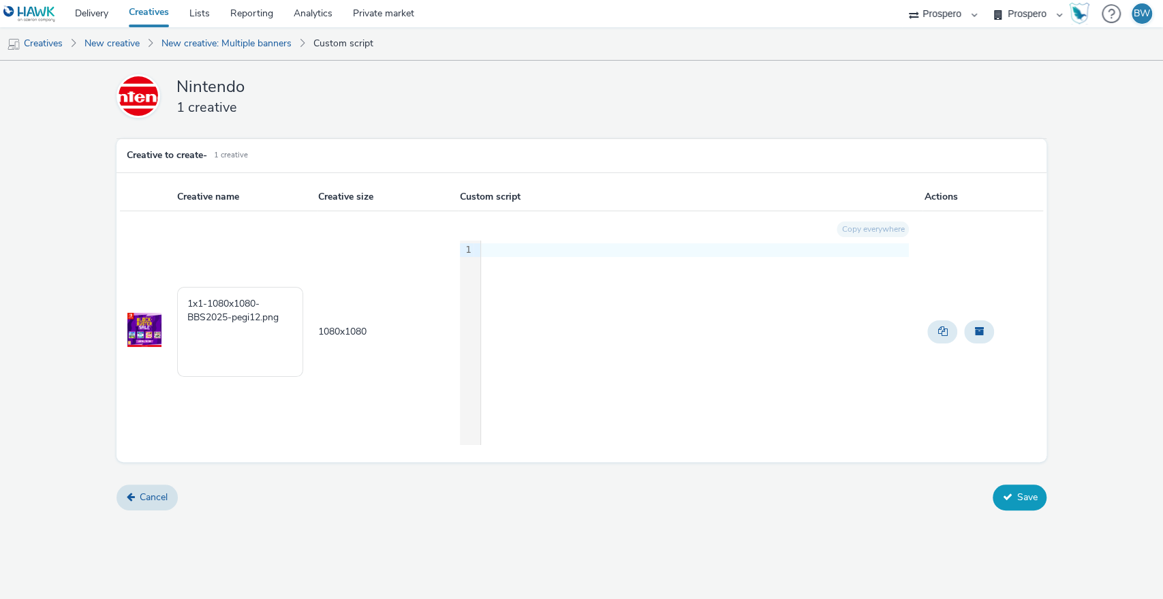
click at [1019, 494] on button "Save" at bounding box center [1020, 497] width 54 height 26
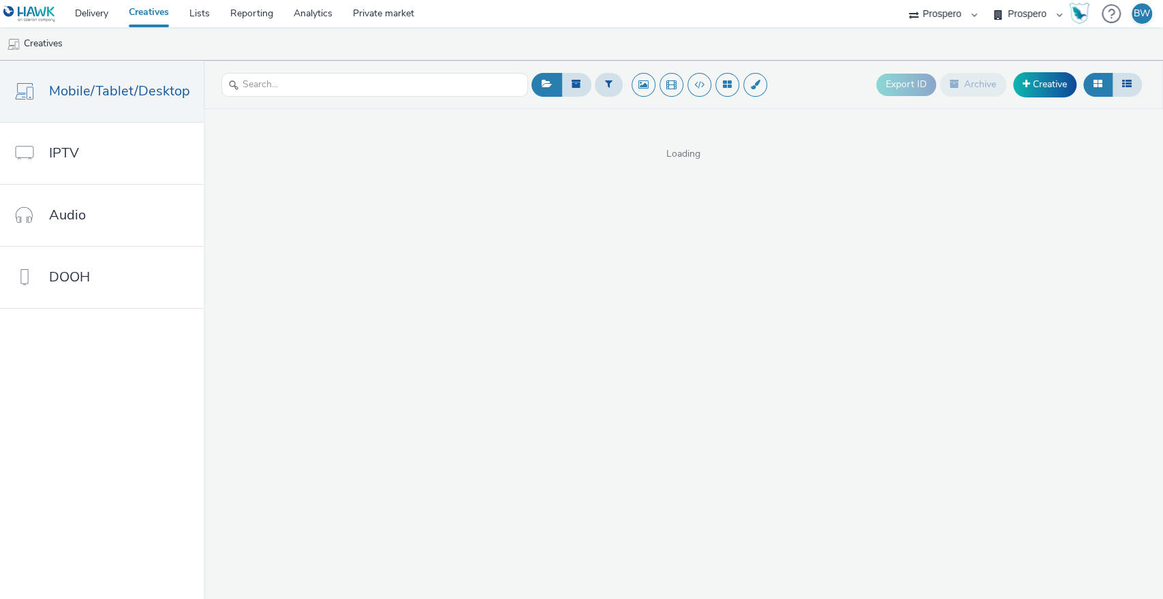
click at [153, 10] on link "Creatives" at bounding box center [149, 13] width 61 height 27
click at [78, 11] on link "Delivery" at bounding box center [92, 13] width 54 height 27
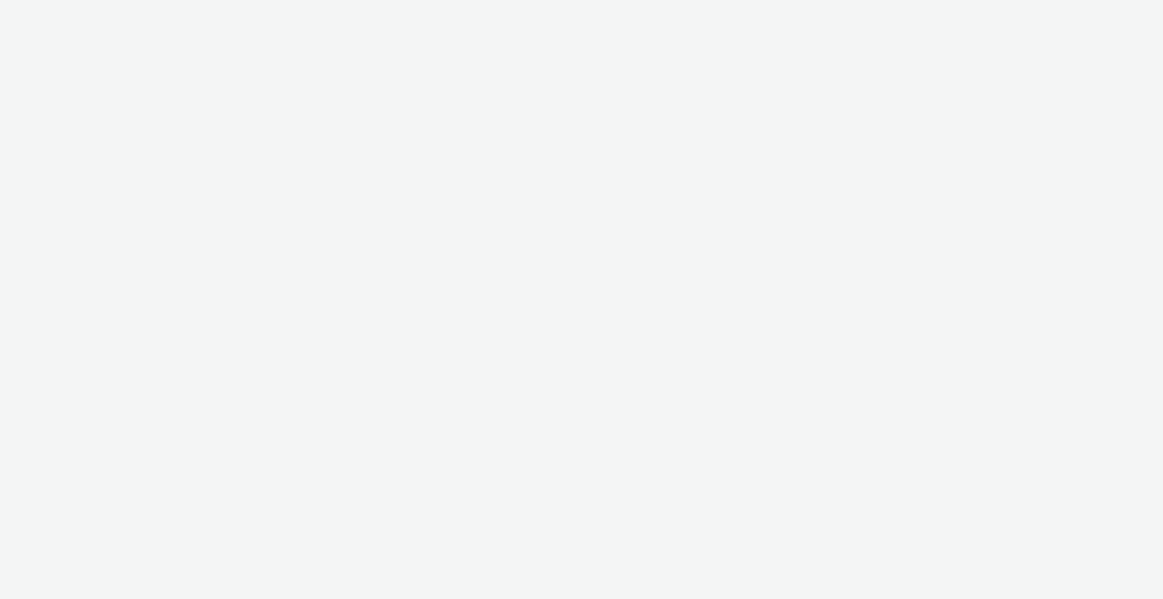
select select "b1b940d3-d05b-48b5-821e-f328c33b988b"
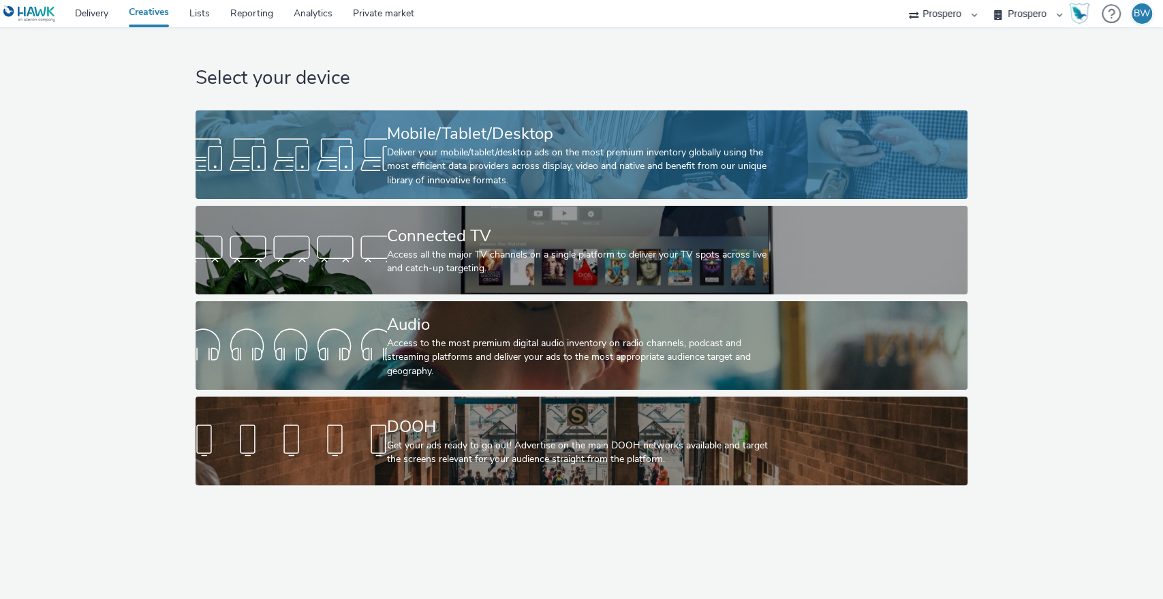
click at [473, 149] on div "Deliver your mobile/tablet/desktop ads on the most premium inventory globally u…" at bounding box center [579, 167] width 384 height 42
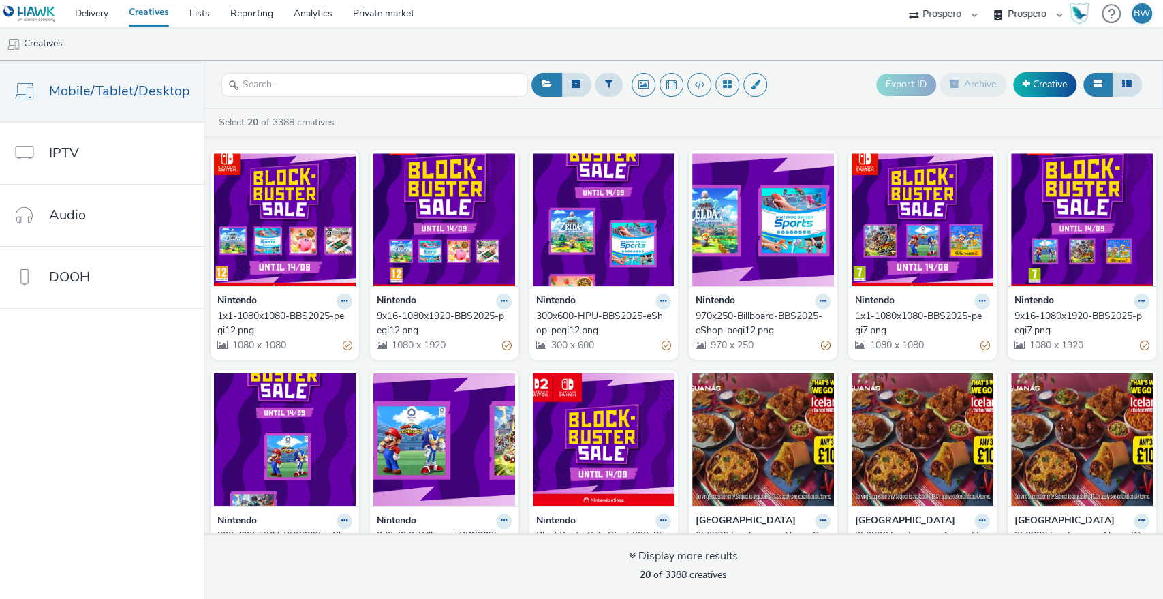
click at [276, 311] on div "1x1-1080x1080-BBS2025-pegi12.png" at bounding box center [281, 323] width 129 height 28
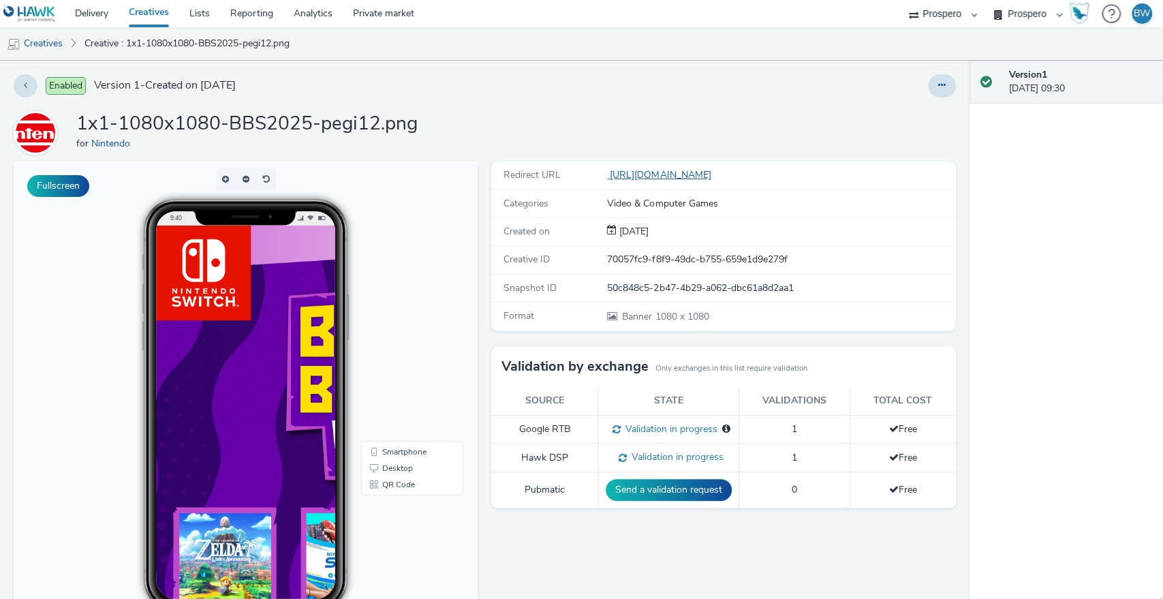
click at [640, 174] on link "[URL][DOMAIN_NAME]" at bounding box center [661, 174] width 109 height 13
click at [272, 433] on img at bounding box center [413, 482] width 515 height 515
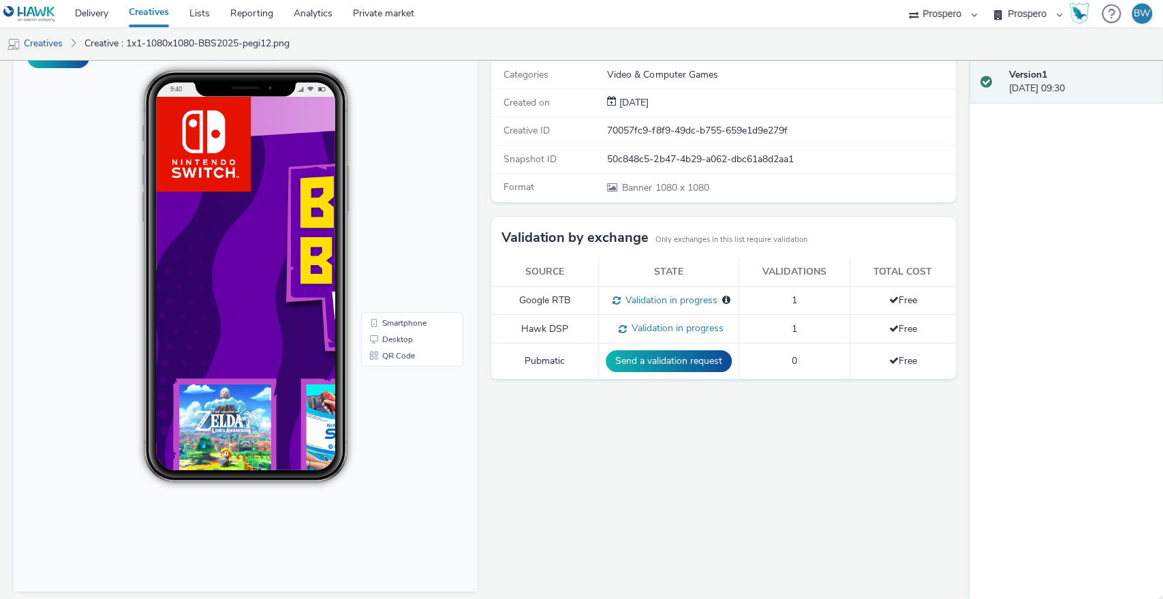
scroll to position [136, 0]
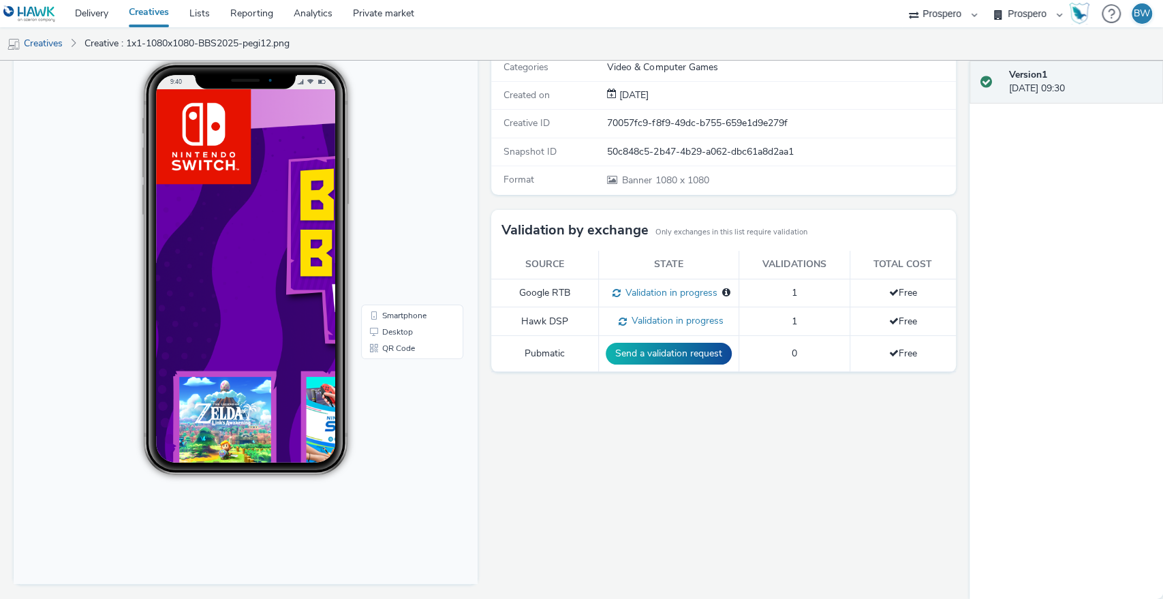
click at [265, 205] on img at bounding box center [413, 346] width 515 height 515
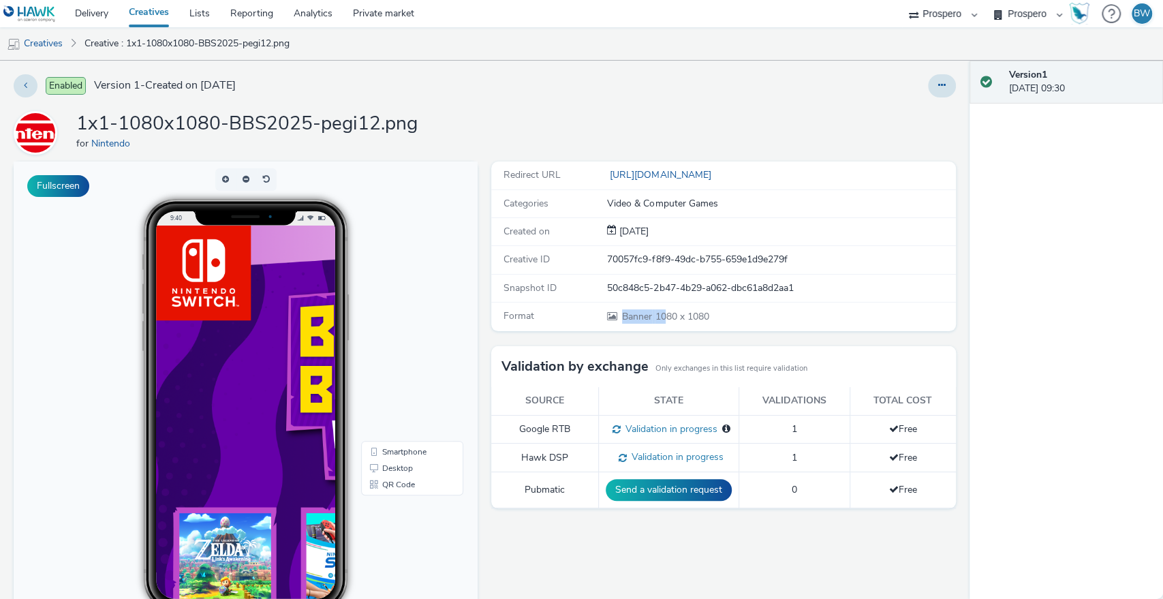
drag, startPoint x: 615, startPoint y: 313, endPoint x: 698, endPoint y: 312, distance: 82.4
click at [692, 313] on span "Banner 1080 x 1080" at bounding box center [665, 316] width 88 height 13
click at [698, 312] on span "Banner 1080 x 1080" at bounding box center [665, 316] width 88 height 13
click at [433, 305] on body "9:40 Smartphone Desktop QR Code" at bounding box center [246, 440] width 464 height 559
drag, startPoint x: 86, startPoint y: 119, endPoint x: 330, endPoint y: 120, distance: 244.6
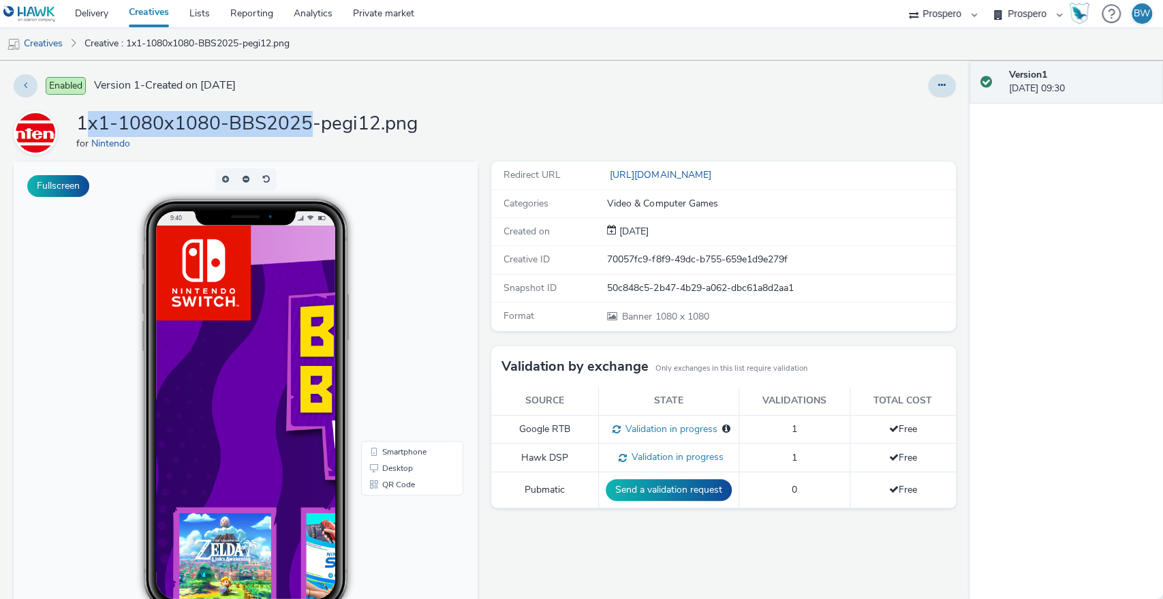
click at [330, 120] on h1 "1x1-1080x1080-BBS2025-pegi12.png" at bounding box center [246, 124] width 341 height 26
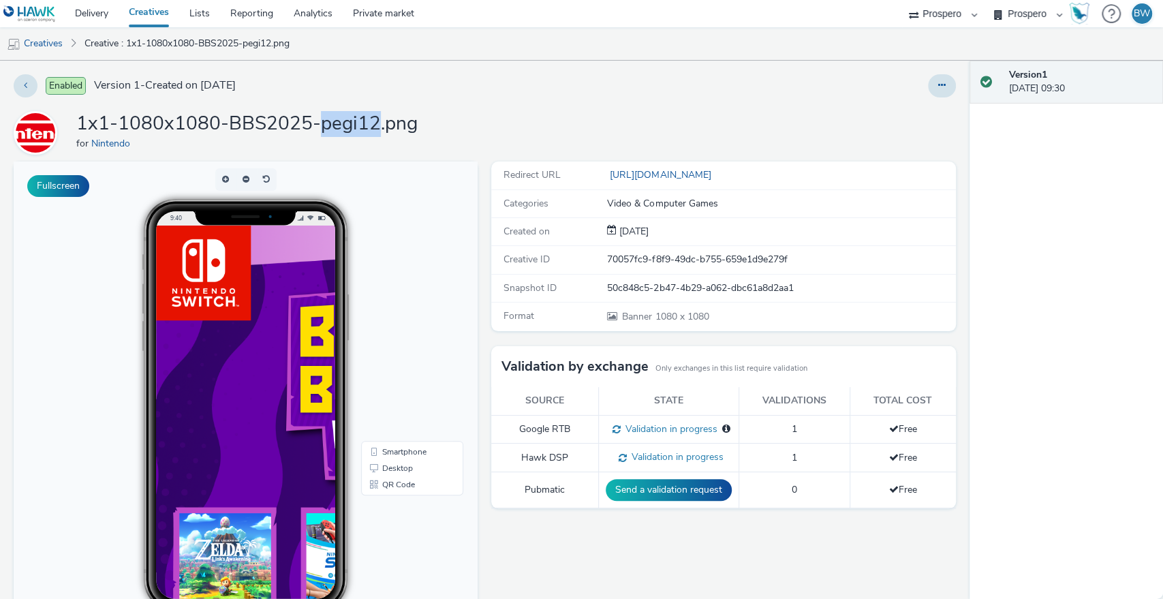
click at [330, 120] on h1 "1x1-1080x1080-BBS2025-pegi12.png" at bounding box center [246, 124] width 341 height 26
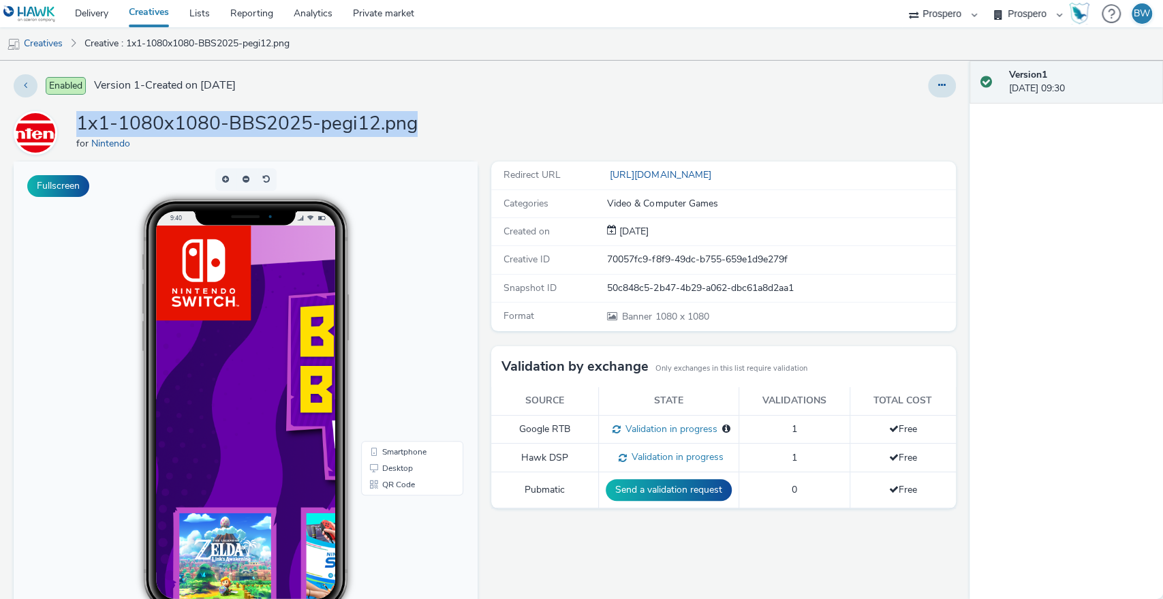
click at [330, 120] on h1 "1x1-1080x1080-BBS2025-pegi12.png" at bounding box center [246, 124] width 341 height 26
click at [348, 119] on h1 "1x1-1080x1080-BBS2025-pegi12.png" at bounding box center [246, 124] width 341 height 26
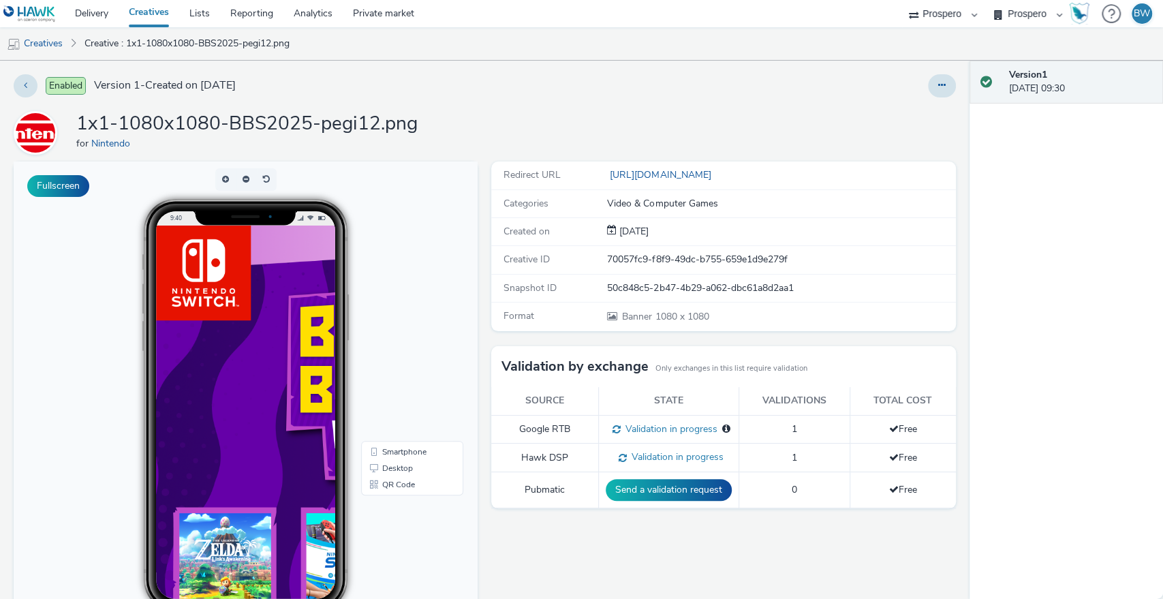
scroll to position [136, 0]
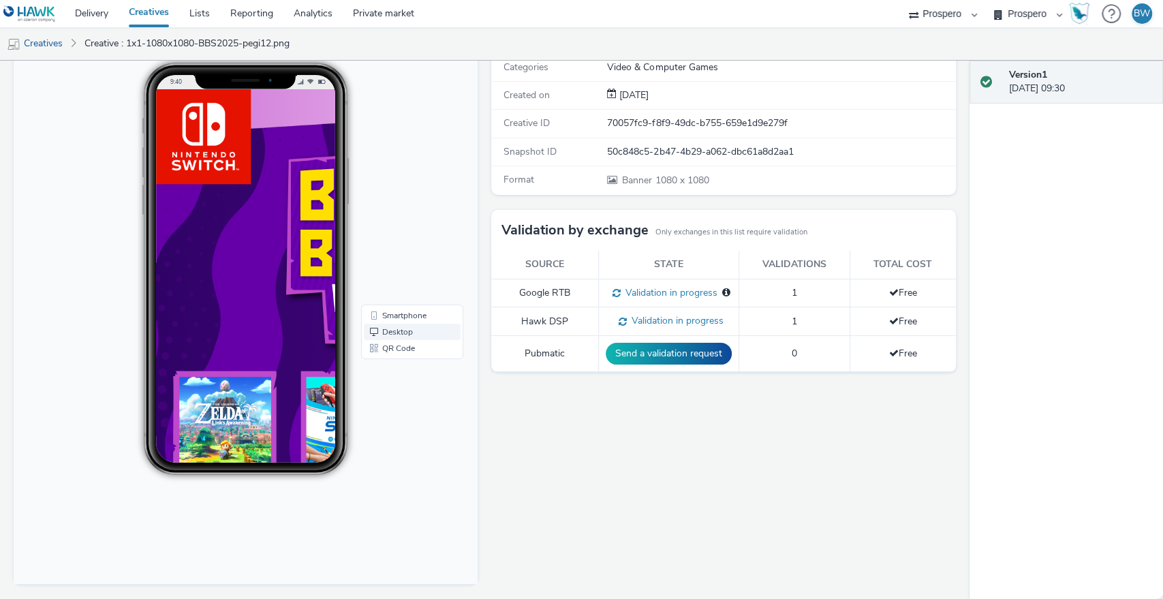
click at [388, 328] on link "Desktop" at bounding box center [412, 332] width 97 height 16
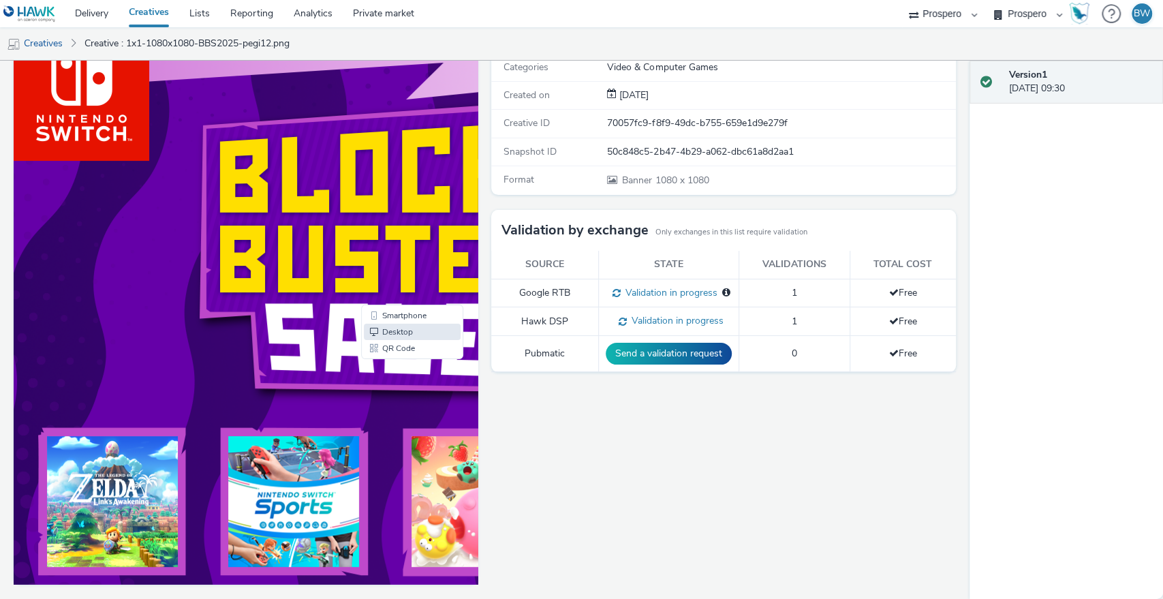
scroll to position [0, 0]
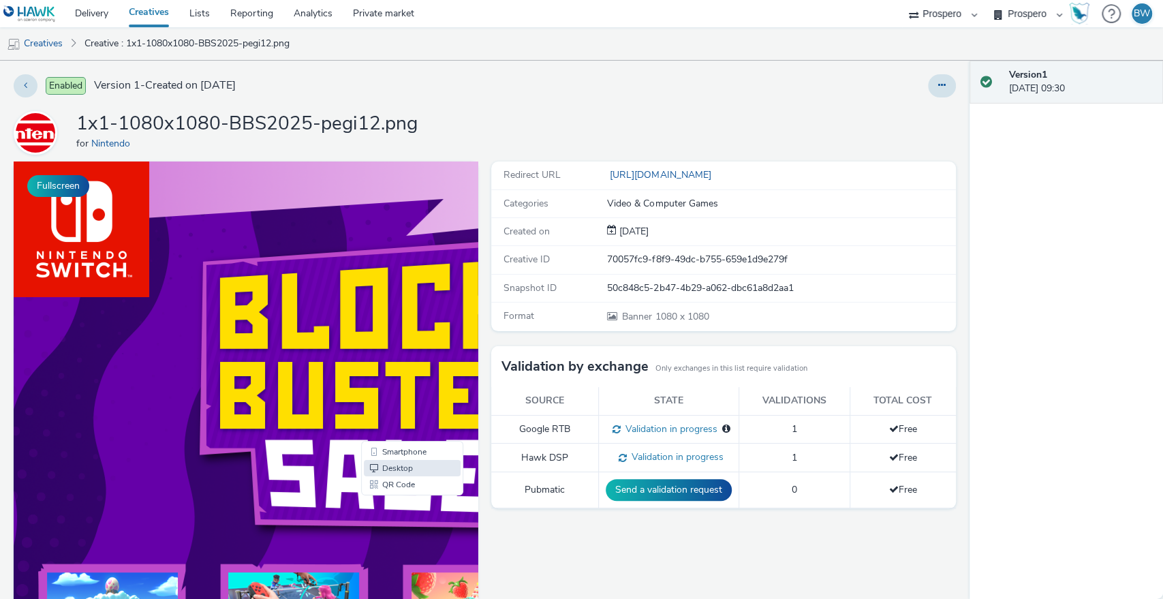
click at [258, 266] on img at bounding box center [382, 529] width 736 height 736
click at [403, 479] on link "QR Code" at bounding box center [412, 484] width 97 height 16
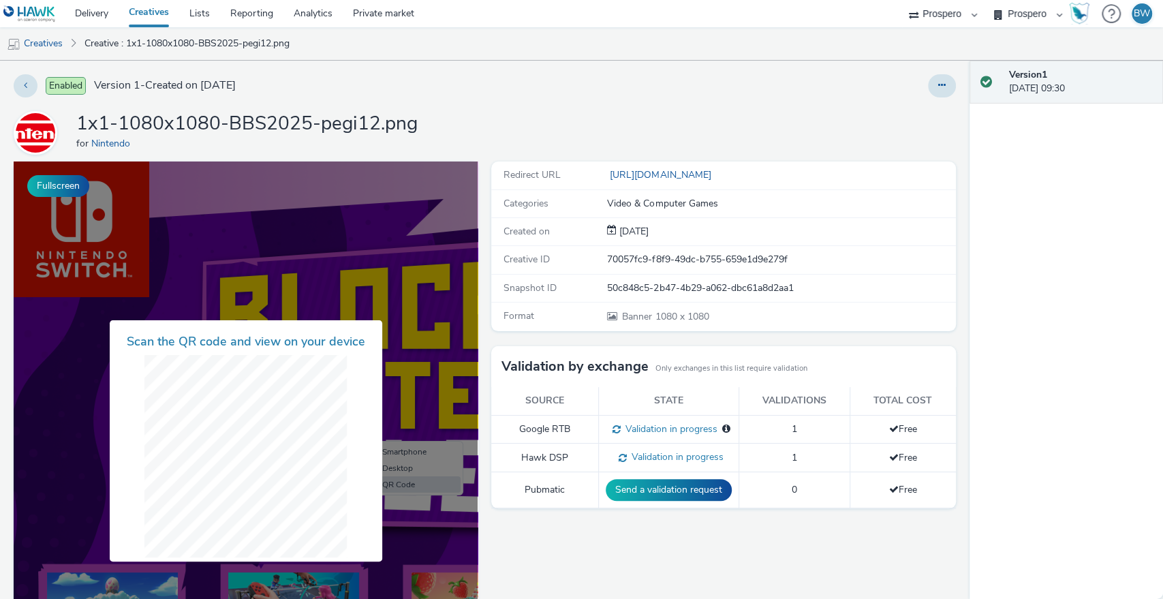
scroll to position [136, 0]
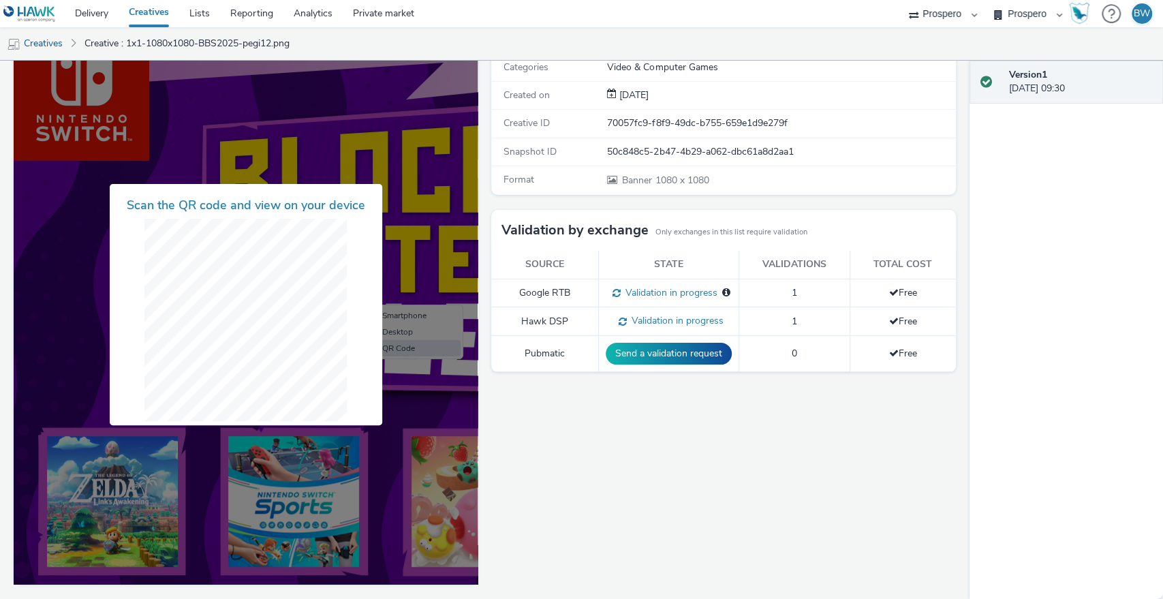
click at [382, 222] on div at bounding box center [246, 304] width 464 height 559
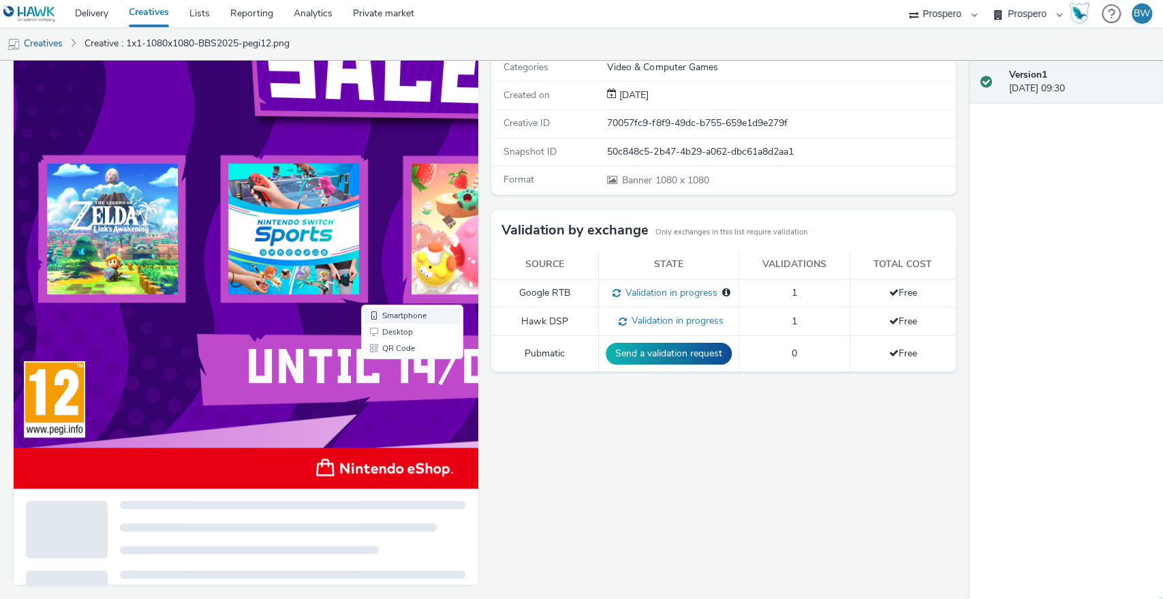
scroll to position [76, 0]
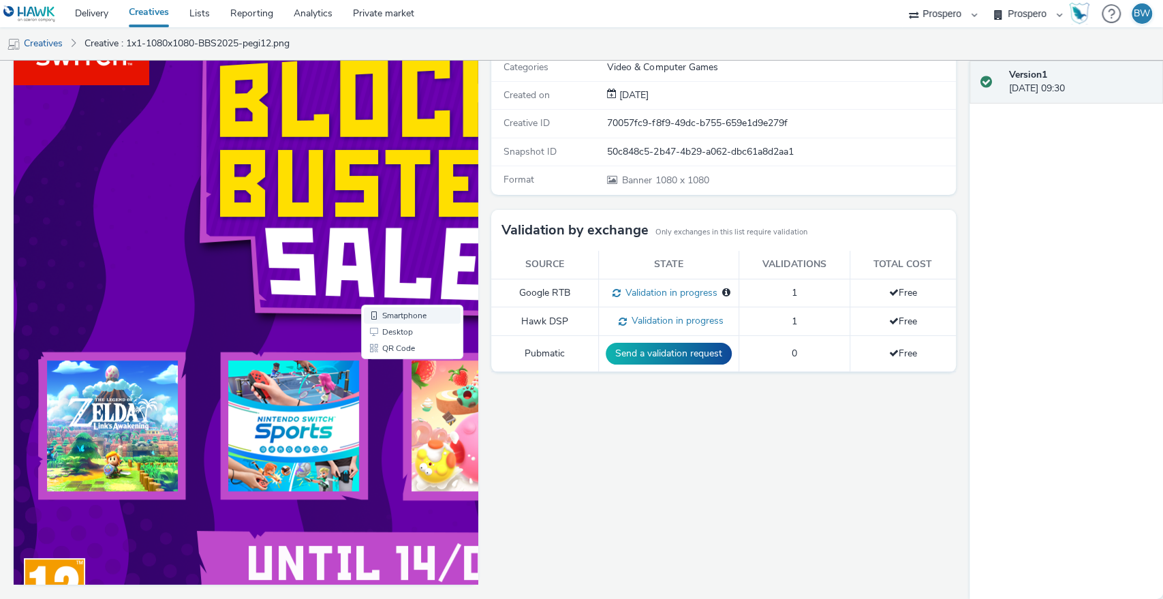
click at [409, 317] on link "Smartphone" at bounding box center [412, 315] width 97 height 16
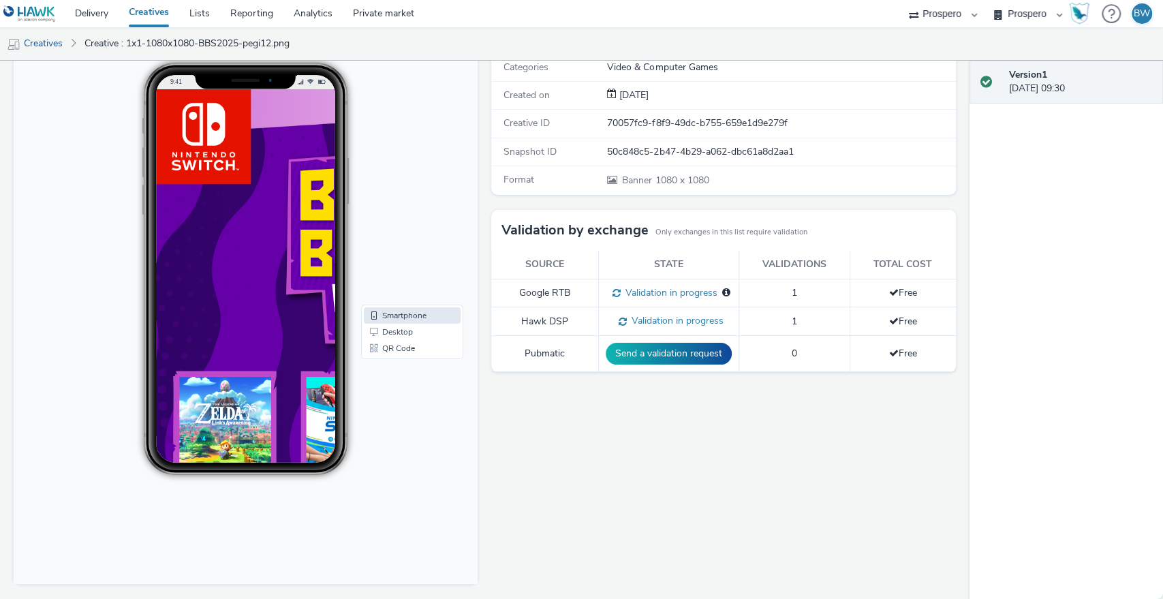
scroll to position [0, 0]
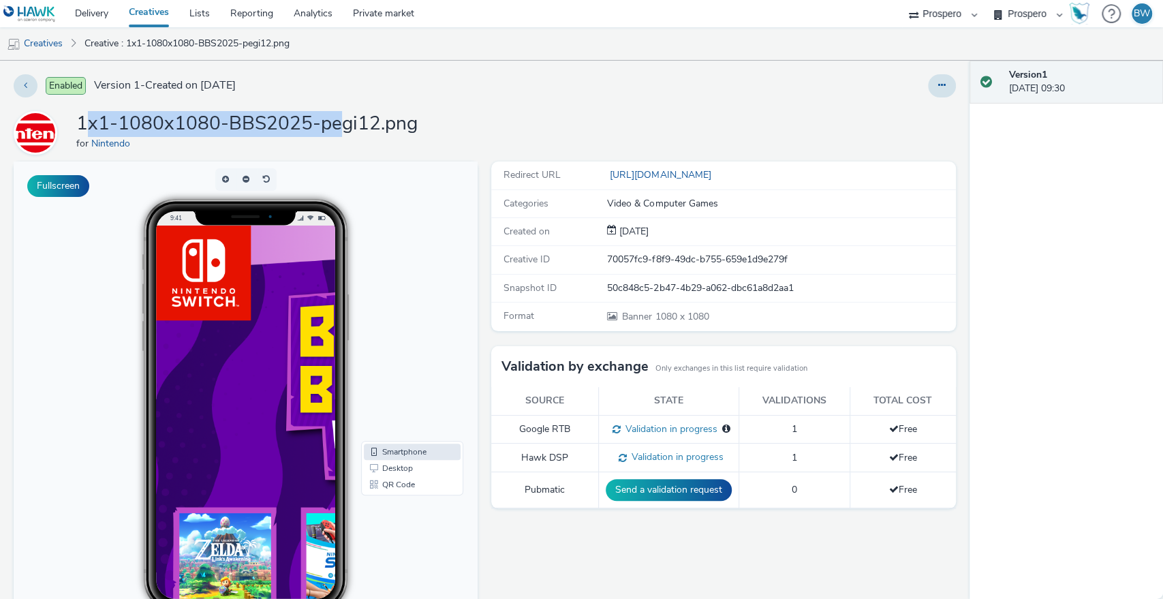
drag, startPoint x: 82, startPoint y: 121, endPoint x: 343, endPoint y: 115, distance: 261.7
click at [343, 115] on h1 "1x1-1080x1080-BBS2025-pegi12.png" at bounding box center [246, 124] width 341 height 26
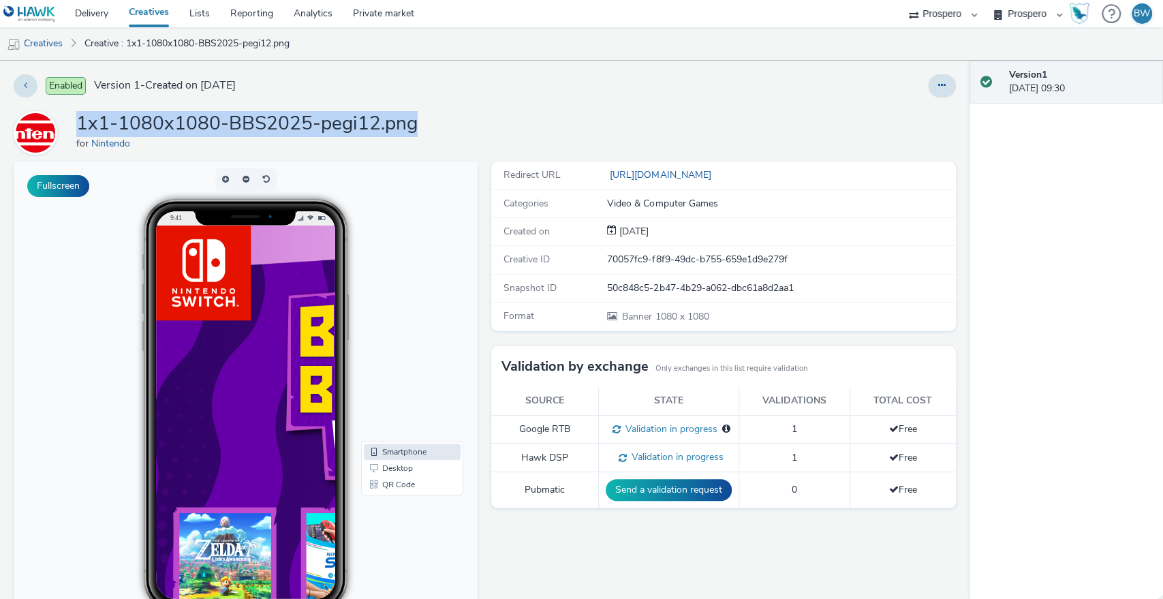
click at [384, 121] on h1 "1x1-1080x1080-BBS2025-pegi12.png" at bounding box center [246, 124] width 341 height 26
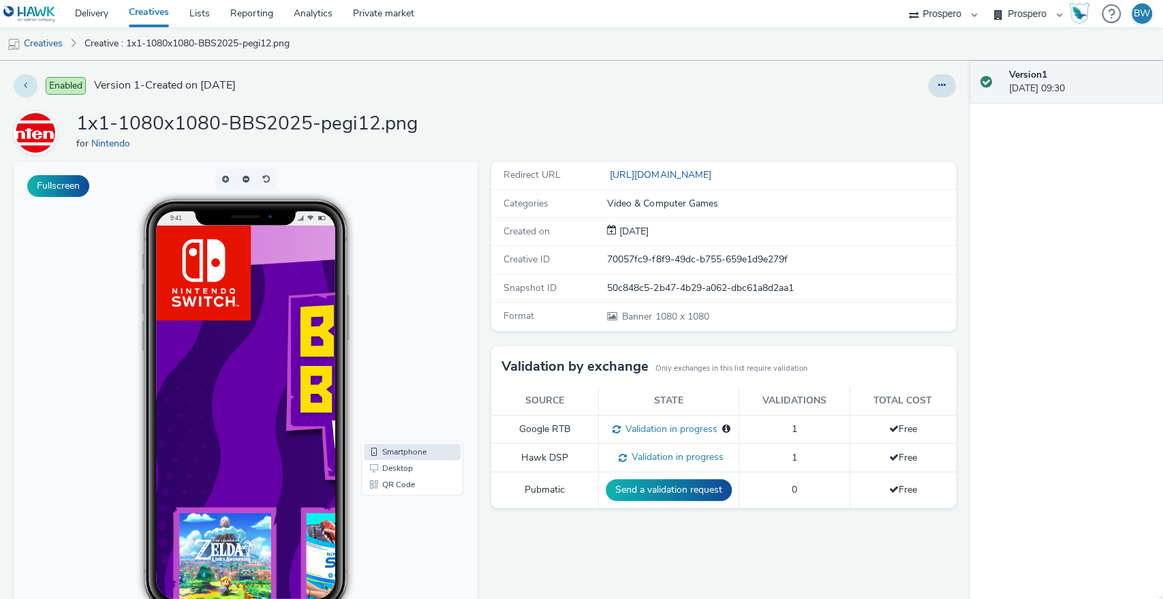
click at [30, 83] on button at bounding box center [26, 85] width 24 height 23
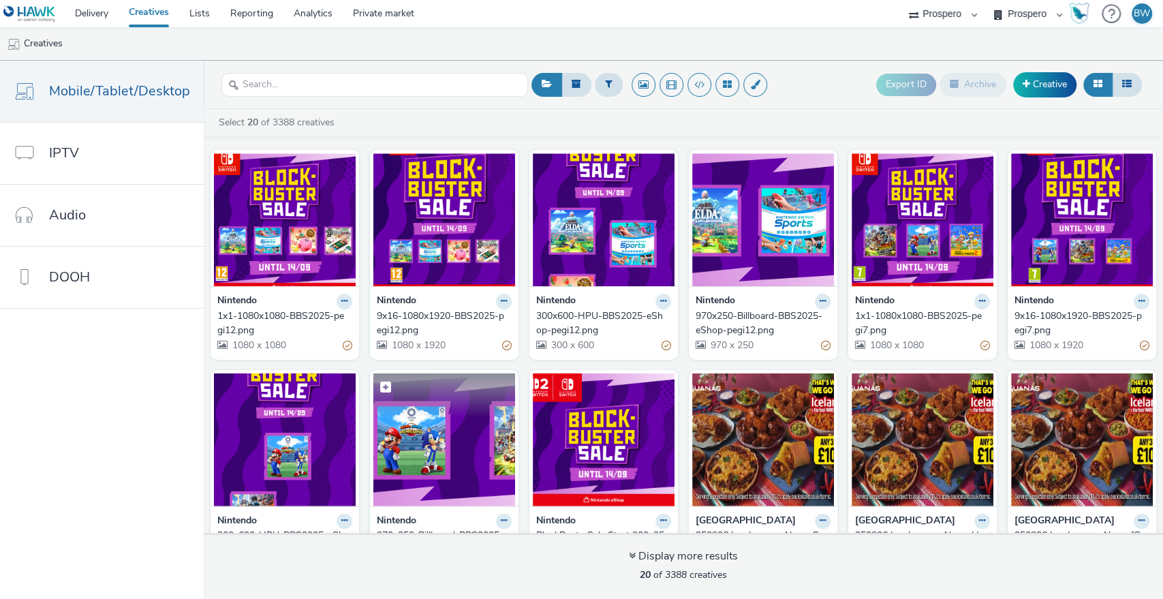
scroll to position [76, 0]
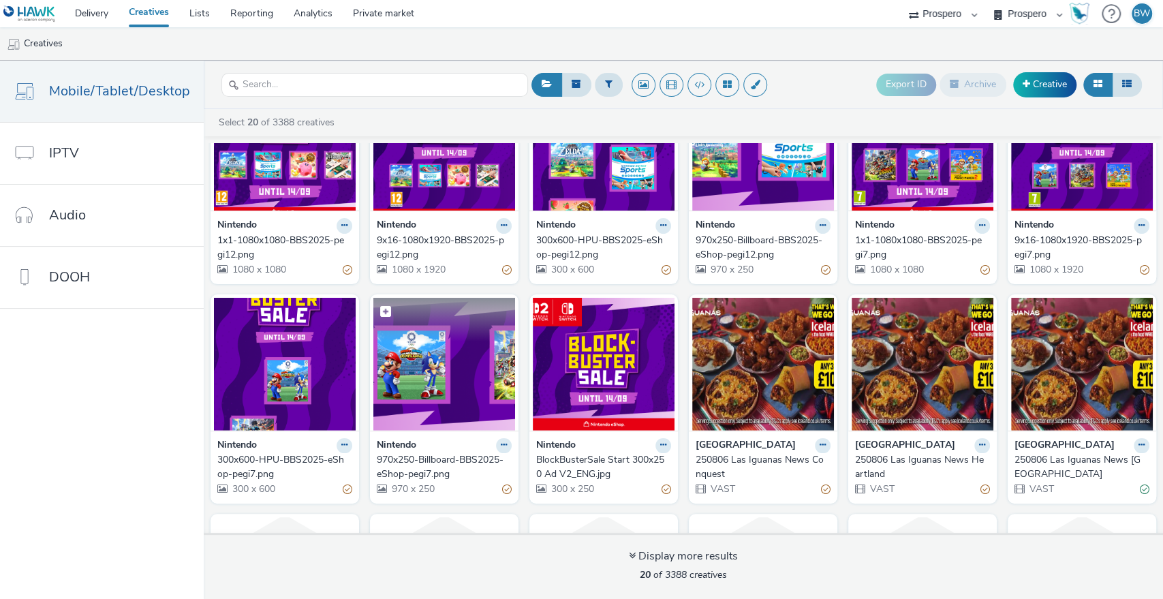
click at [417, 393] on img at bounding box center [444, 364] width 142 height 133
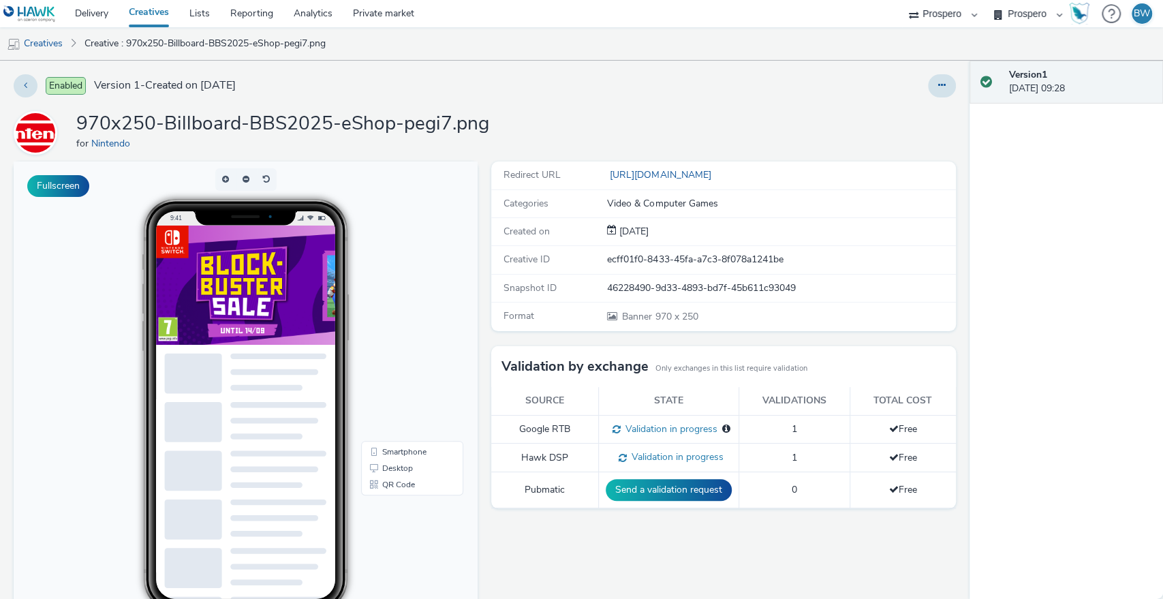
click at [255, 301] on img at bounding box center [387, 284] width 463 height 119
click at [245, 279] on img at bounding box center [387, 284] width 463 height 119
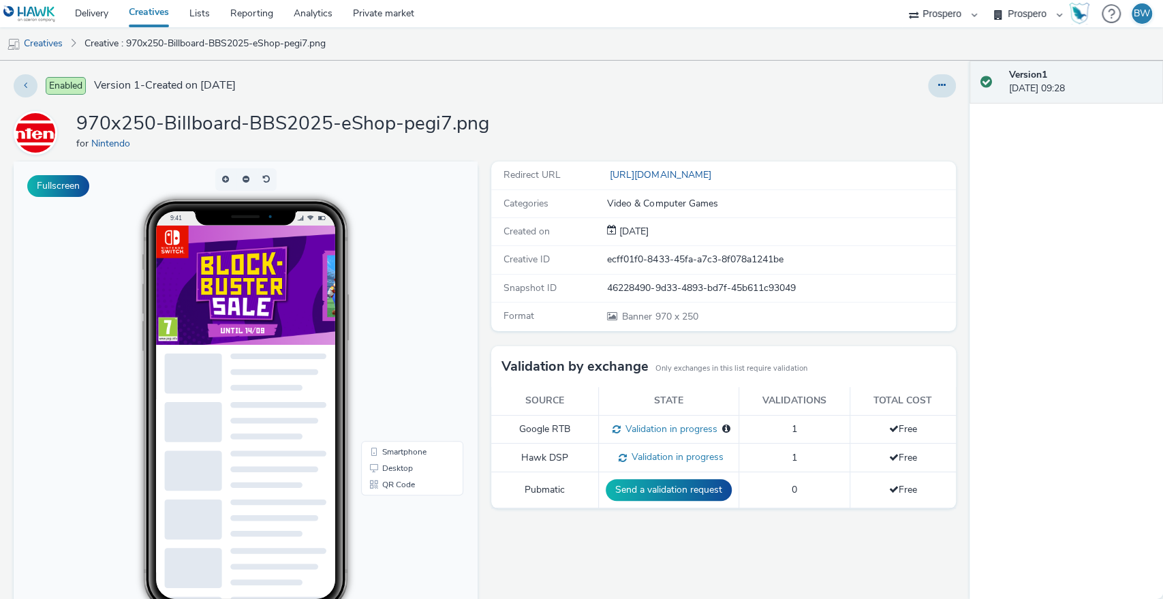
click at [245, 279] on img at bounding box center [387, 284] width 463 height 119
click at [664, 181] on link "[URL][DOMAIN_NAME]" at bounding box center [661, 174] width 109 height 13
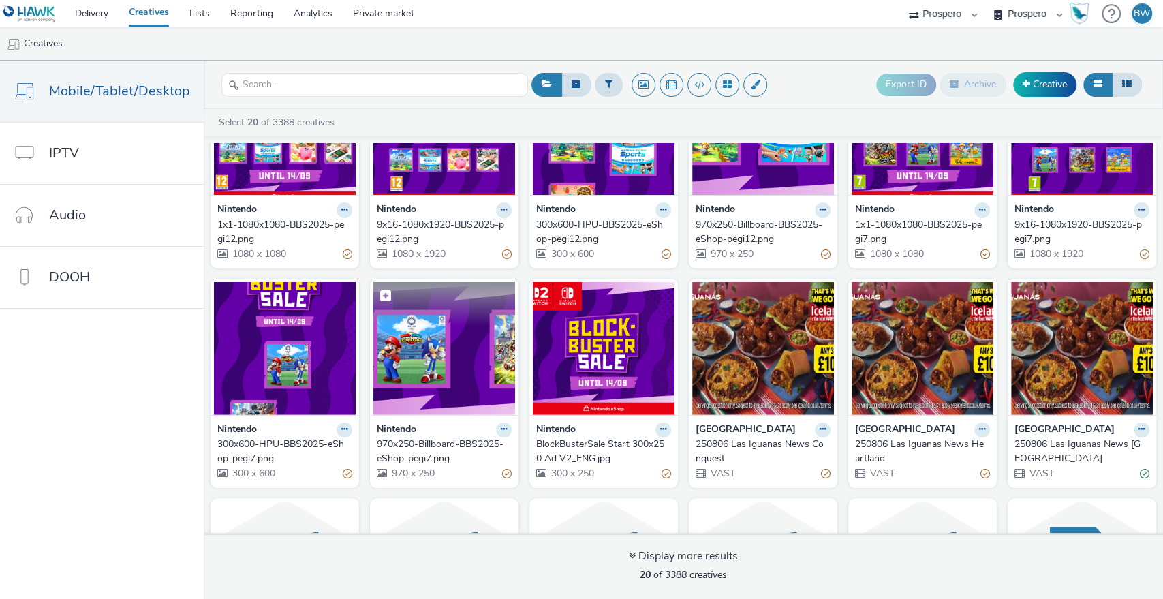
scroll to position [151, 0]
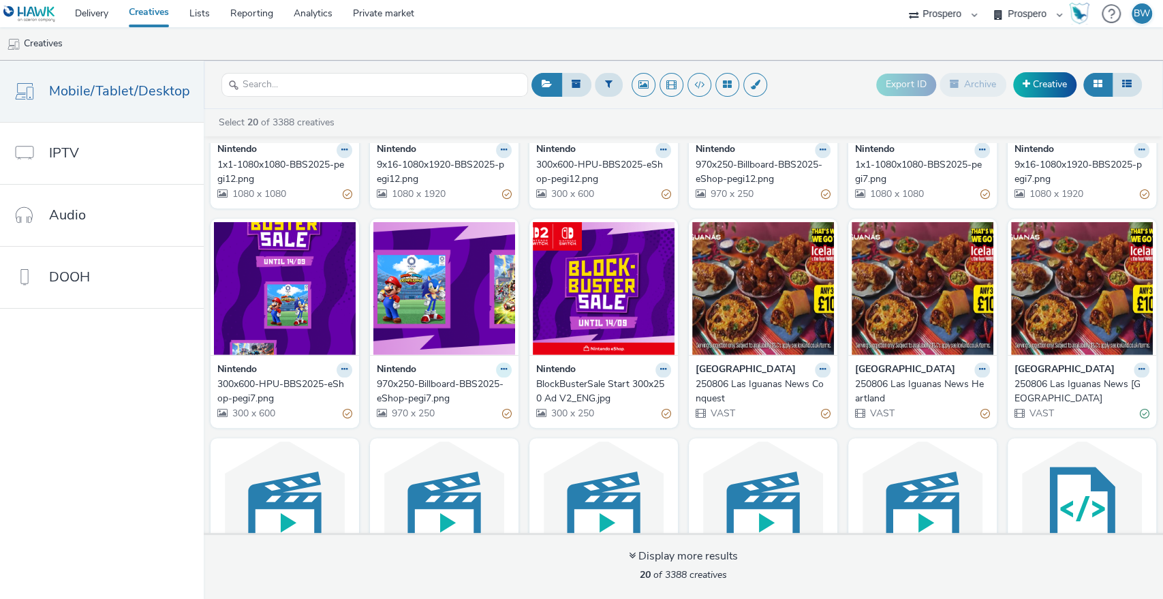
click at [498, 375] on button at bounding box center [504, 370] width 16 height 16
click at [463, 391] on link "Edit" at bounding box center [460, 392] width 102 height 27
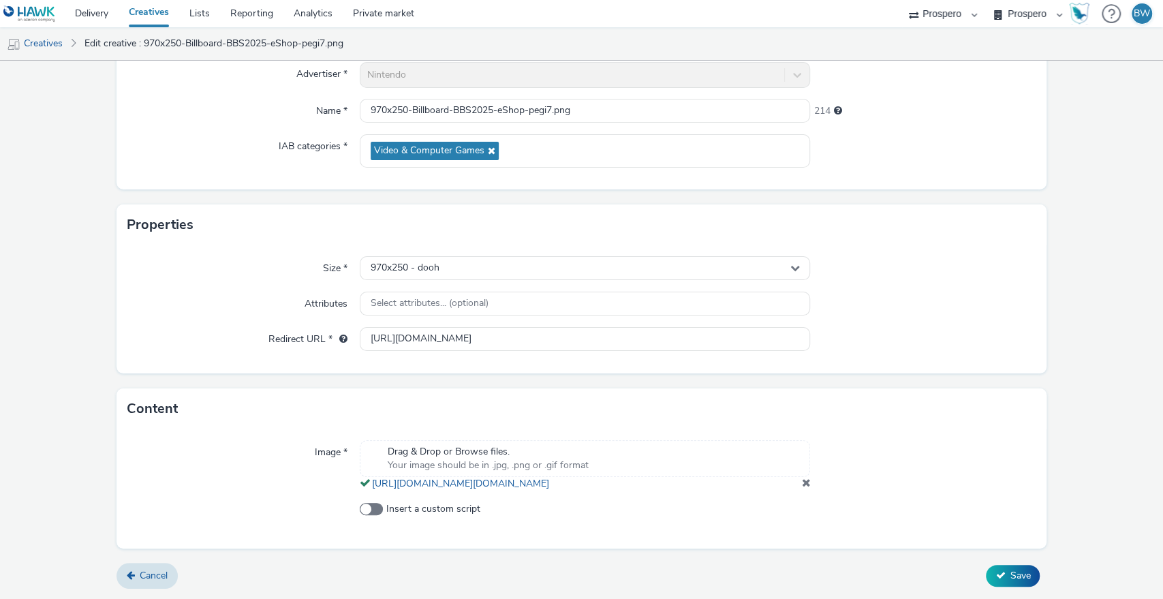
scroll to position [147, 0]
click at [505, 477] on link "[URL][DOMAIN_NAME][DOMAIN_NAME]" at bounding box center [463, 483] width 183 height 13
click at [360, 507] on span at bounding box center [371, 509] width 23 height 12
click at [360, 507] on input "Insert a custom script" at bounding box center [364, 509] width 9 height 9
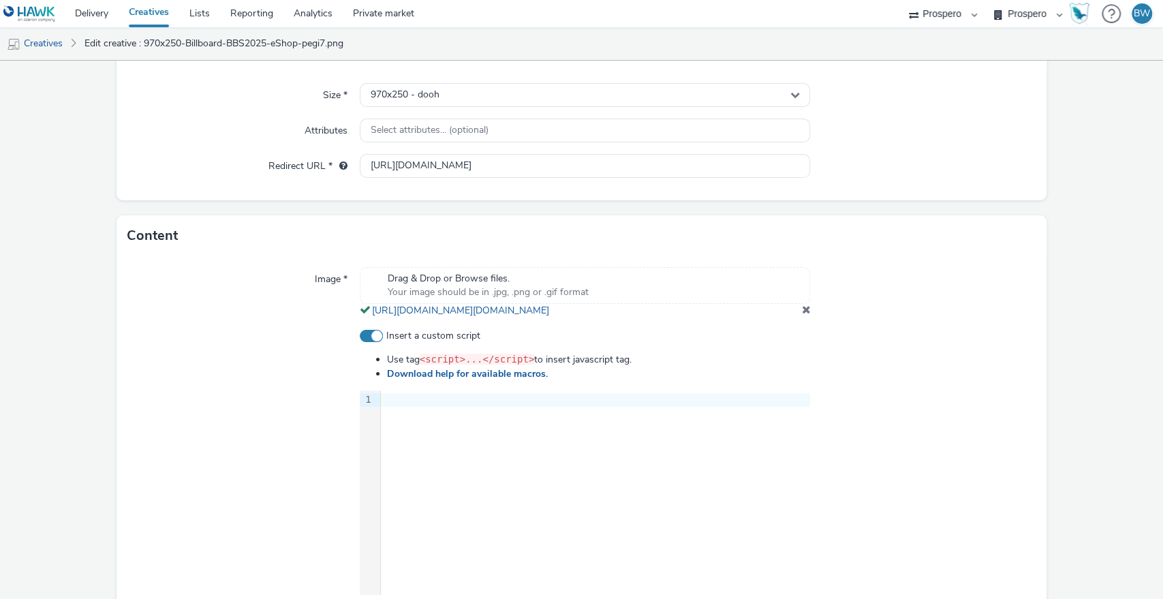
scroll to position [407, 0]
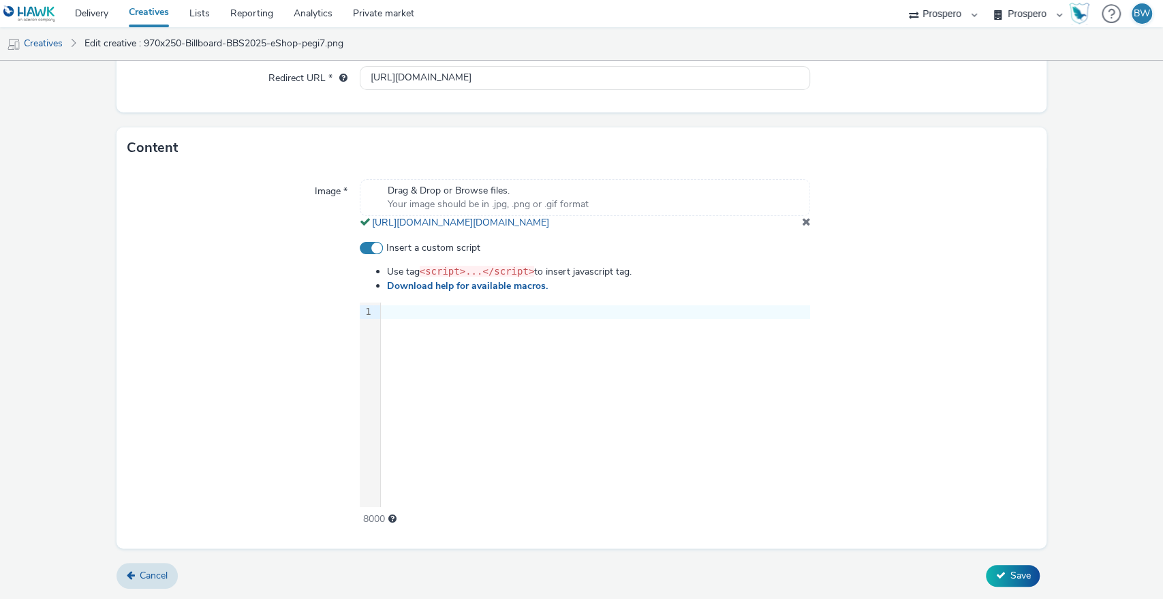
click at [369, 249] on span at bounding box center [371, 248] width 23 height 12
click at [369, 249] on input "Insert a custom script" at bounding box center [364, 248] width 9 height 9
checkbox input "false"
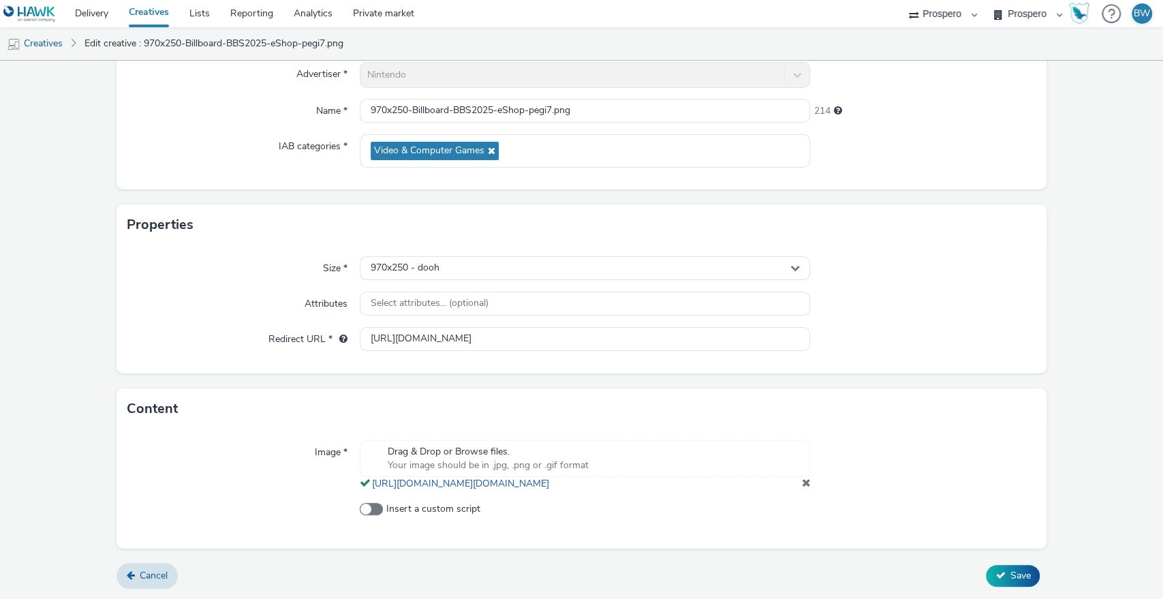
scroll to position [0, 0]
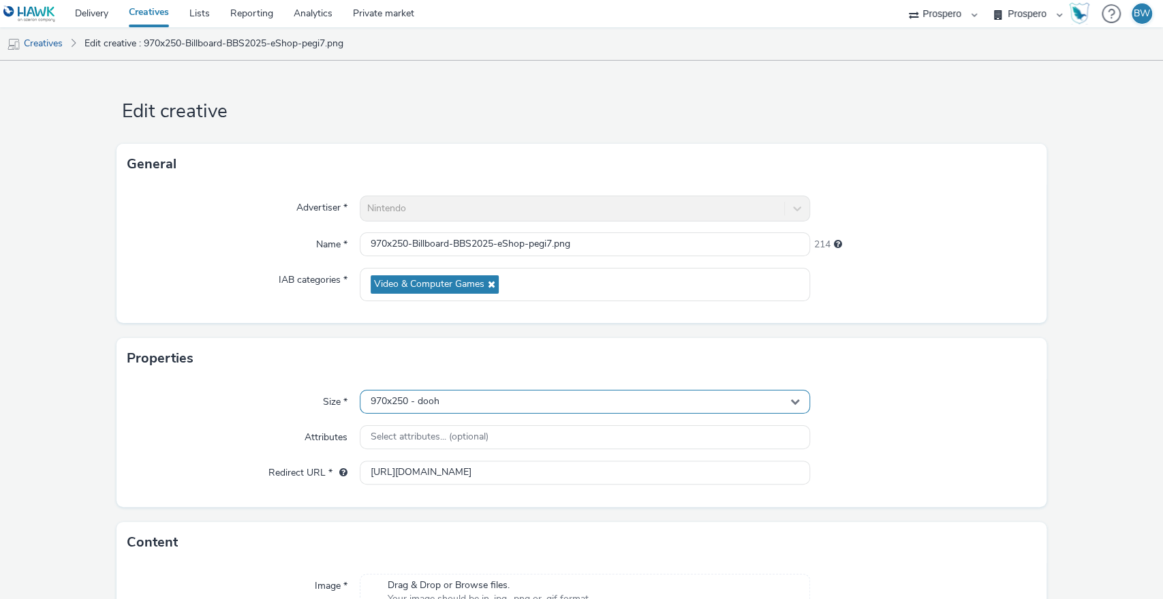
click at [465, 406] on div "970x250 - dooh" at bounding box center [585, 402] width 451 height 24
click at [57, 403] on form "Edit creative General Advertiser * Nintendo Name * 970x250-Billboard-BBS2025-eS…" at bounding box center [581, 397] width 1163 height 672
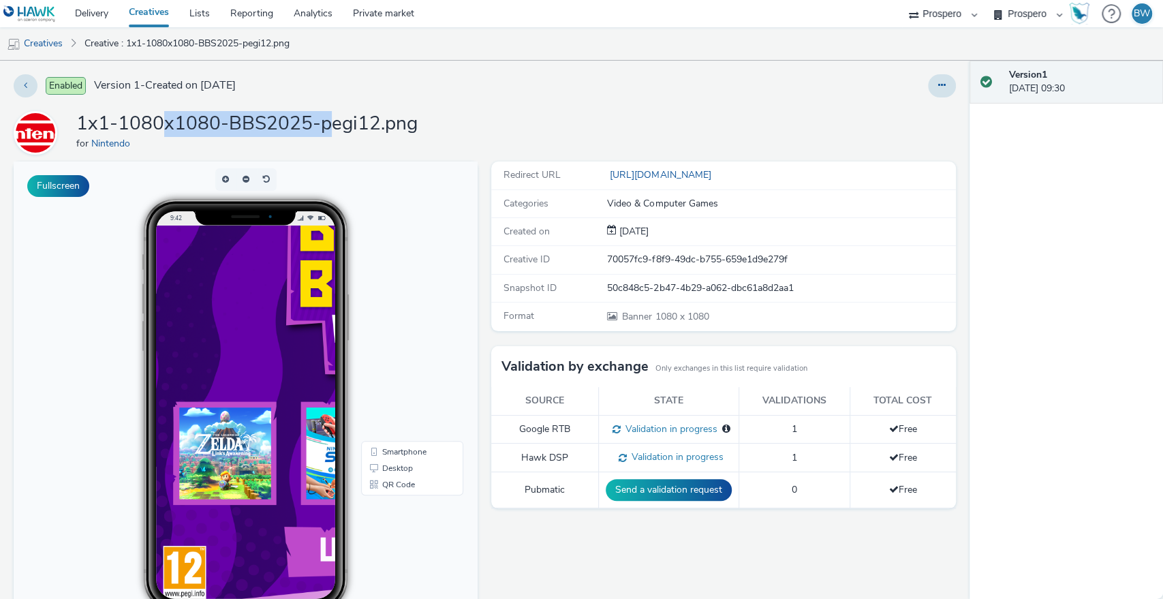
drag, startPoint x: 158, startPoint y: 119, endPoint x: 340, endPoint y: 126, distance: 182.0
click at [339, 126] on h1 "1x1-1080x1080-BBS2025-pegi12.png" at bounding box center [246, 124] width 341 height 26
click at [340, 126] on h1 "1x1-1080x1080-BBS2025-pegi12.png" at bounding box center [246, 124] width 341 height 26
click at [52, 48] on link "Creatives" at bounding box center [34, 43] width 69 height 33
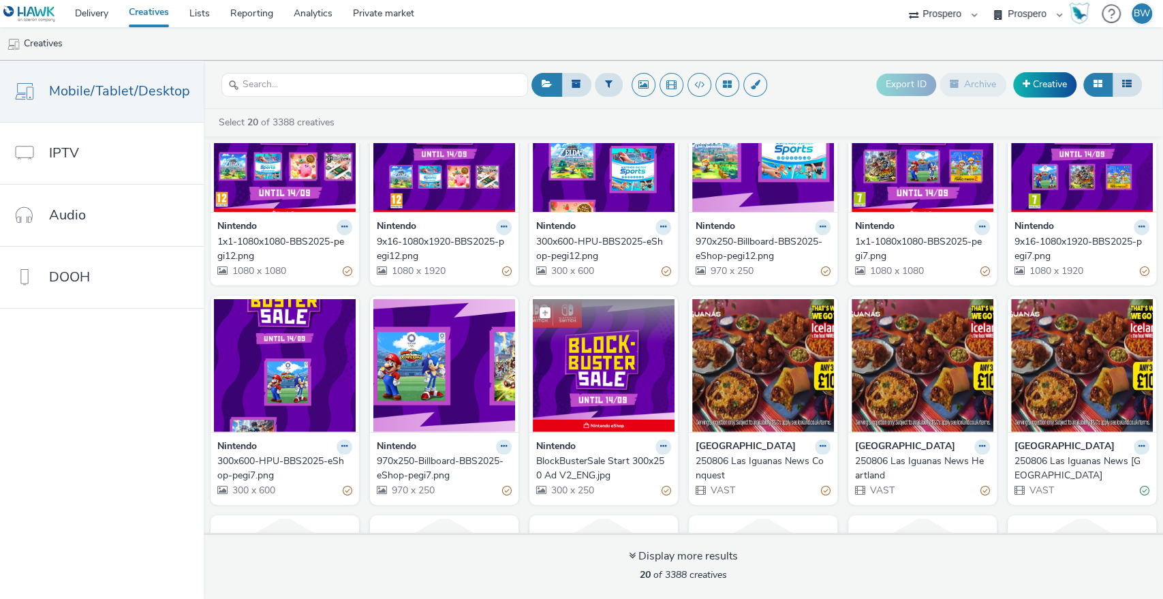
scroll to position [151, 0]
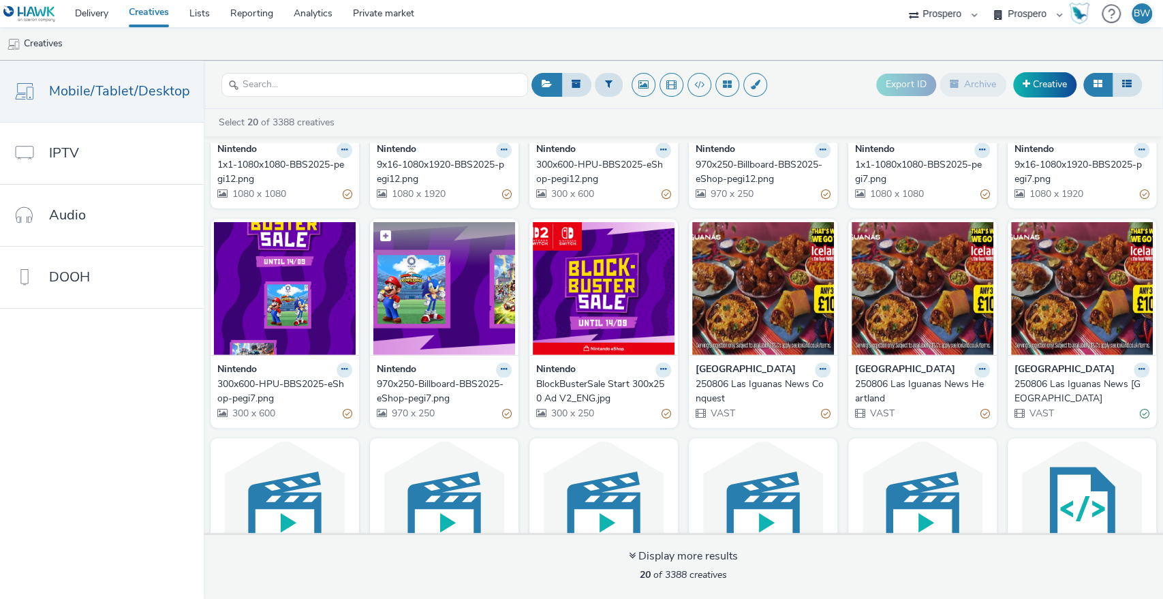
click at [414, 288] on img at bounding box center [444, 288] width 142 height 133
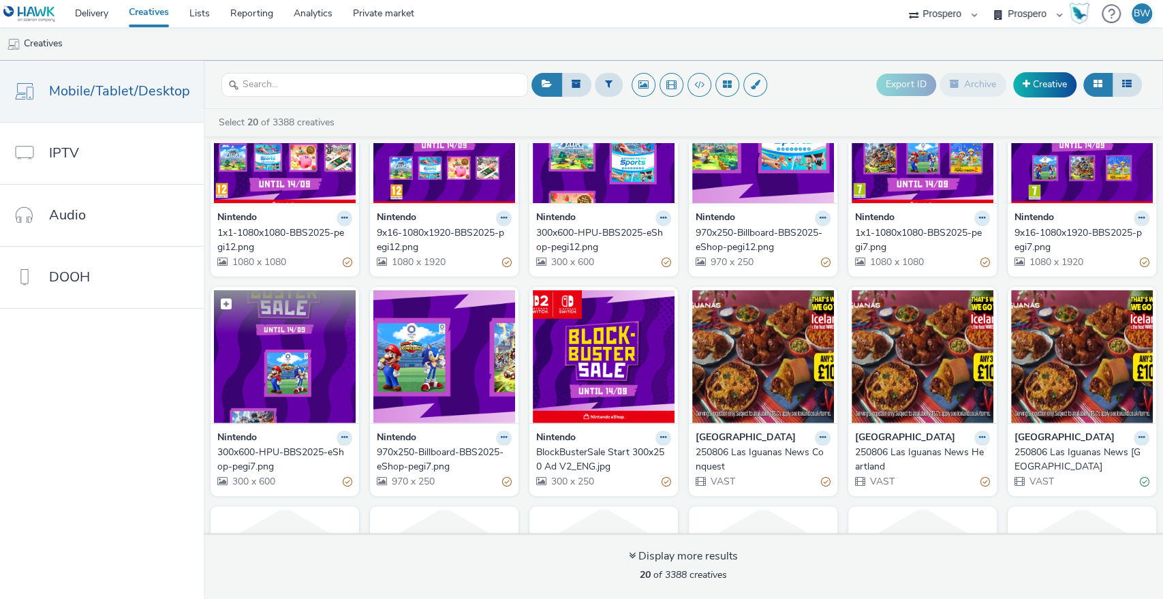
scroll to position [76, 0]
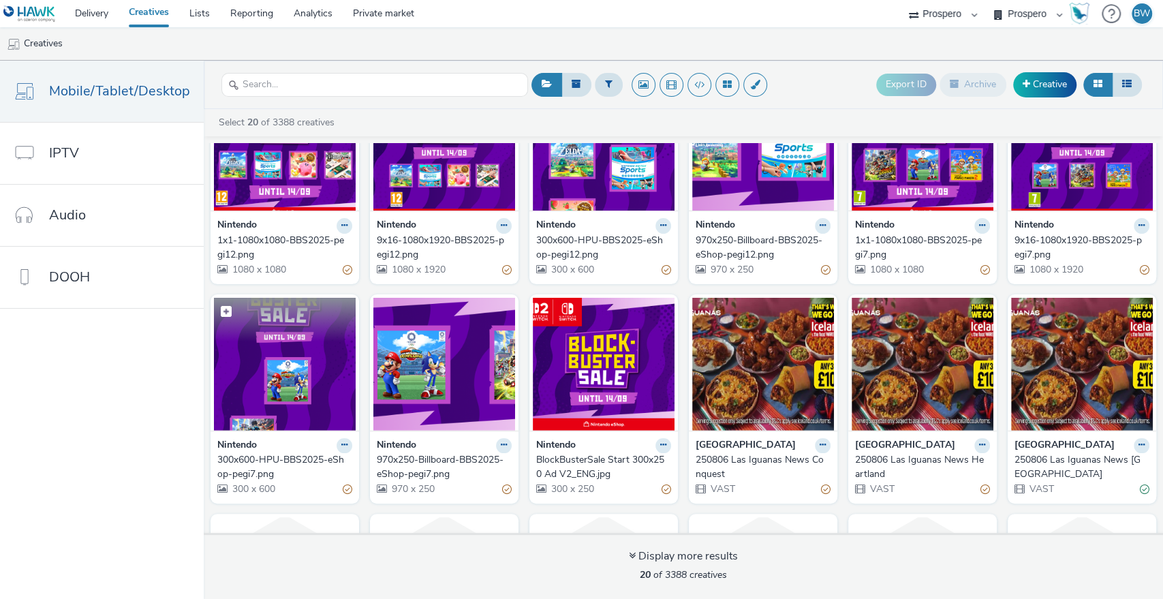
click at [290, 397] on img at bounding box center [285, 364] width 142 height 133
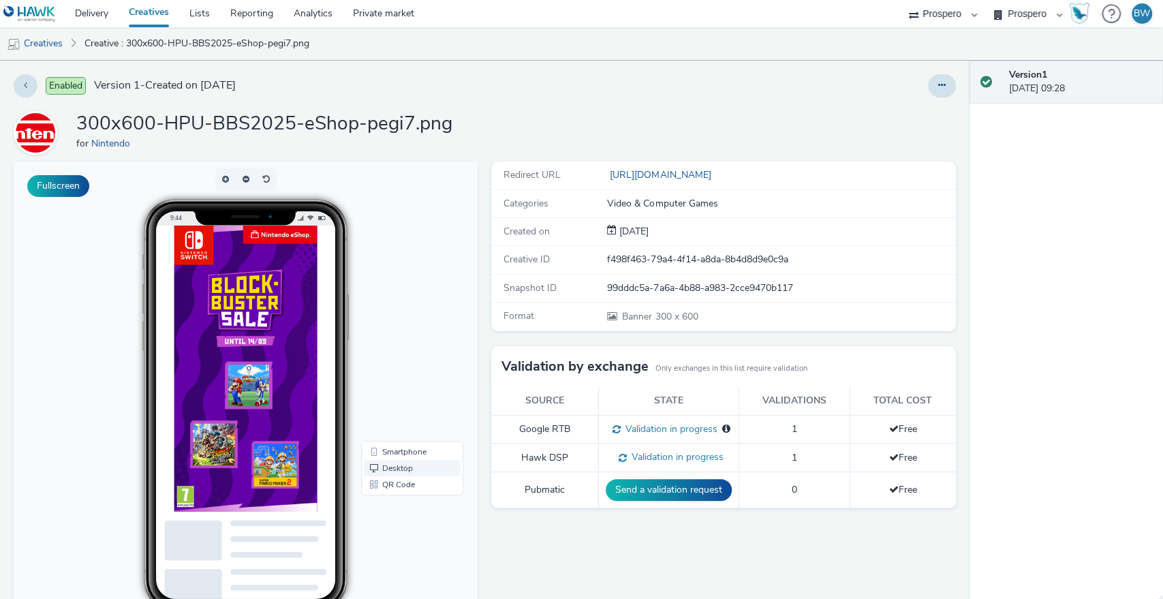
click at [409, 466] on link "Desktop" at bounding box center [412, 468] width 97 height 16
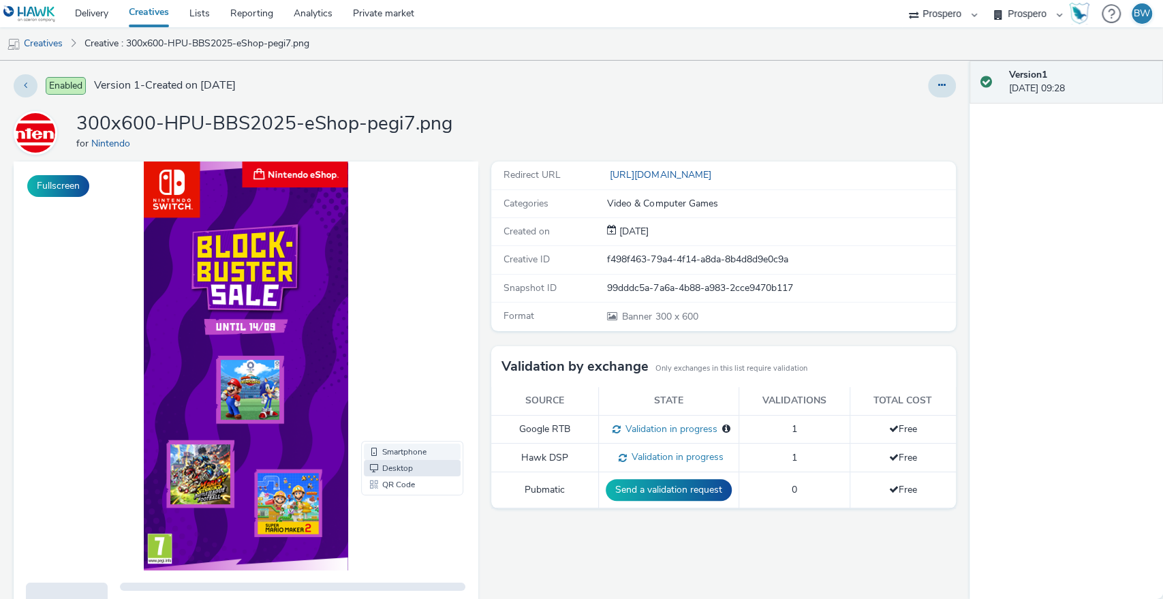
click at [408, 452] on link "Smartphone" at bounding box center [412, 451] width 97 height 16
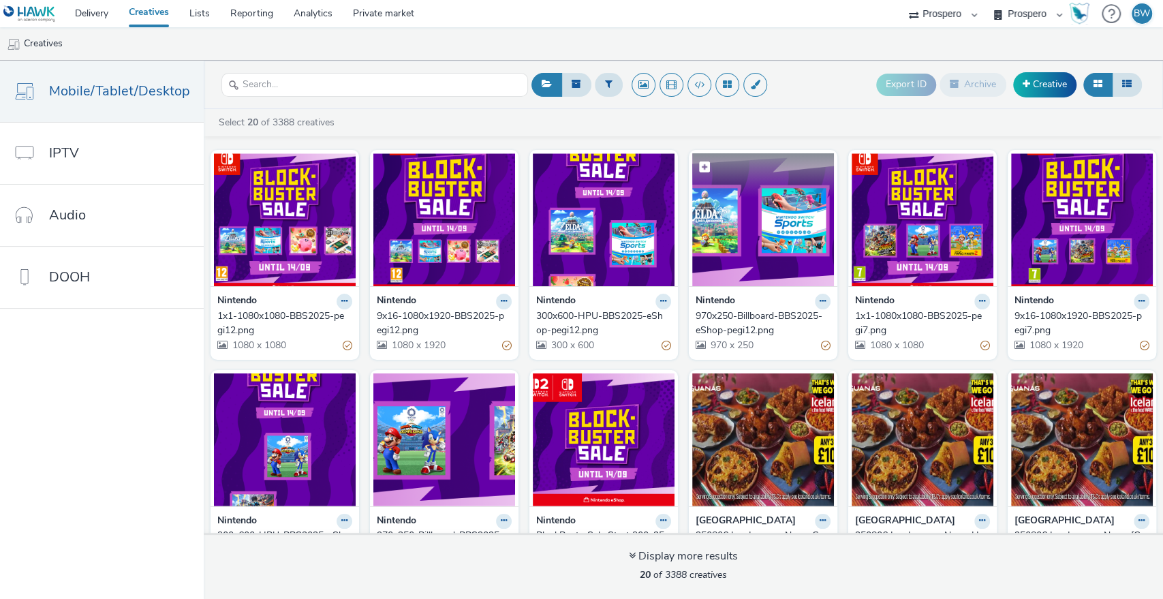
click at [704, 234] on img at bounding box center [763, 219] width 142 height 133
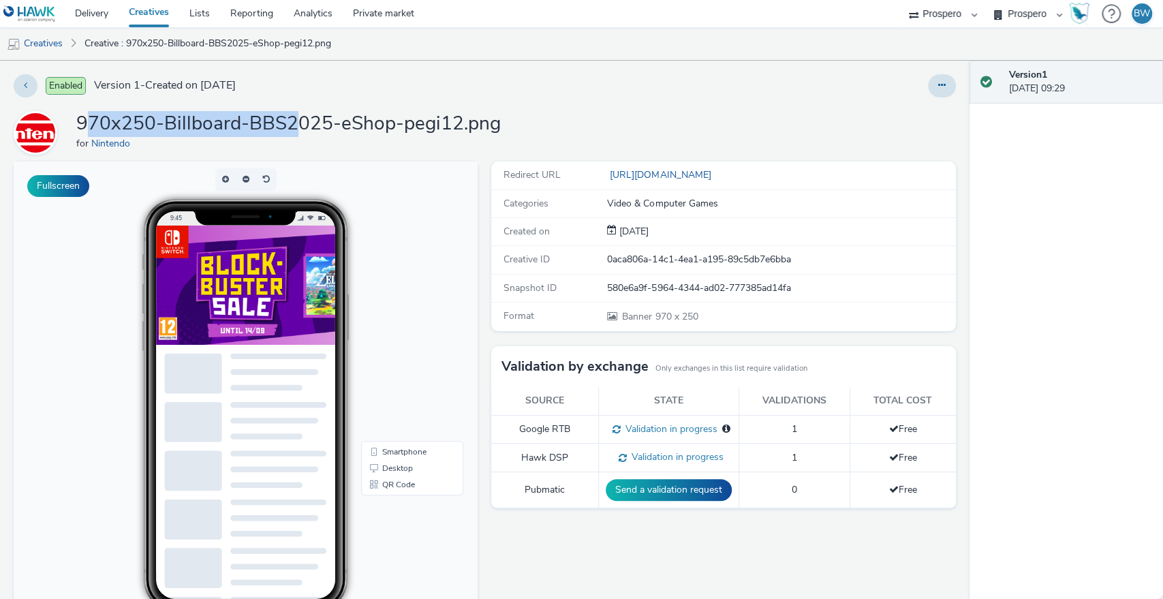
drag, startPoint x: 89, startPoint y: 127, endPoint x: 298, endPoint y: 119, distance: 209.3
click at [298, 119] on h1 "970x250-Billboard-BBS2025-eShop-pegi12.png" at bounding box center [288, 124] width 424 height 26
click at [299, 119] on h1 "970x250-Billboard-BBS2025-eShop-pegi12.png" at bounding box center [288, 124] width 424 height 26
drag, startPoint x: 76, startPoint y: 118, endPoint x: 234, endPoint y: 131, distance: 158.6
click at [238, 134] on div "970x250-Billboard-BBS2025-eShop-pegi12.png for Nintendo" at bounding box center [485, 133] width 942 height 44
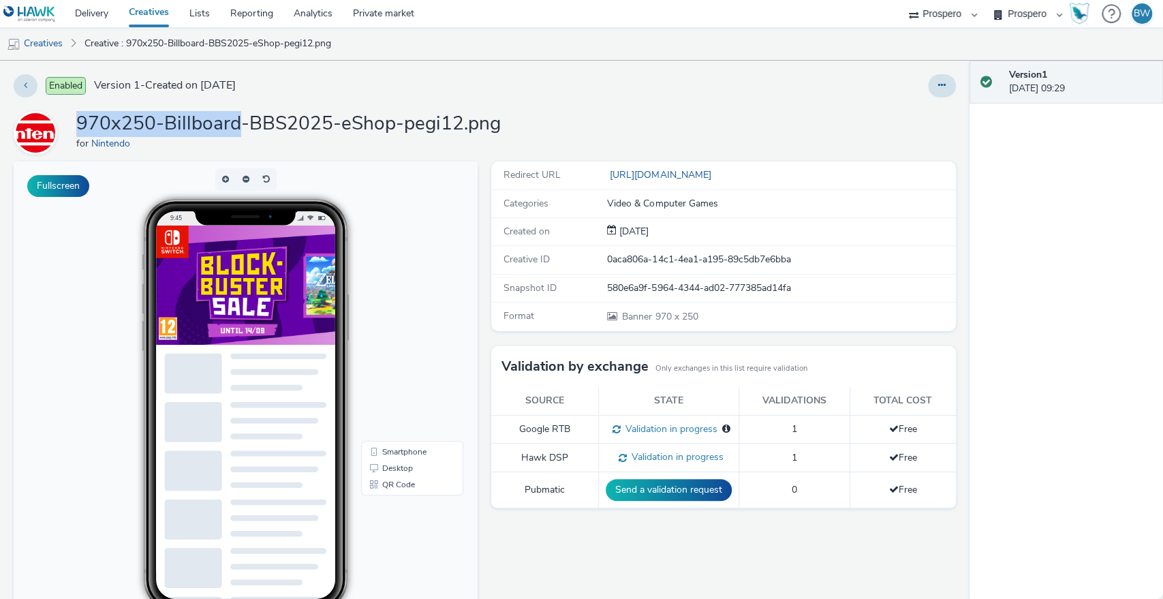
copy h1 "970x250-Billboard"
click at [55, 38] on link "Creatives" at bounding box center [34, 43] width 69 height 33
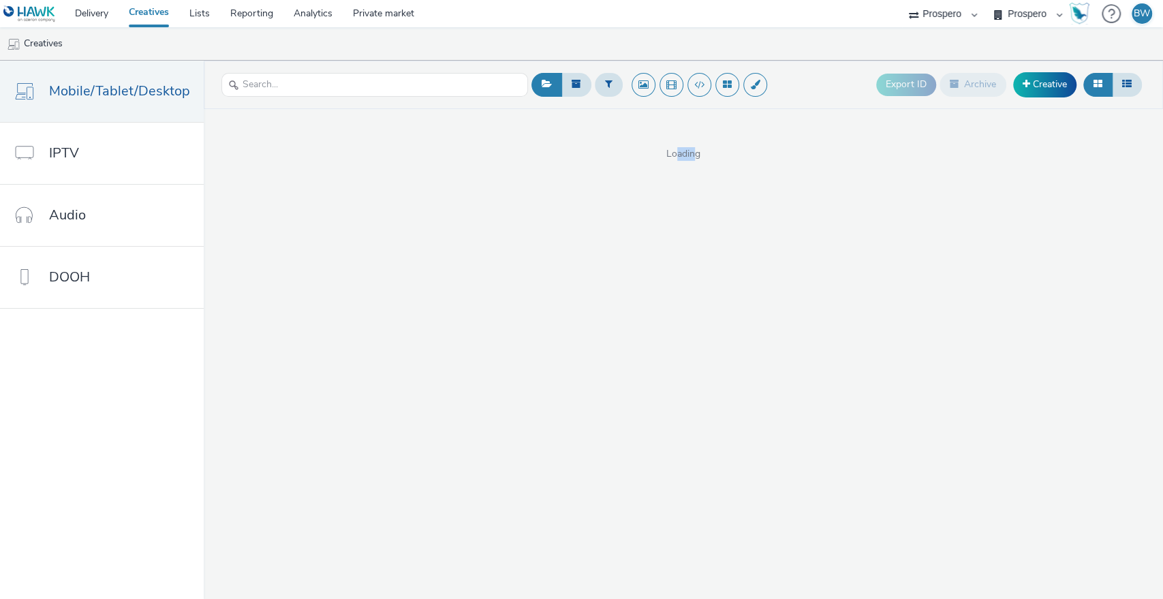
drag, startPoint x: 672, startPoint y: 148, endPoint x: 695, endPoint y: 146, distance: 23.2
click at [695, 147] on span "Loading" at bounding box center [683, 154] width 959 height 14
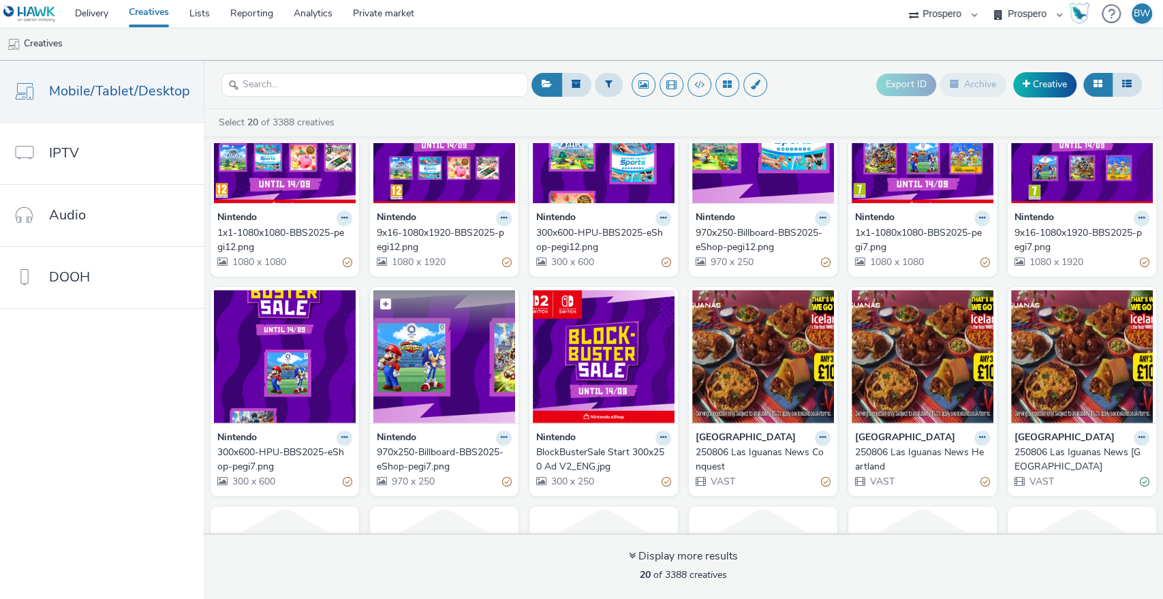
scroll to position [76, 0]
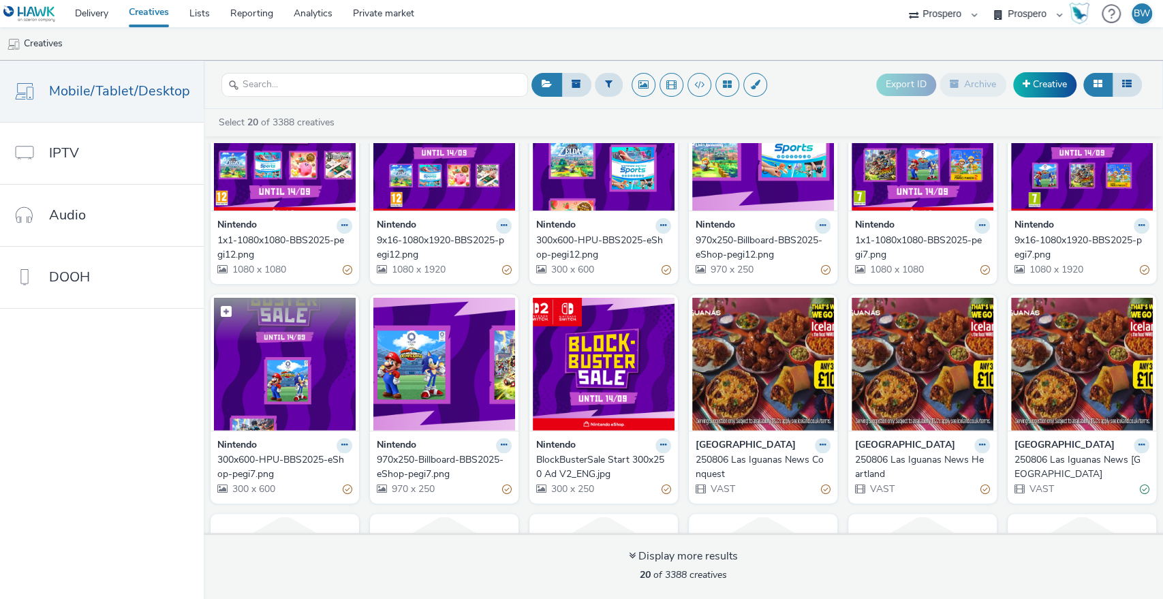
click at [302, 379] on img at bounding box center [285, 364] width 142 height 133
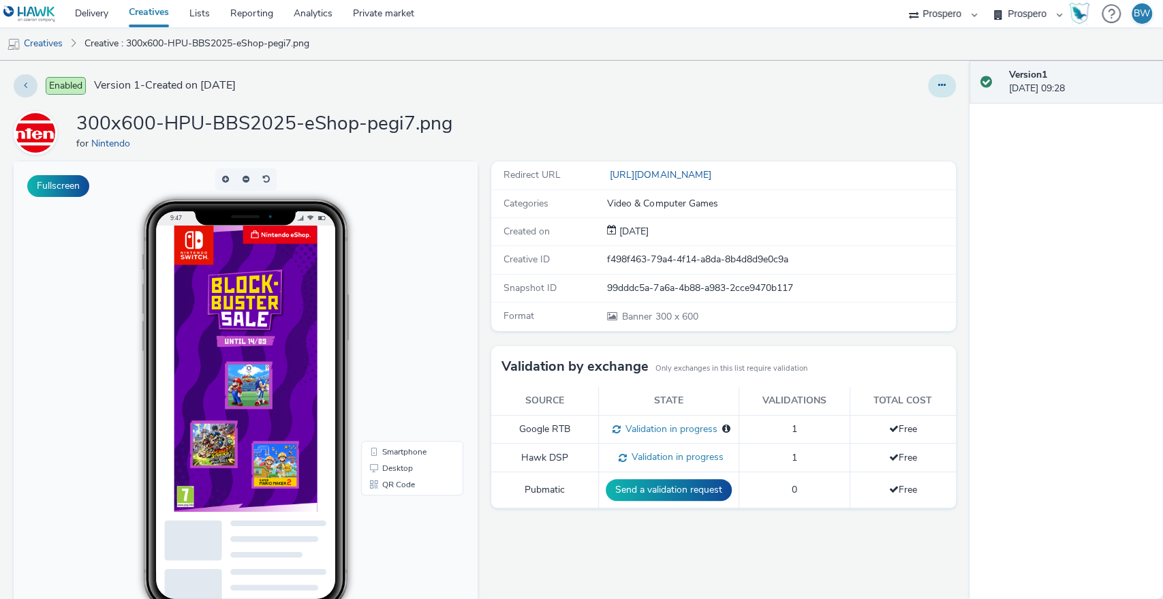
click at [928, 88] on button at bounding box center [942, 85] width 28 height 23
click at [899, 111] on link "Edit" at bounding box center [905, 112] width 102 height 27
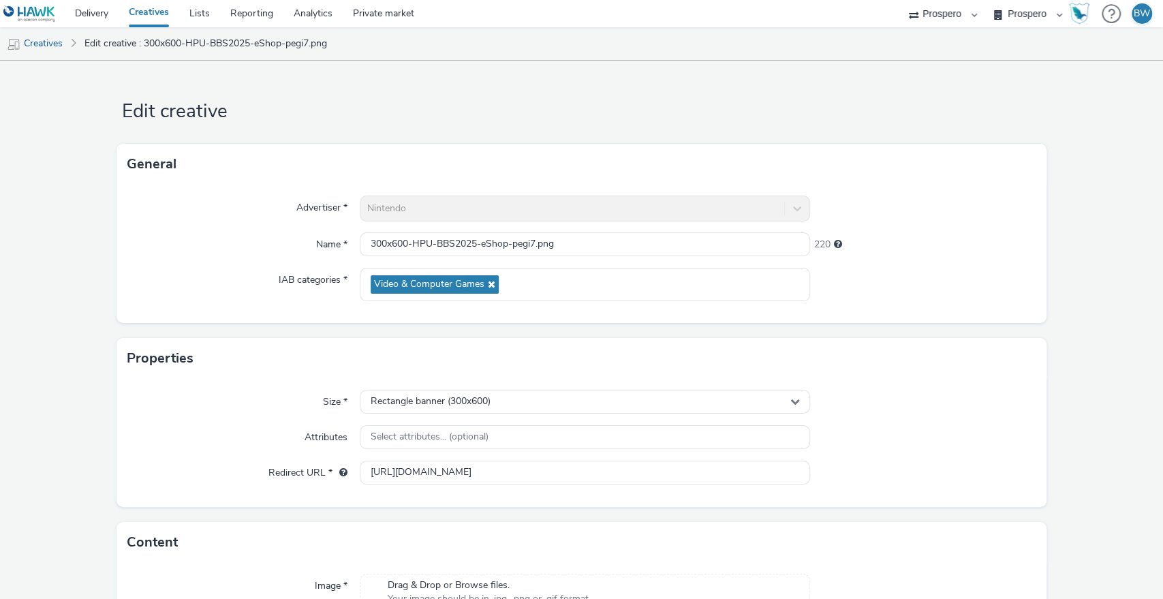
scroll to position [147, 0]
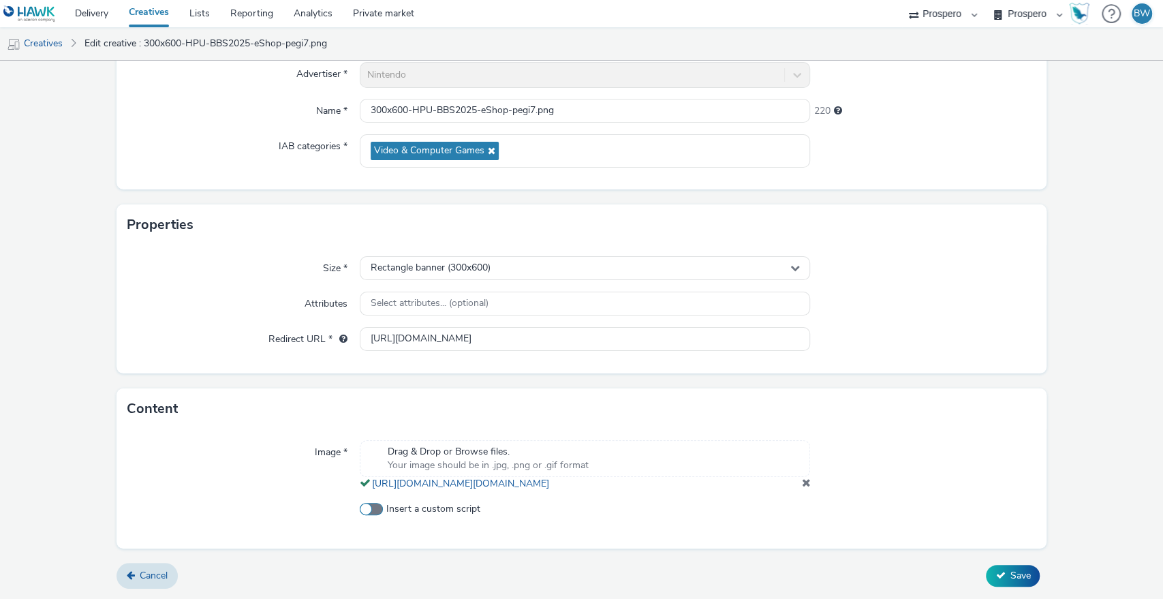
click at [398, 512] on span "Insert a custom script" at bounding box center [433, 509] width 94 height 14
click at [369, 512] on input "Insert a custom script" at bounding box center [364, 509] width 9 height 9
checkbox input "true"
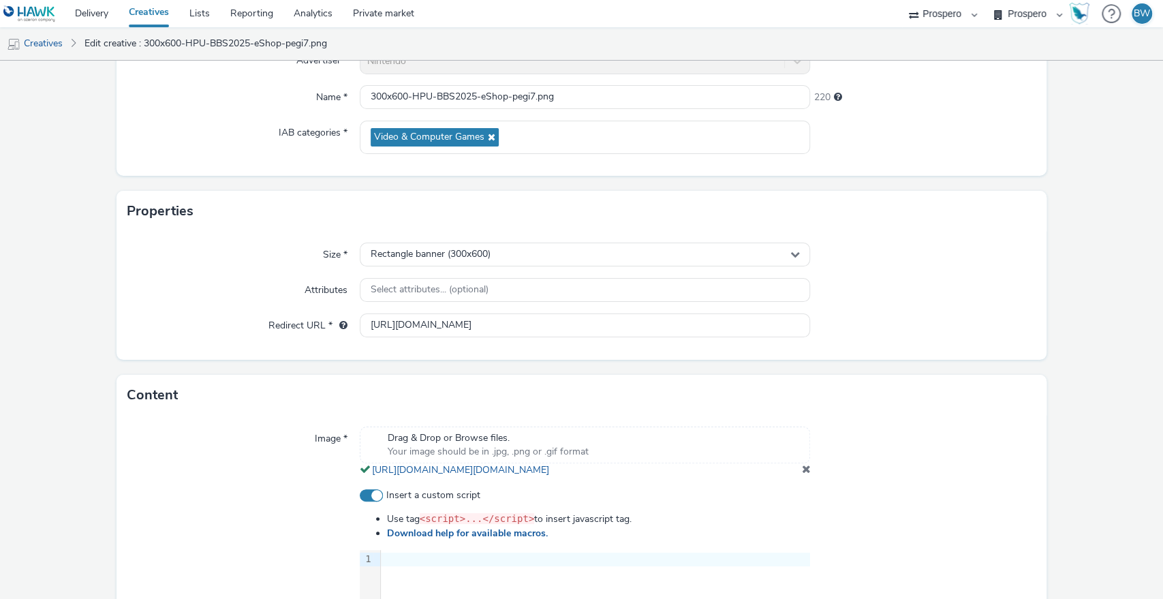
scroll to position [374, 0]
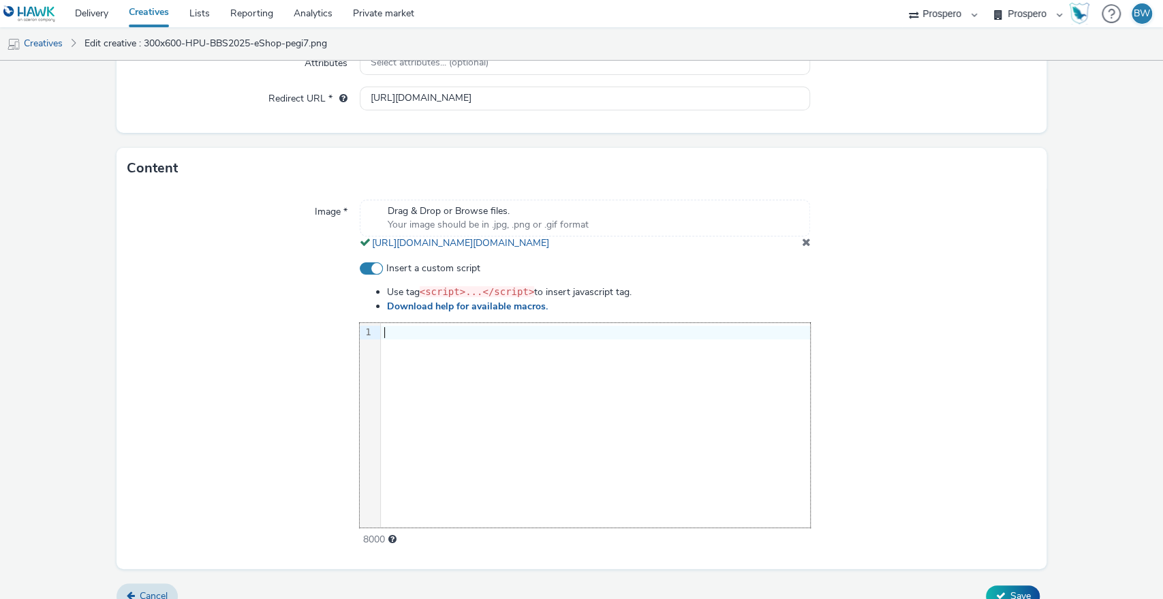
click at [461, 437] on div "9 1 ›" at bounding box center [585, 425] width 451 height 204
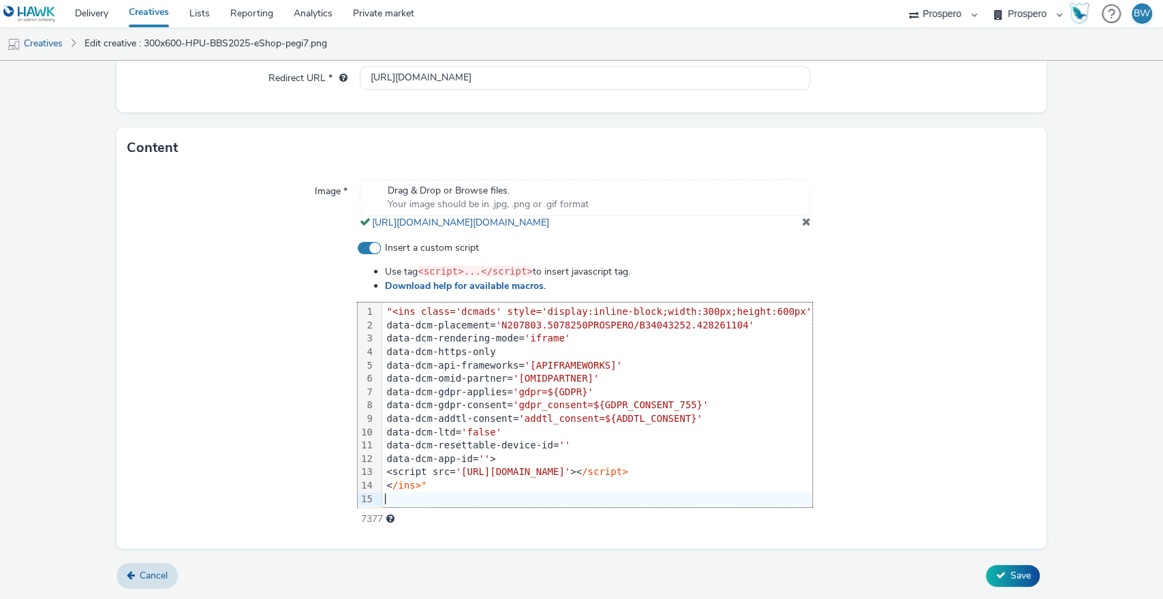
scroll to position [407, 0]
click at [991, 569] on button "Save" at bounding box center [1013, 576] width 54 height 22
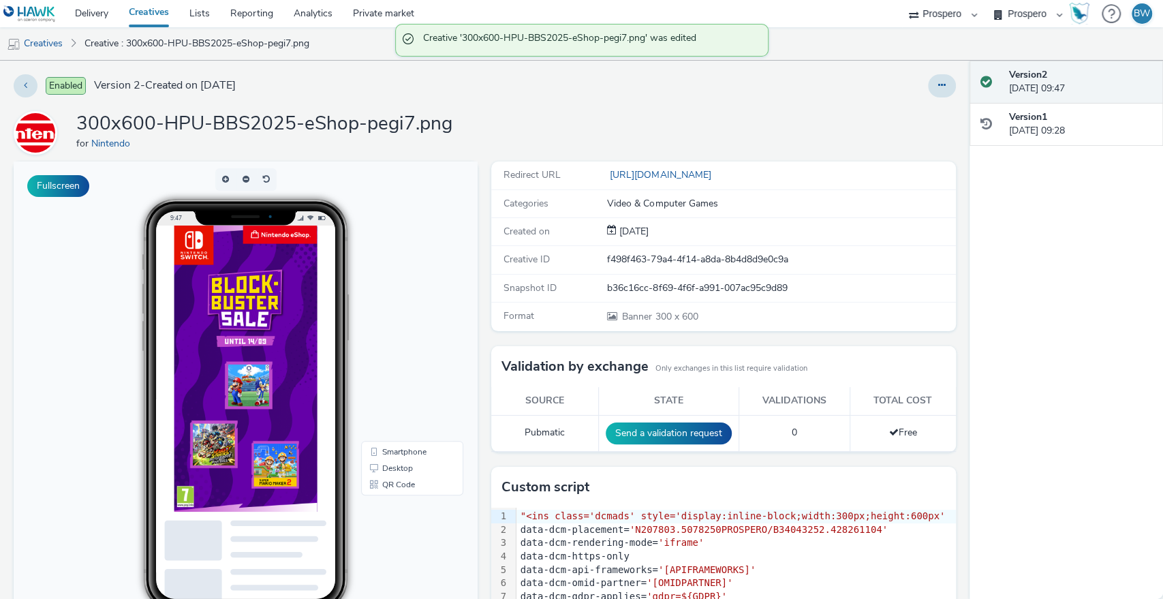
click at [234, 375] on img at bounding box center [245, 368] width 143 height 286
click at [247, 276] on img at bounding box center [245, 368] width 143 height 286
click at [249, 341] on img at bounding box center [245, 368] width 143 height 286
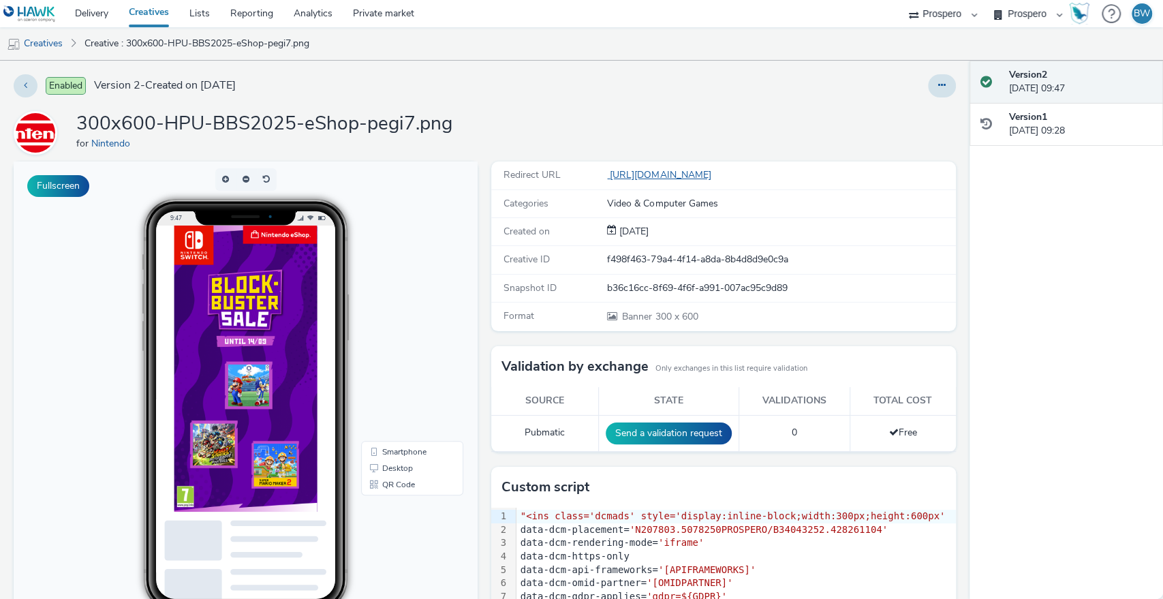
click at [645, 176] on link "[URL][DOMAIN_NAME]" at bounding box center [661, 174] width 109 height 13
click at [273, 498] on img at bounding box center [245, 368] width 143 height 286
click at [255, 388] on img at bounding box center [245, 368] width 143 height 286
click at [245, 337] on img at bounding box center [245, 368] width 143 height 286
drag, startPoint x: 245, startPoint y: 337, endPoint x: 270, endPoint y: 339, distance: 25.2
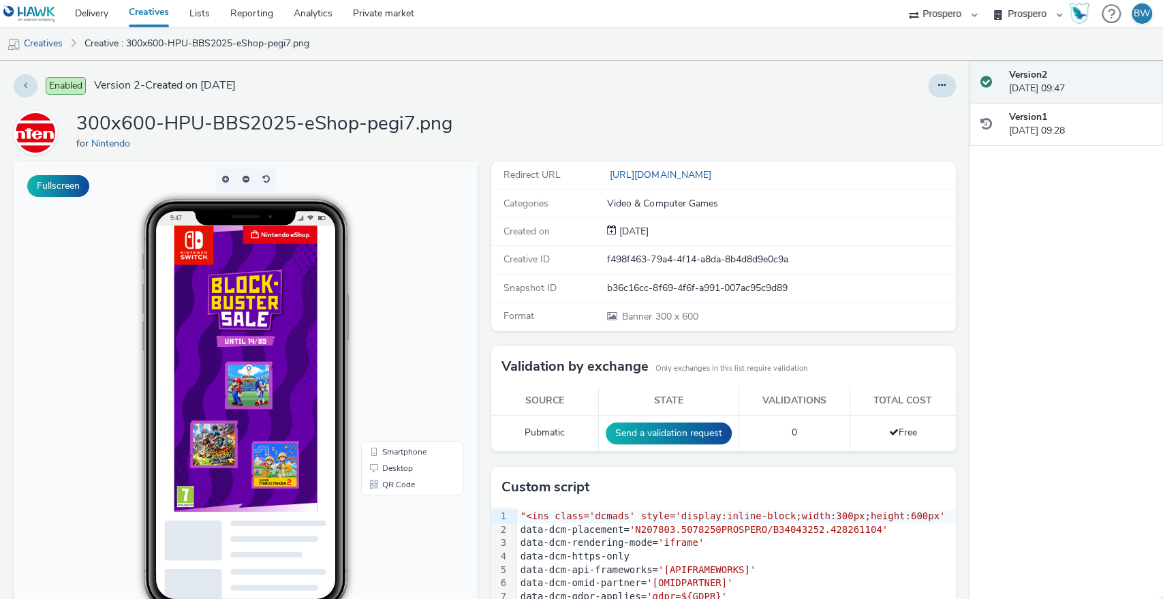
click at [245, 337] on img at bounding box center [245, 368] width 143 height 286
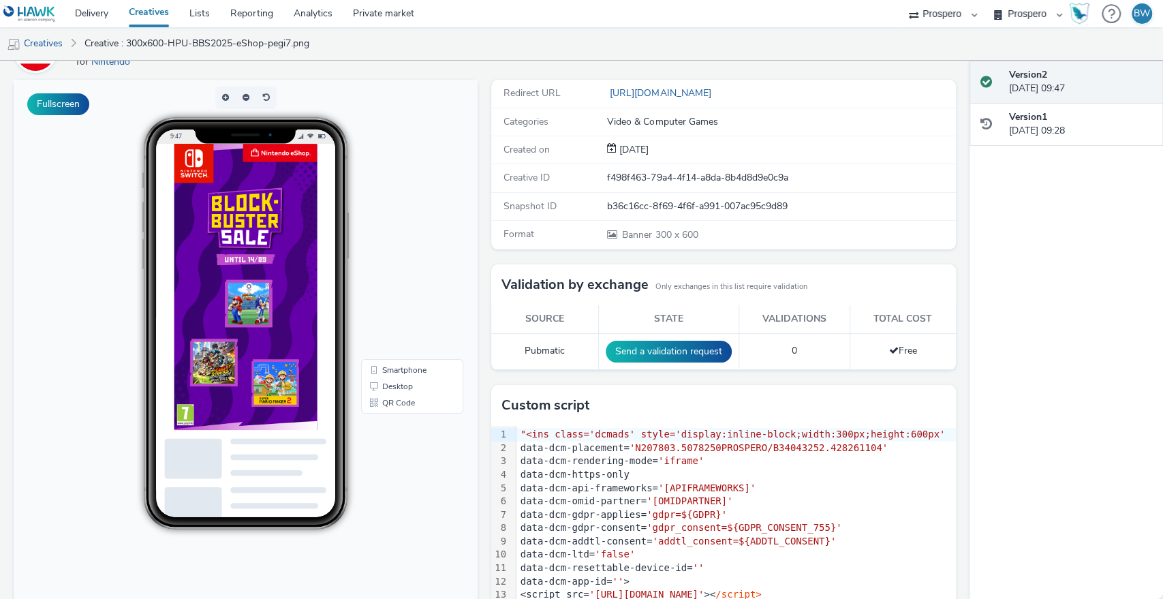
scroll to position [136, 0]
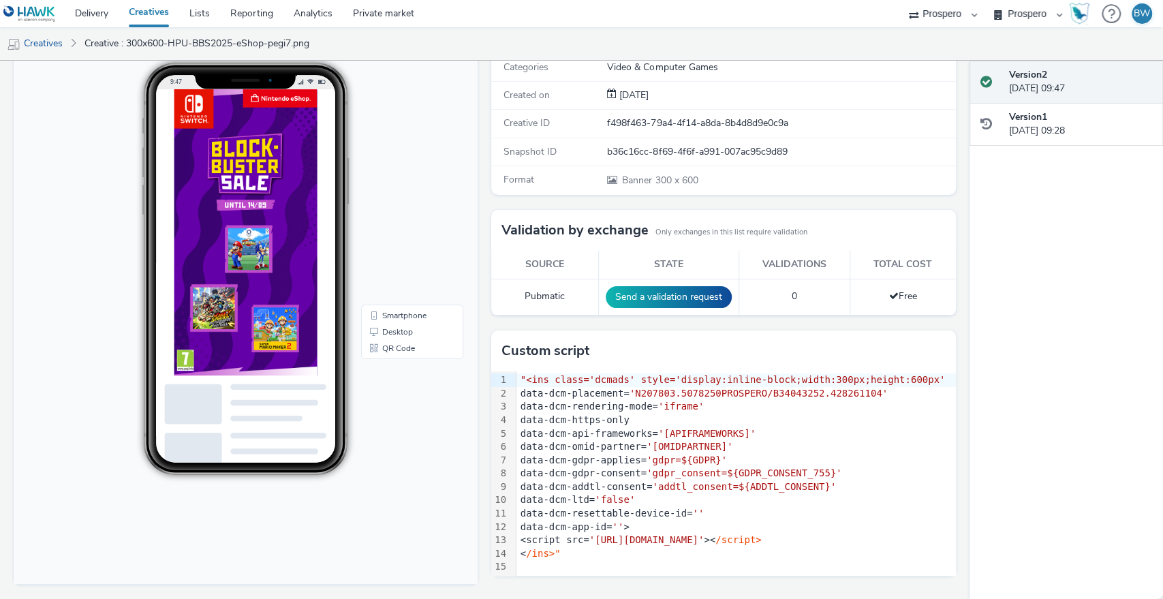
click at [300, 240] on img at bounding box center [245, 232] width 143 height 286
click at [243, 201] on img at bounding box center [245, 232] width 143 height 286
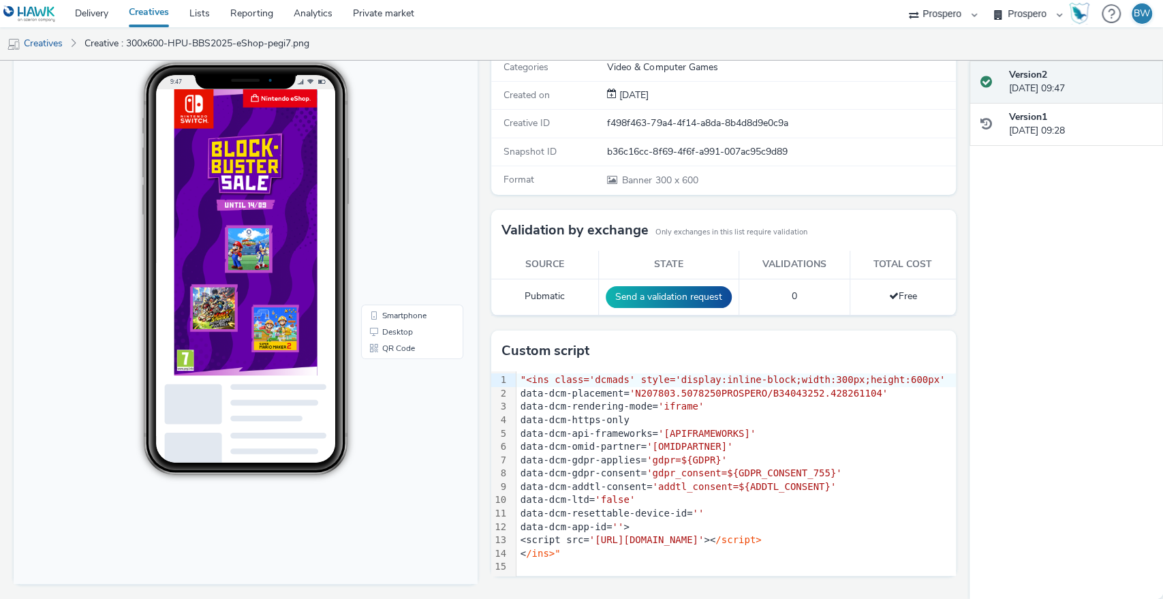
click at [243, 201] on img at bounding box center [245, 232] width 143 height 286
drag, startPoint x: 243, startPoint y: 201, endPoint x: 253, endPoint y: 148, distance: 54.1
click at [243, 200] on img at bounding box center [245, 232] width 143 height 286
click at [253, 148] on img at bounding box center [245, 232] width 143 height 286
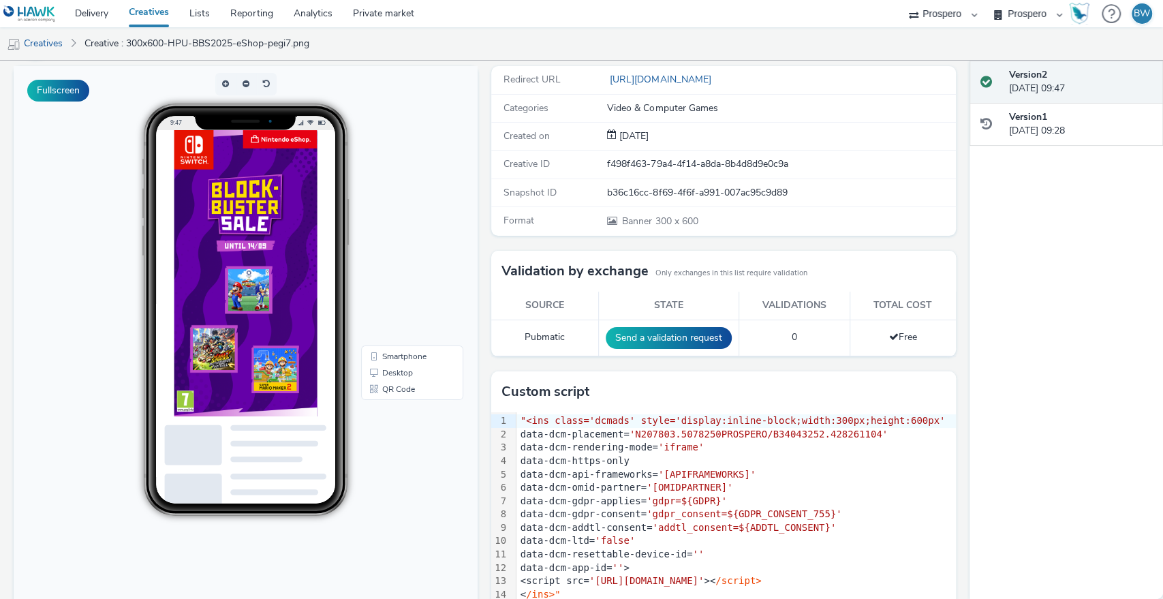
scroll to position [0, 0]
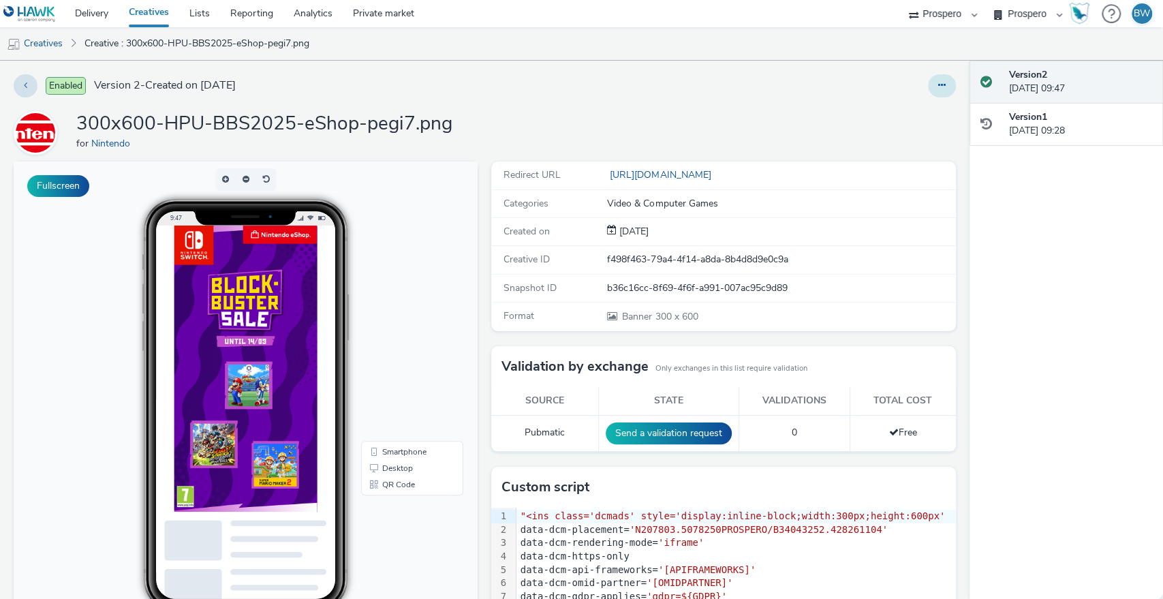
click at [938, 90] on icon at bounding box center [941, 85] width 7 height 10
click at [897, 112] on link "Edit" at bounding box center [905, 112] width 102 height 27
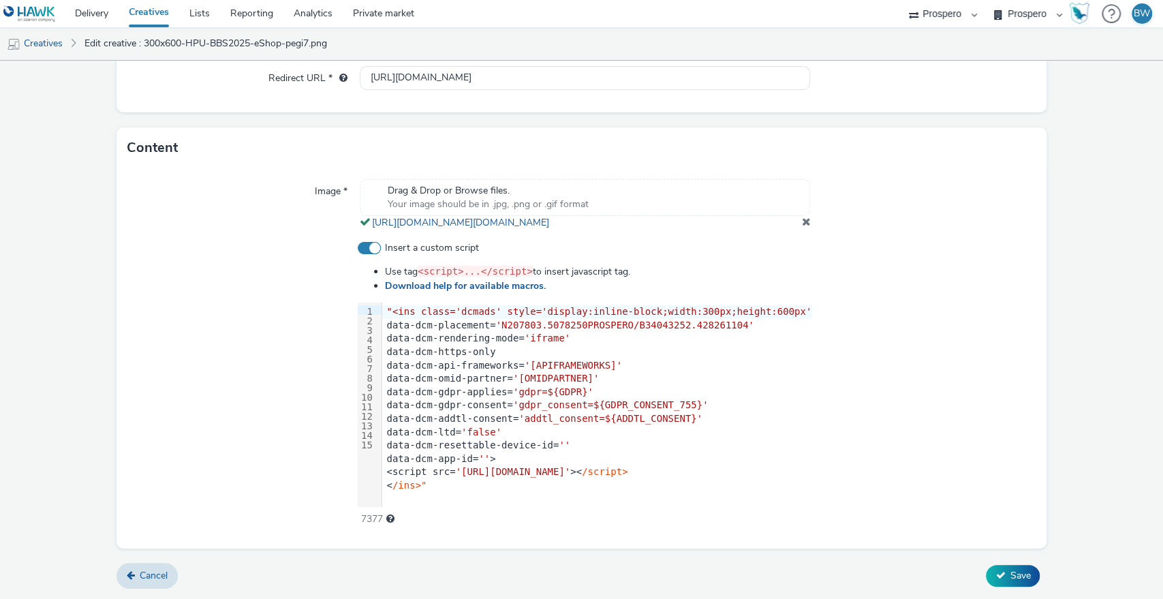
scroll to position [1, 0]
click at [371, 245] on span at bounding box center [369, 248] width 23 height 12
click at [367, 245] on input "Insert a custom script" at bounding box center [362, 248] width 9 height 9
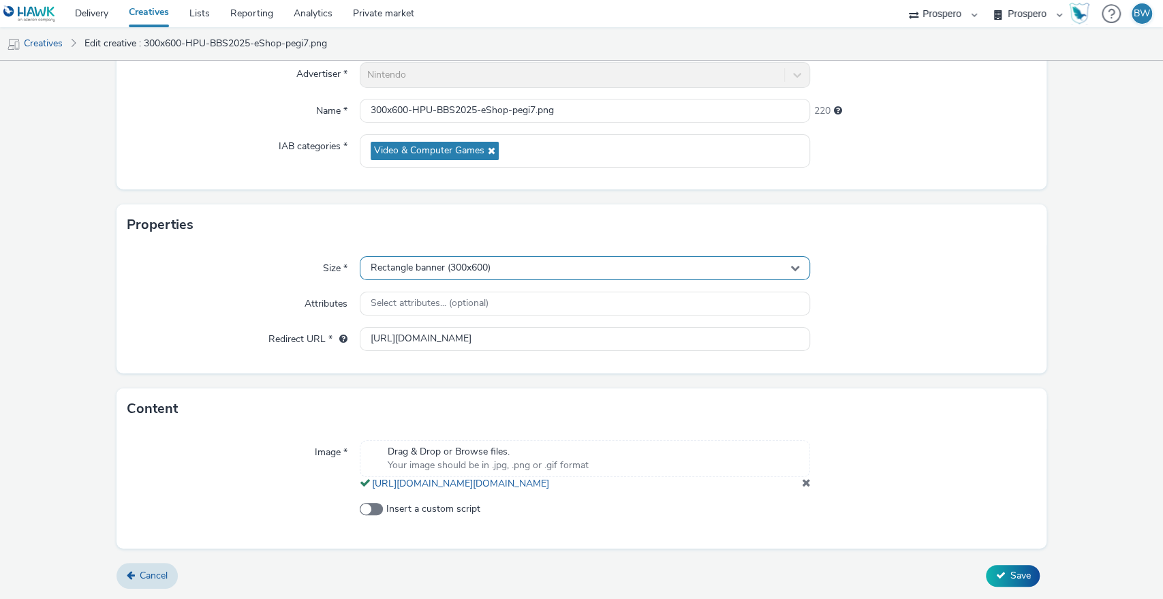
scroll to position [147, 0]
click at [367, 502] on label "Insert a custom script" at bounding box center [585, 509] width 451 height 14
click at [367, 505] on input "Insert a custom script" at bounding box center [364, 509] width 9 height 9
checkbox input "true"
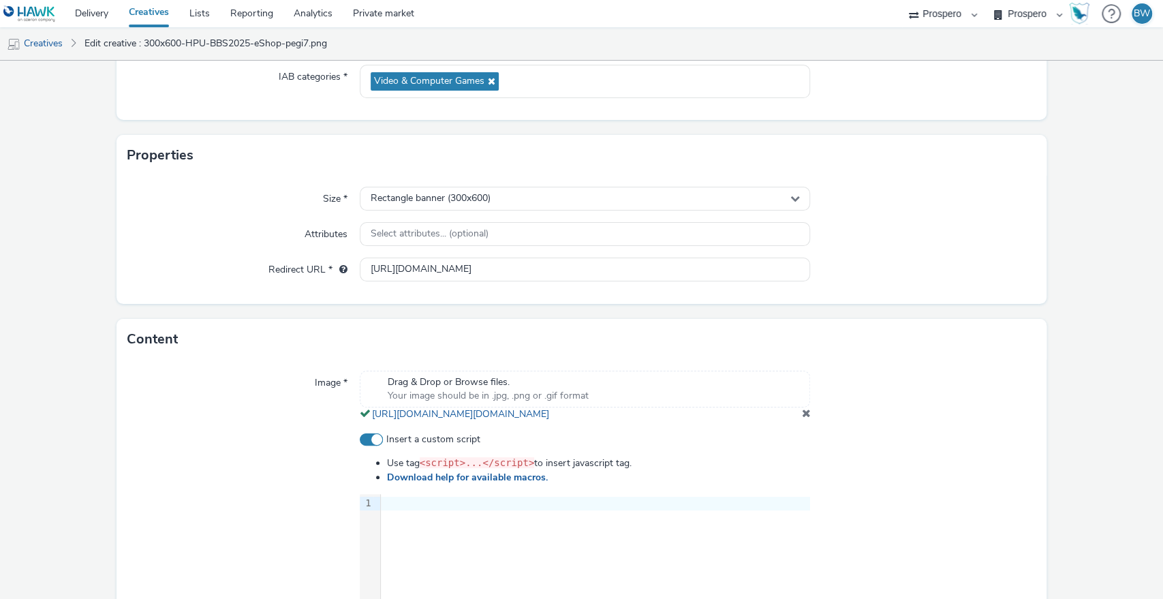
scroll to position [407, 0]
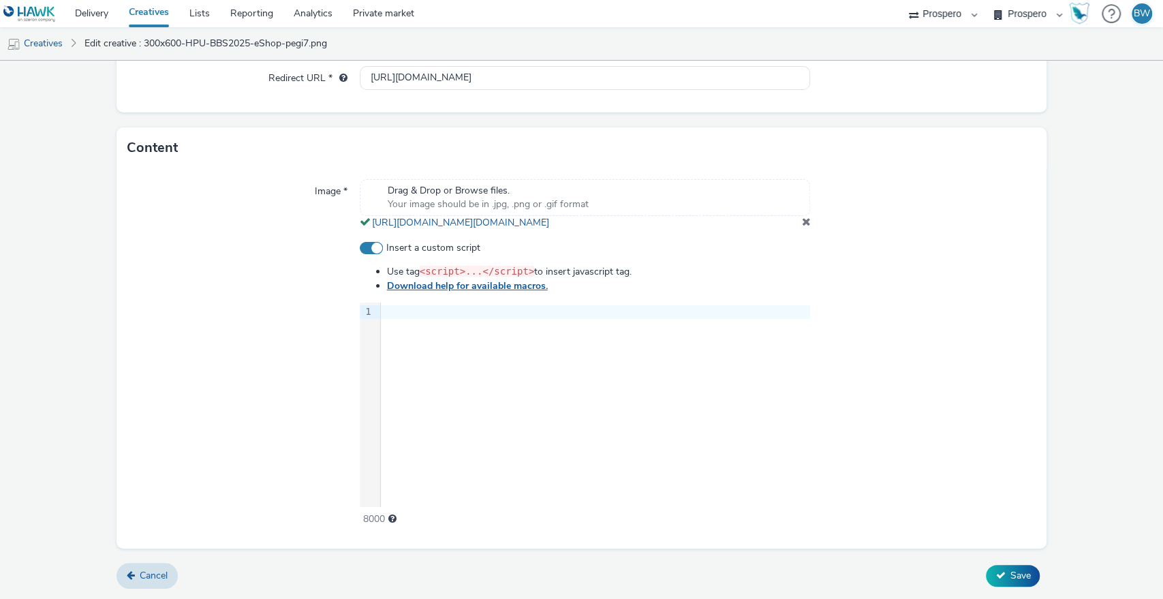
click at [401, 287] on link "Download help for available macros." at bounding box center [470, 285] width 166 height 13
click at [421, 217] on link "[URL][DOMAIN_NAME][DOMAIN_NAME]" at bounding box center [463, 222] width 183 height 13
